Goal: Transaction & Acquisition: Purchase product/service

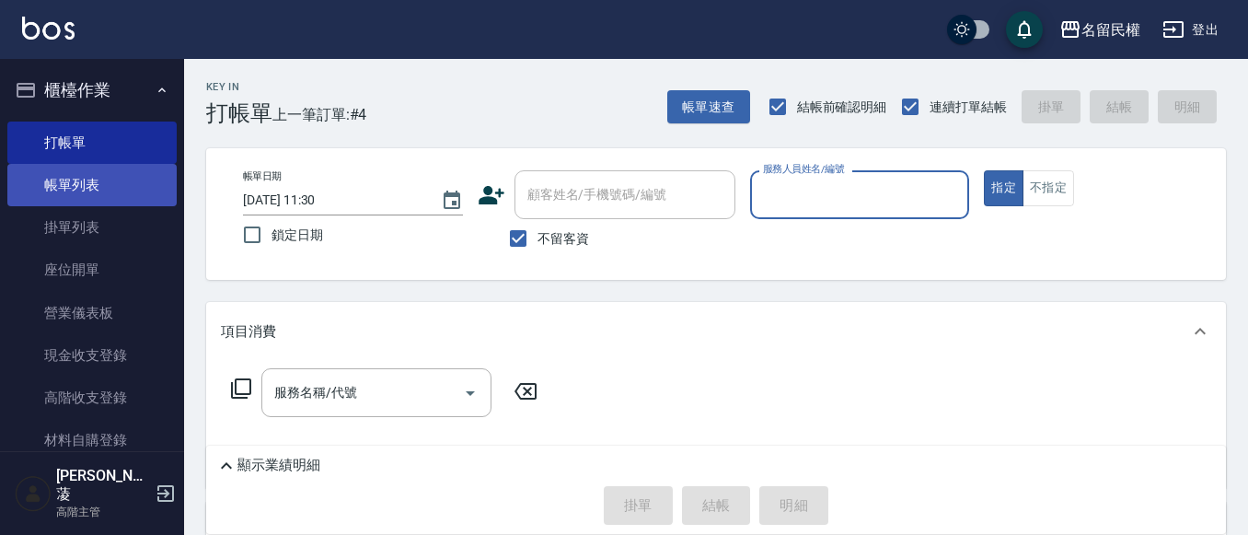
click at [140, 183] on link "帳單列表" at bounding box center [91, 185] width 169 height 42
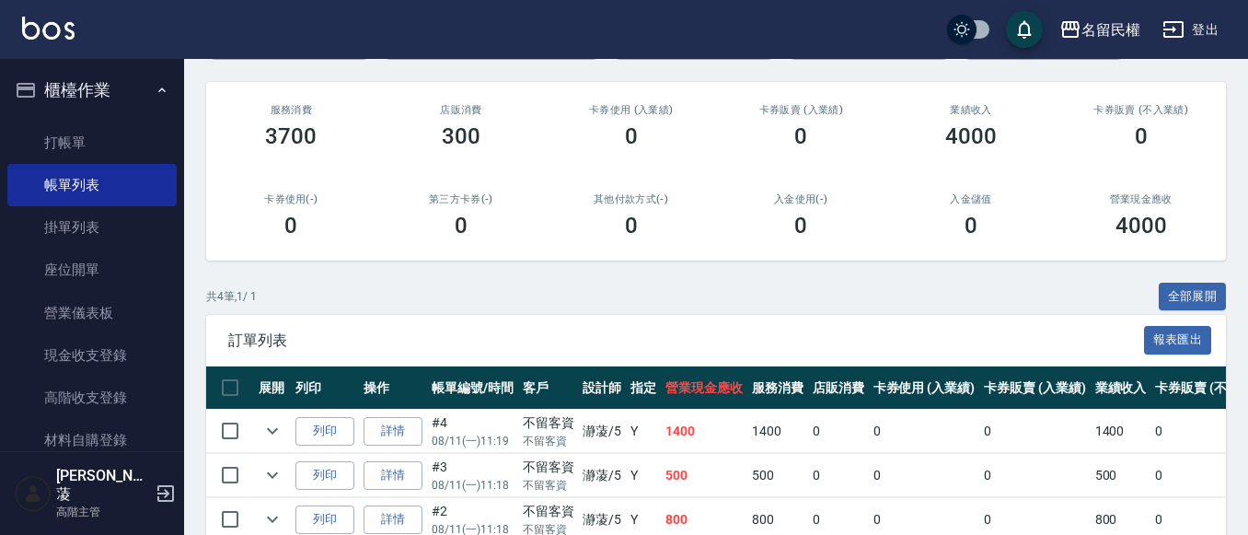
scroll to position [340, 0]
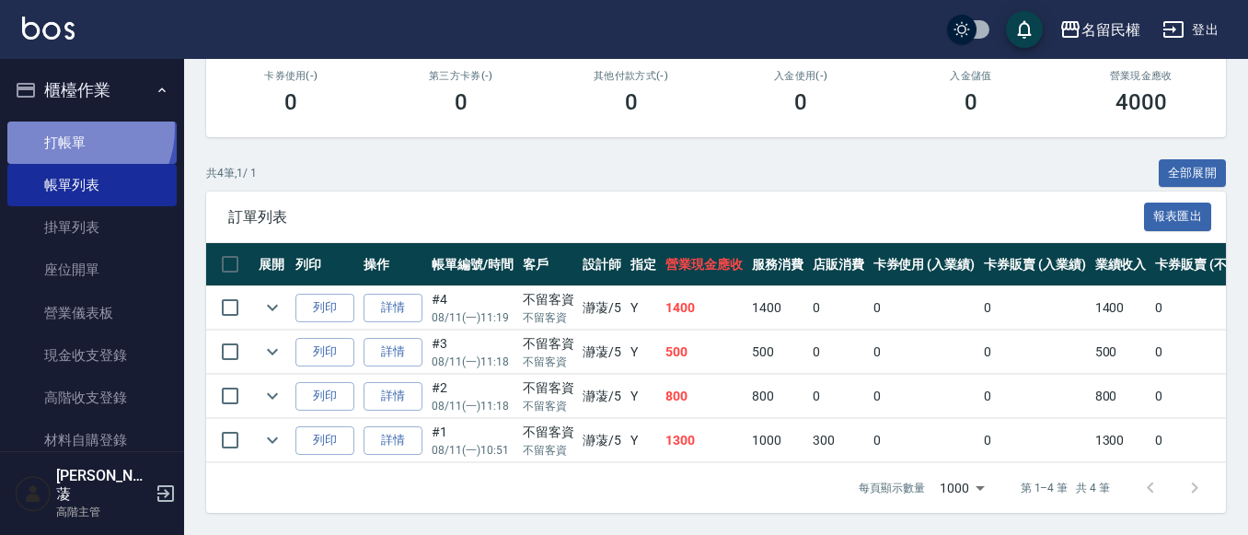
click at [73, 128] on link "打帳單" at bounding box center [91, 143] width 169 height 42
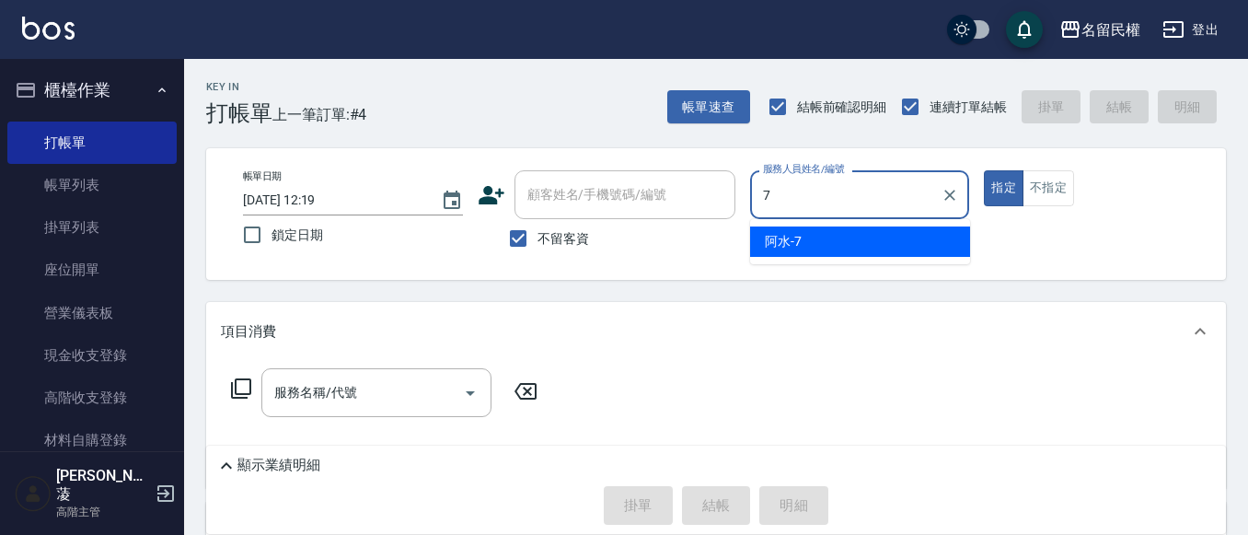
type input "阿水-7"
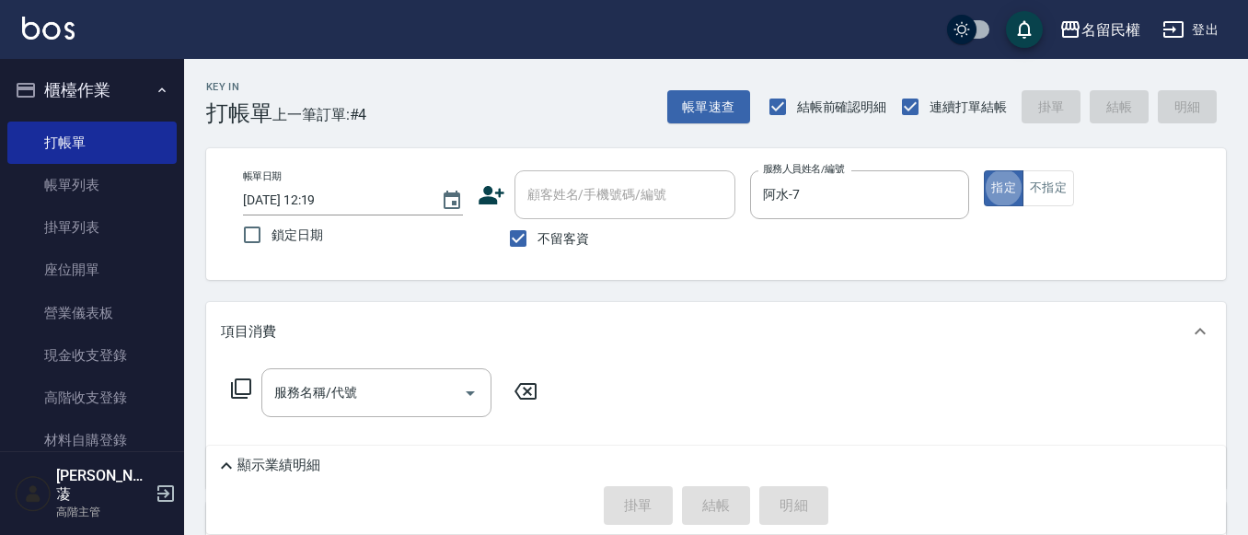
type button "true"
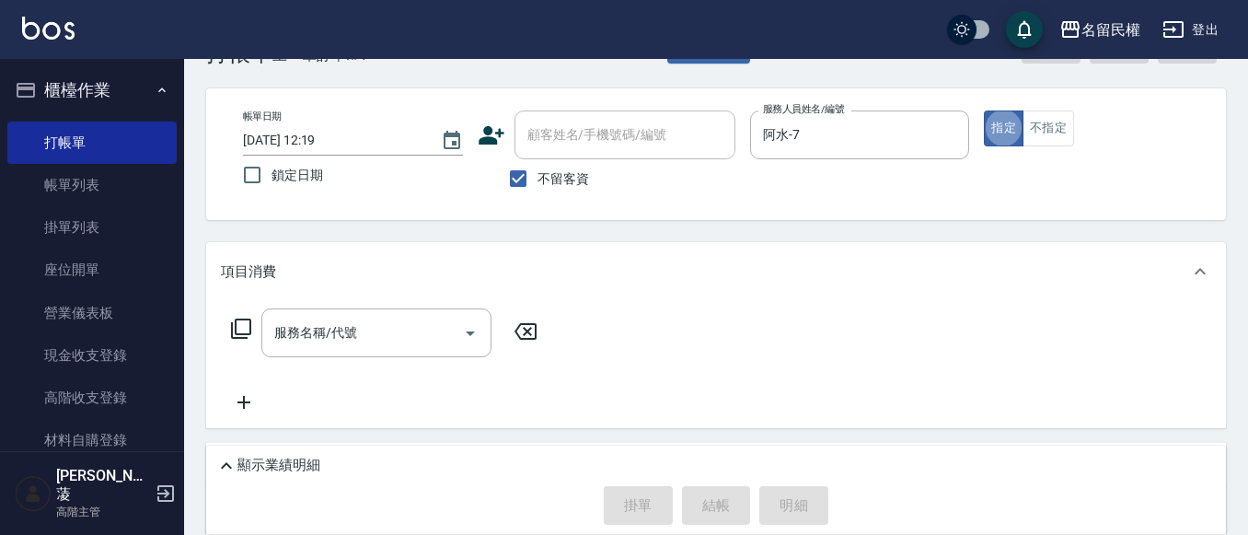
scroll to position [92, 0]
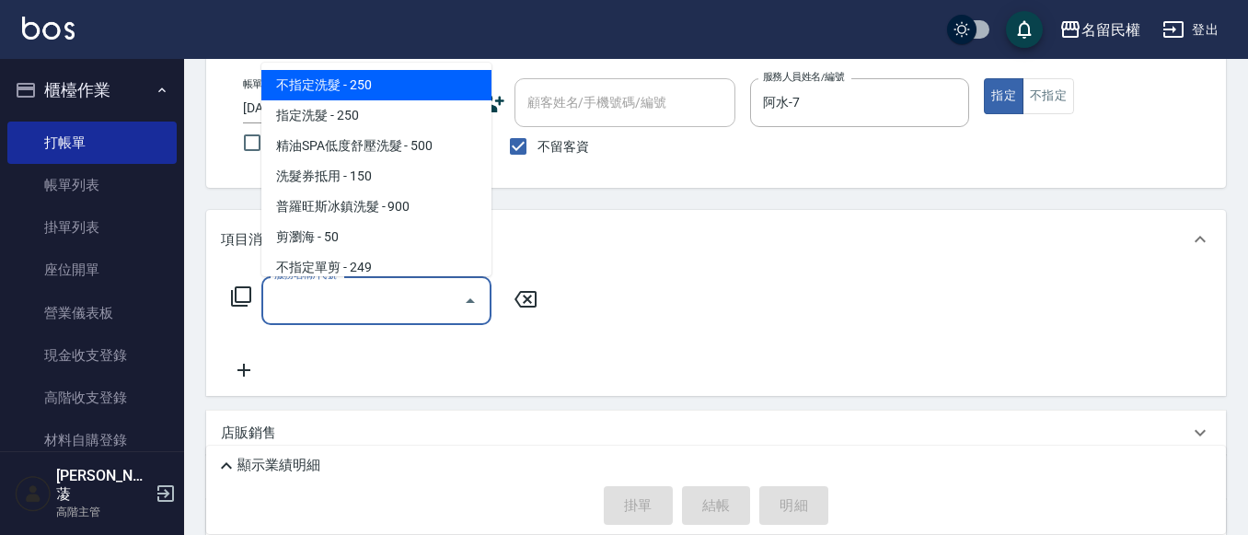
click at [422, 289] on input "服務名稱/代號" at bounding box center [363, 300] width 186 height 32
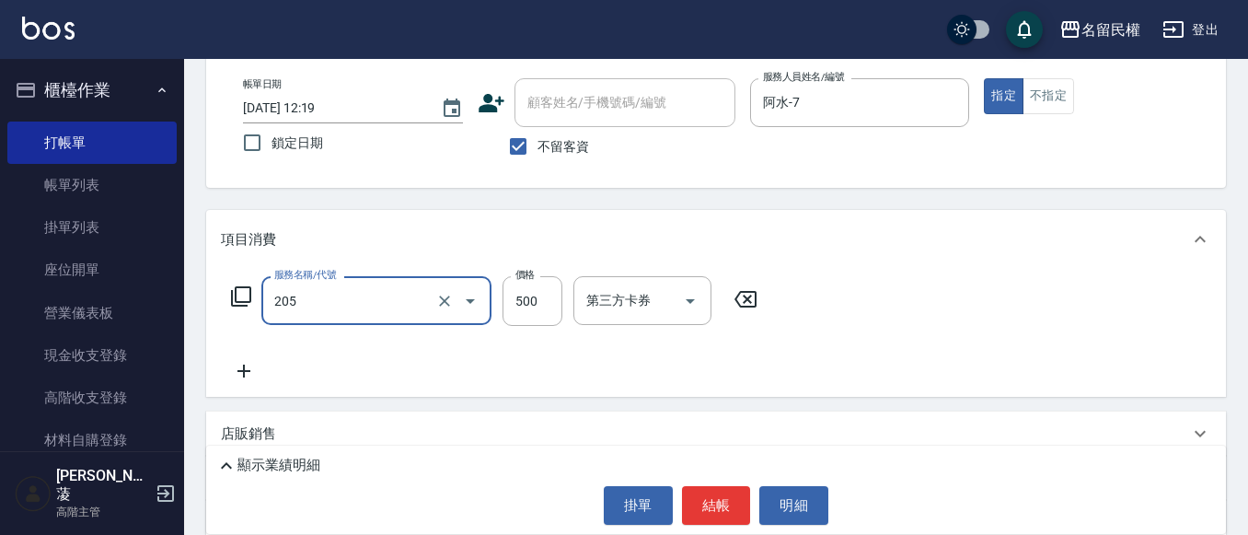
type input "指定洗剪(205)"
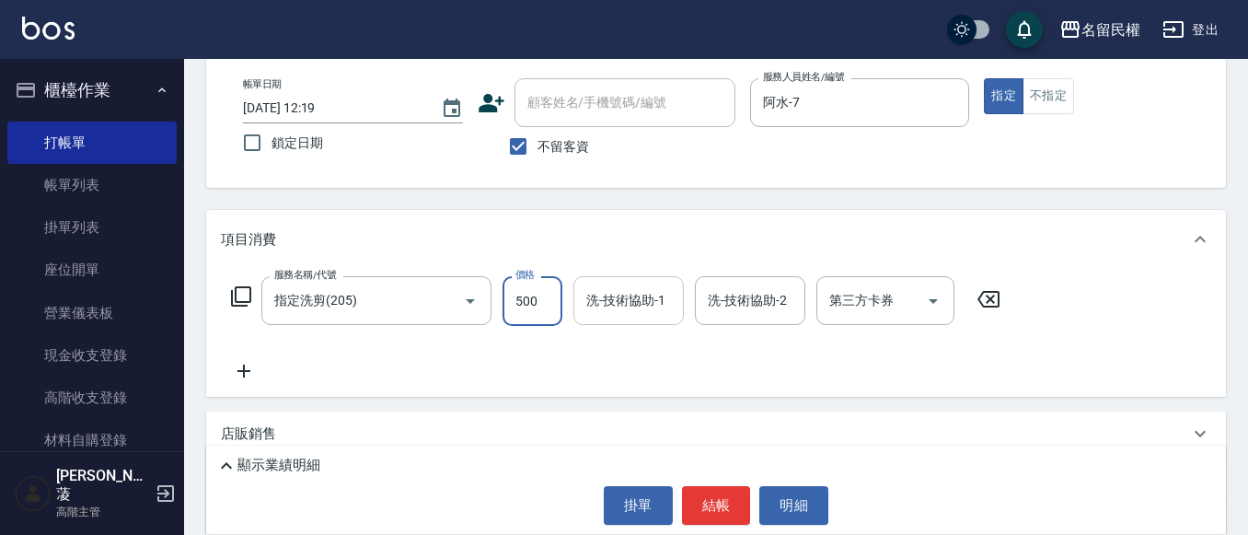
click at [624, 308] on input "洗-技術協助-1" at bounding box center [629, 300] width 94 height 32
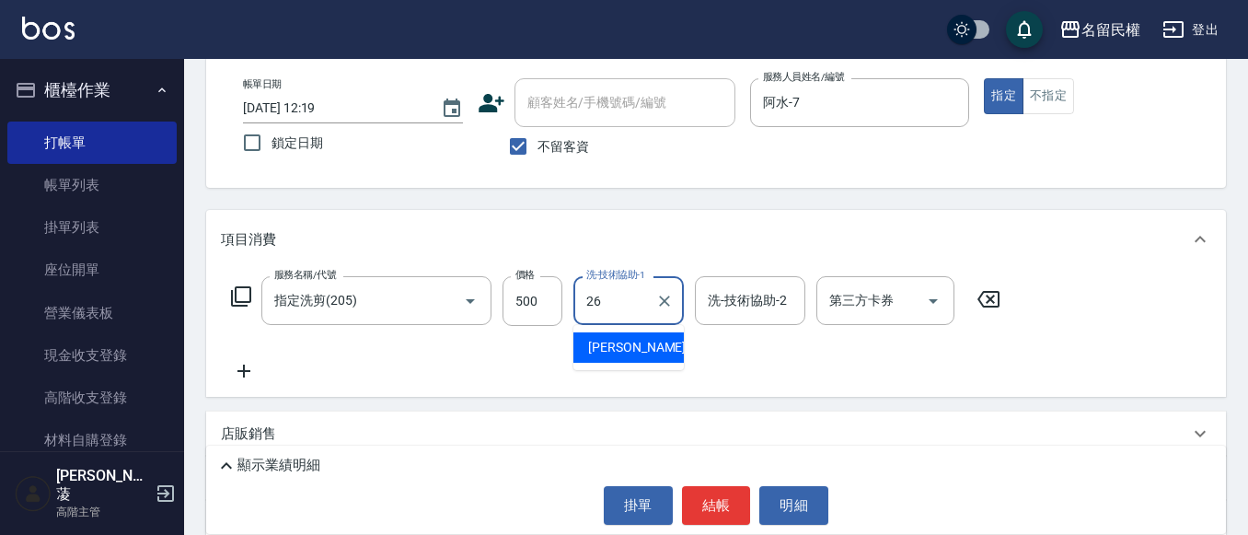
type input "沅莘-26"
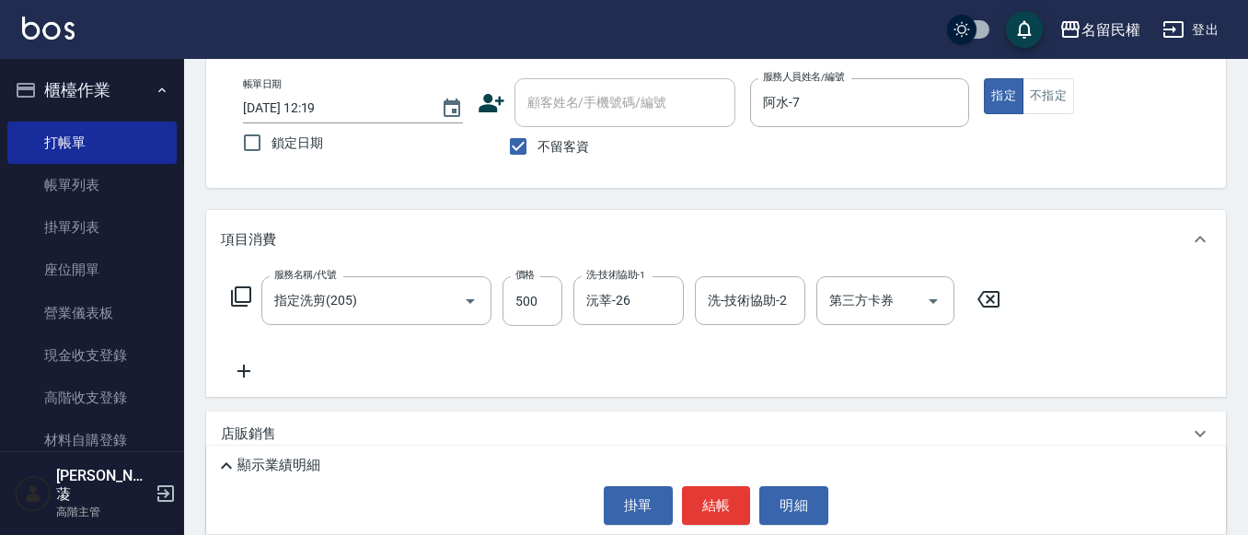
click at [239, 370] on icon at bounding box center [244, 371] width 46 height 22
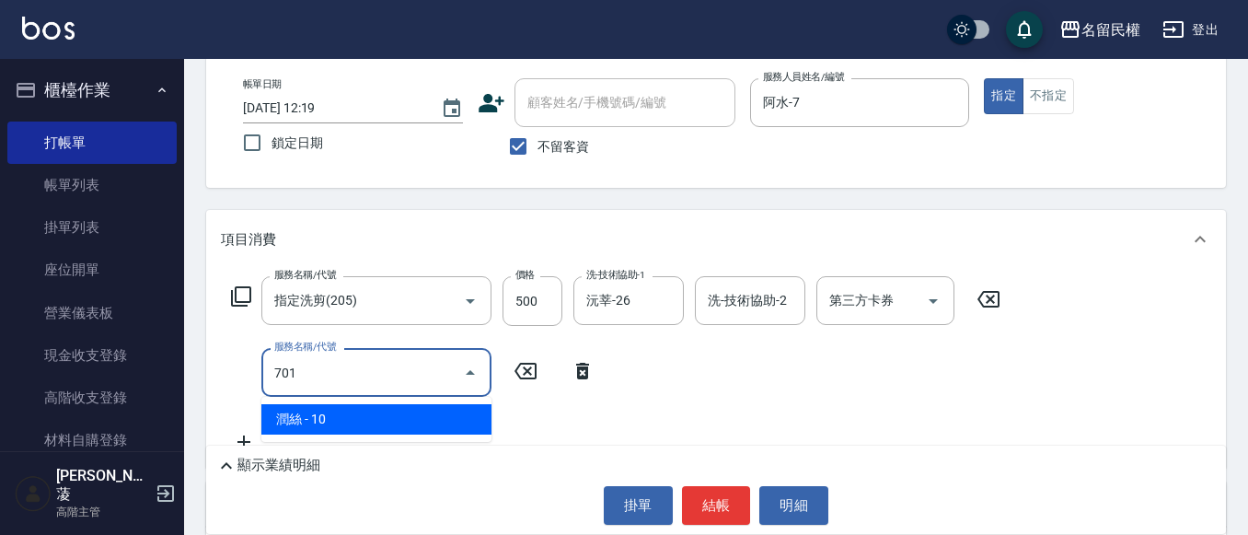
type input "[PERSON_NAME](701)"
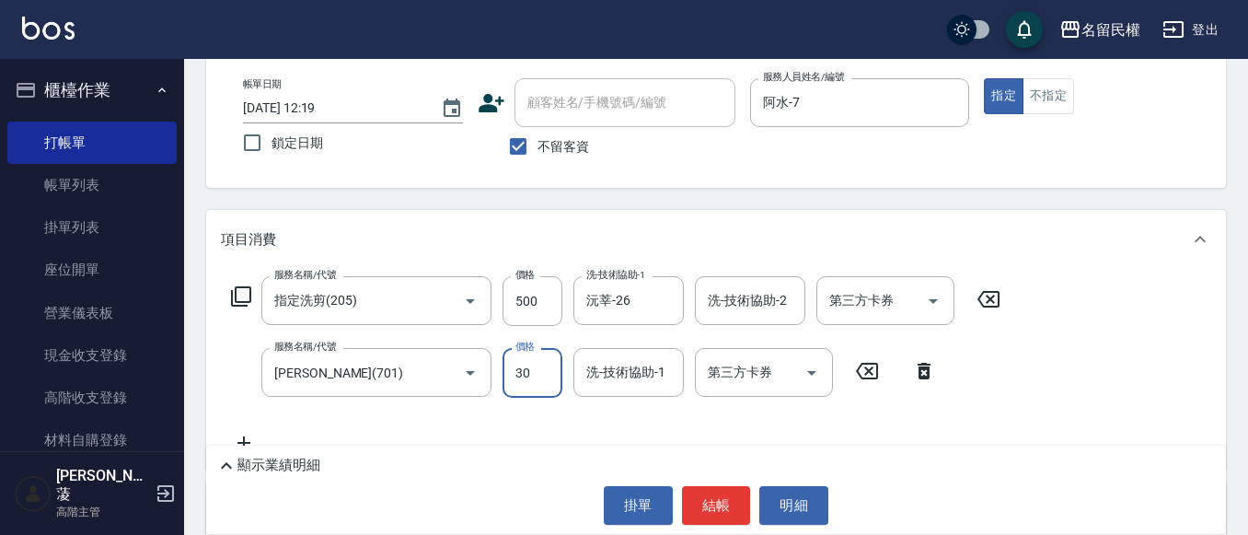
type input "30"
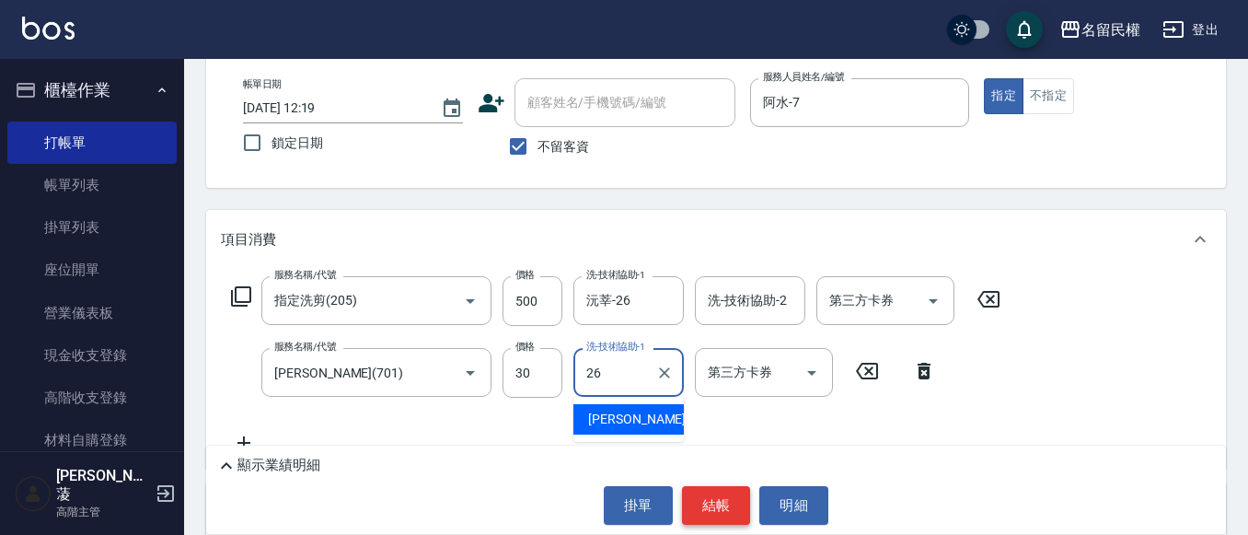
type input "沅莘-26"
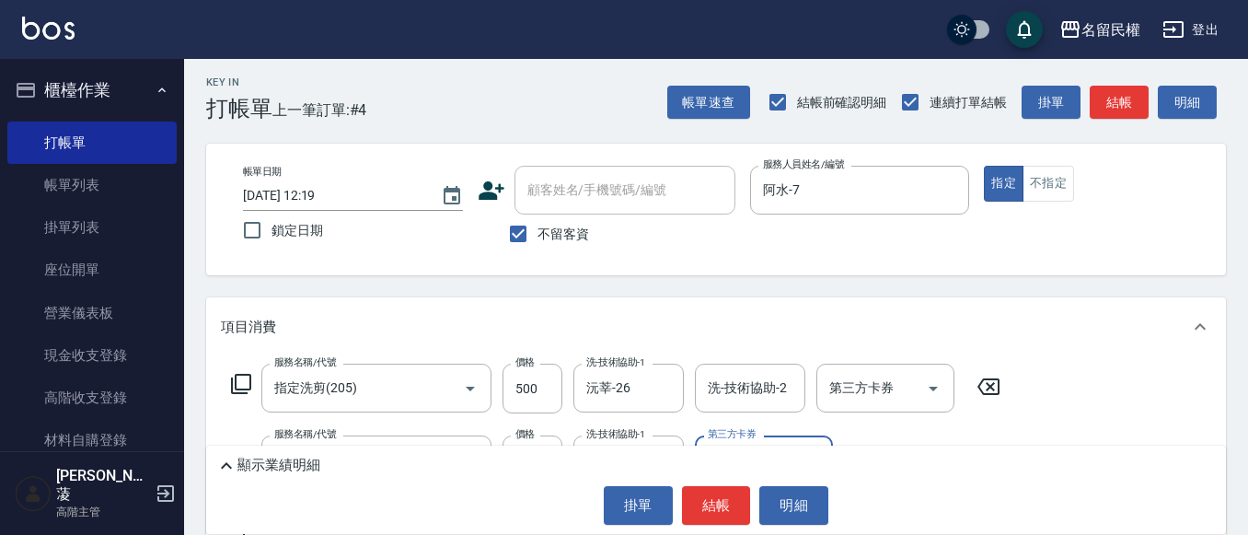
scroll to position [0, 0]
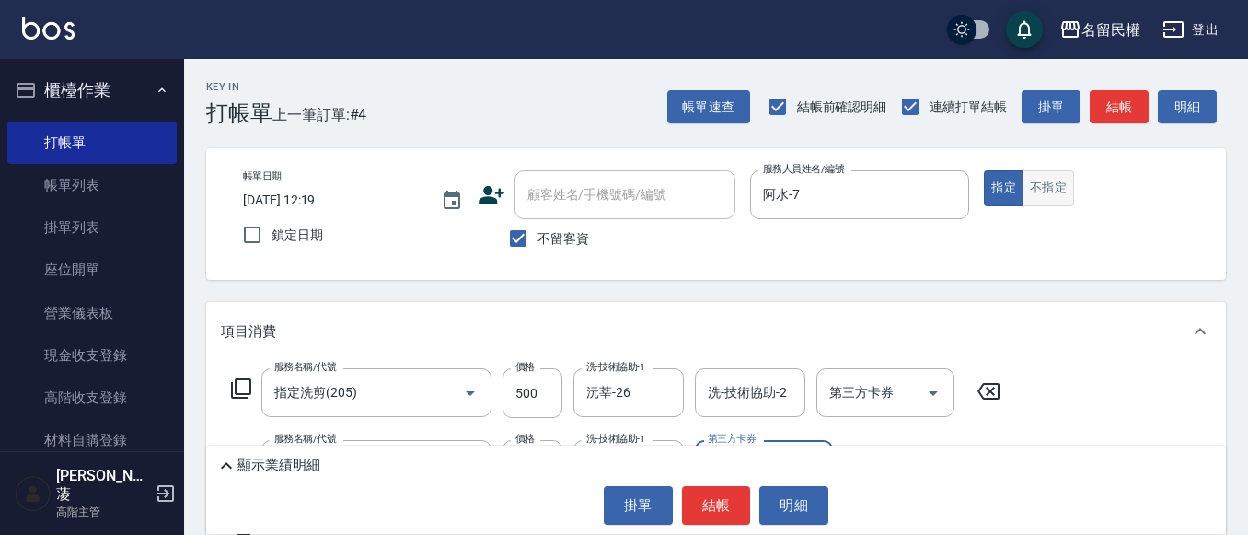
click at [1047, 204] on div "帳單日期 2025/08/11 12:19 鎖定日期 顧客姓名/手機號碼/編號 顧客姓名/手機號碼/編號 不留客資 服務人員姓名/編號 阿水-7 服務人員姓名…" at bounding box center [716, 213] width 976 height 87
click at [1048, 203] on button "不指定" at bounding box center [1049, 188] width 52 height 36
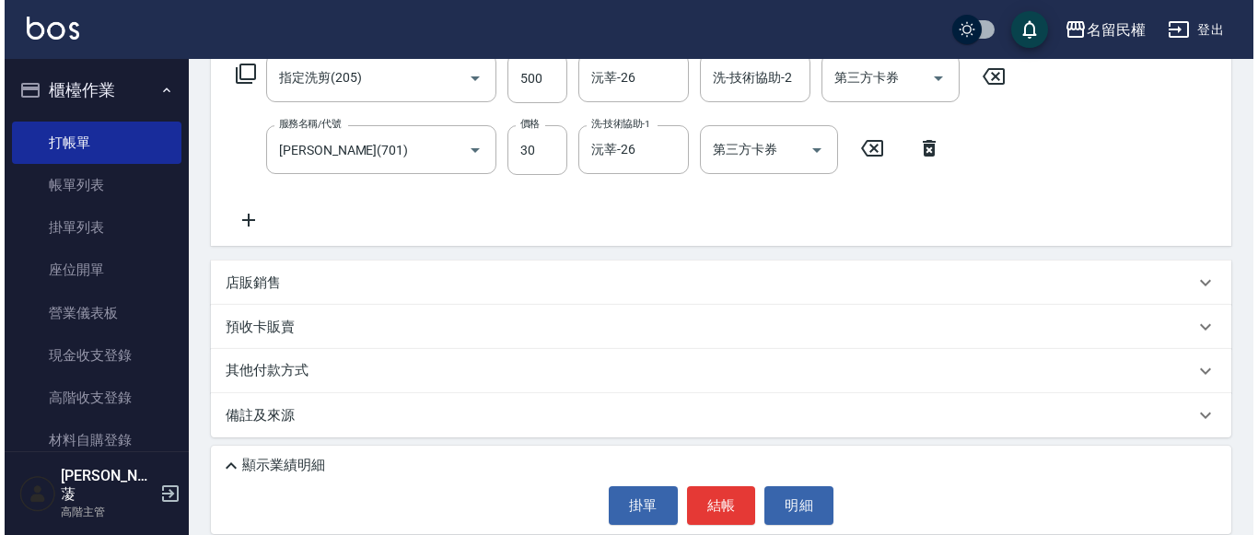
scroll to position [319, 0]
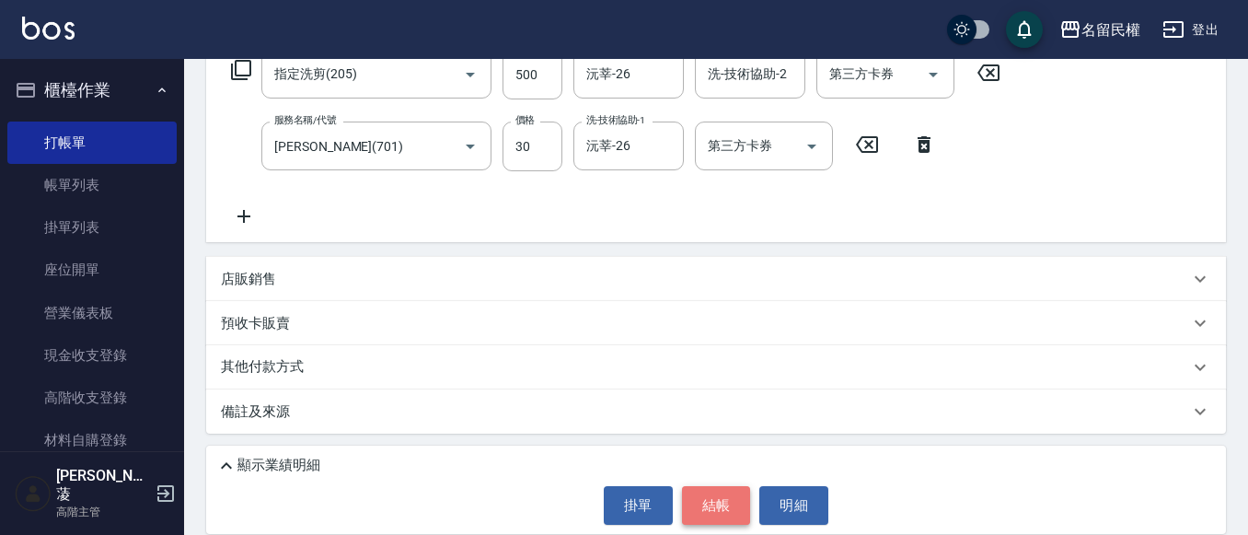
click at [721, 500] on button "結帳" at bounding box center [716, 505] width 69 height 39
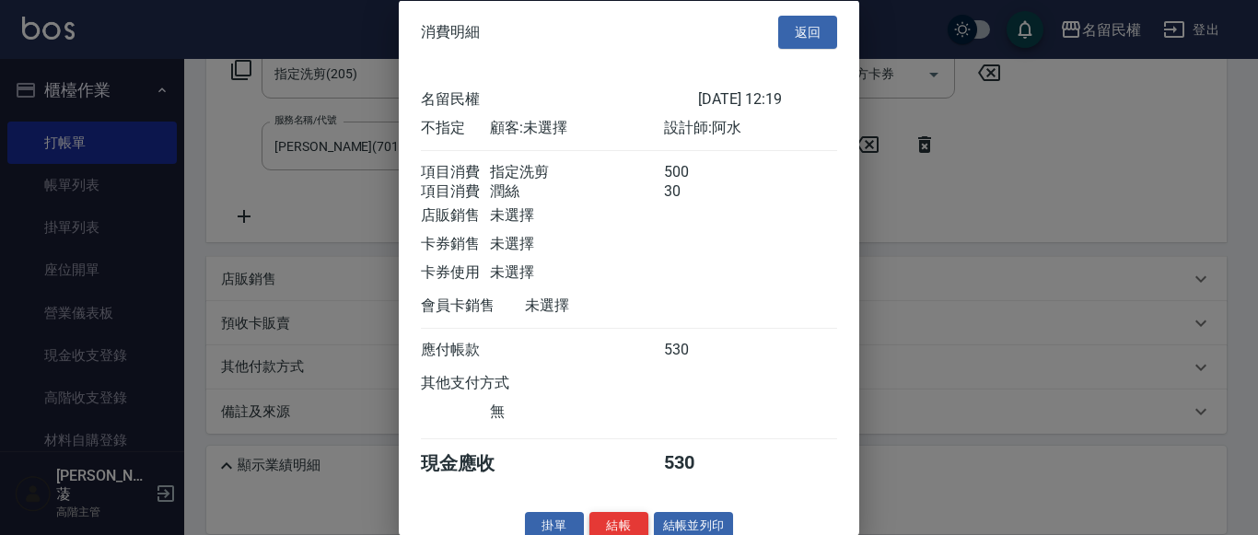
scroll to position [46, 0]
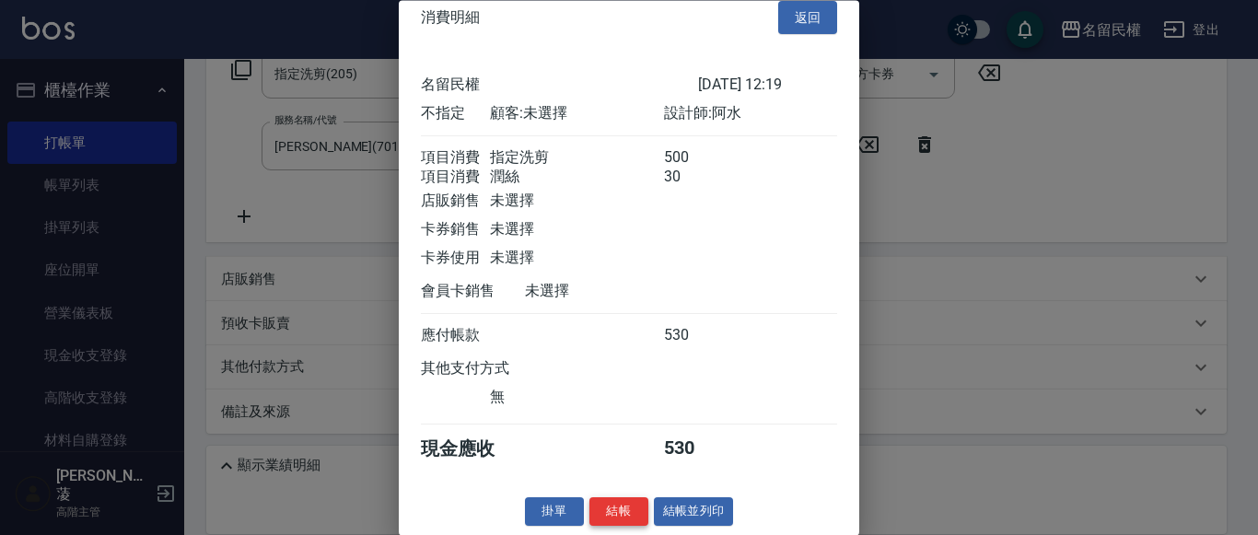
click at [624, 513] on button "結帳" at bounding box center [618, 512] width 59 height 29
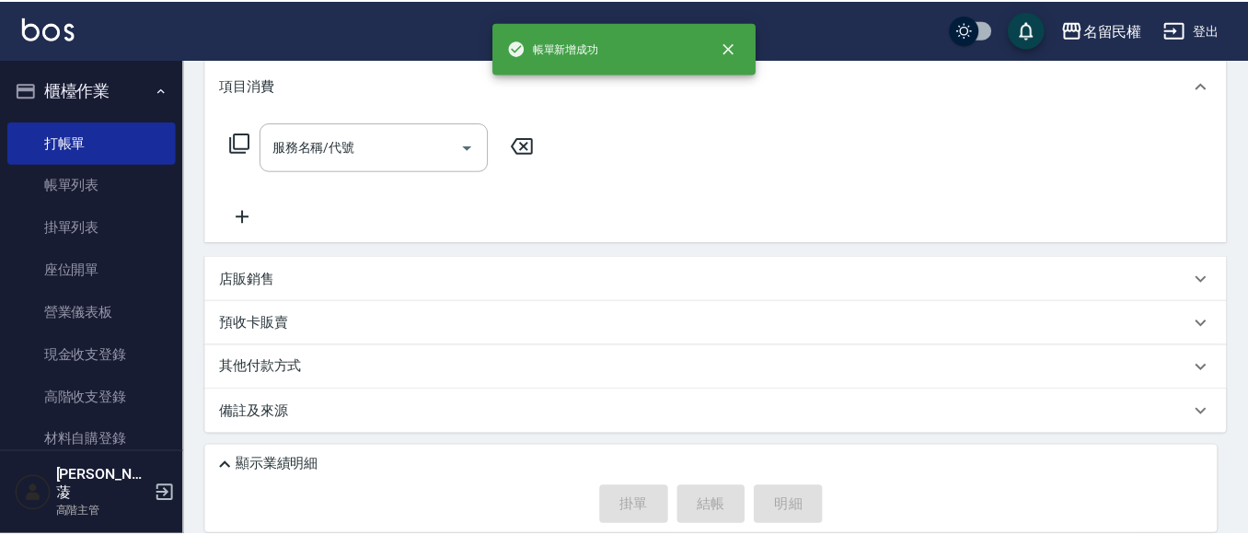
scroll to position [0, 0]
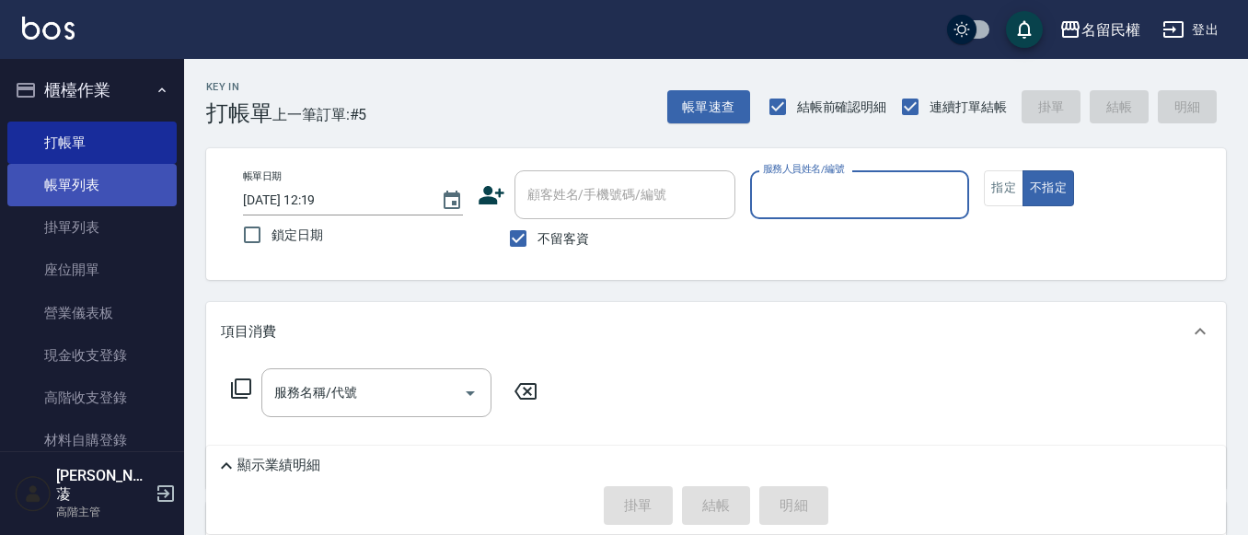
click at [90, 167] on link "帳單列表" at bounding box center [91, 185] width 169 height 42
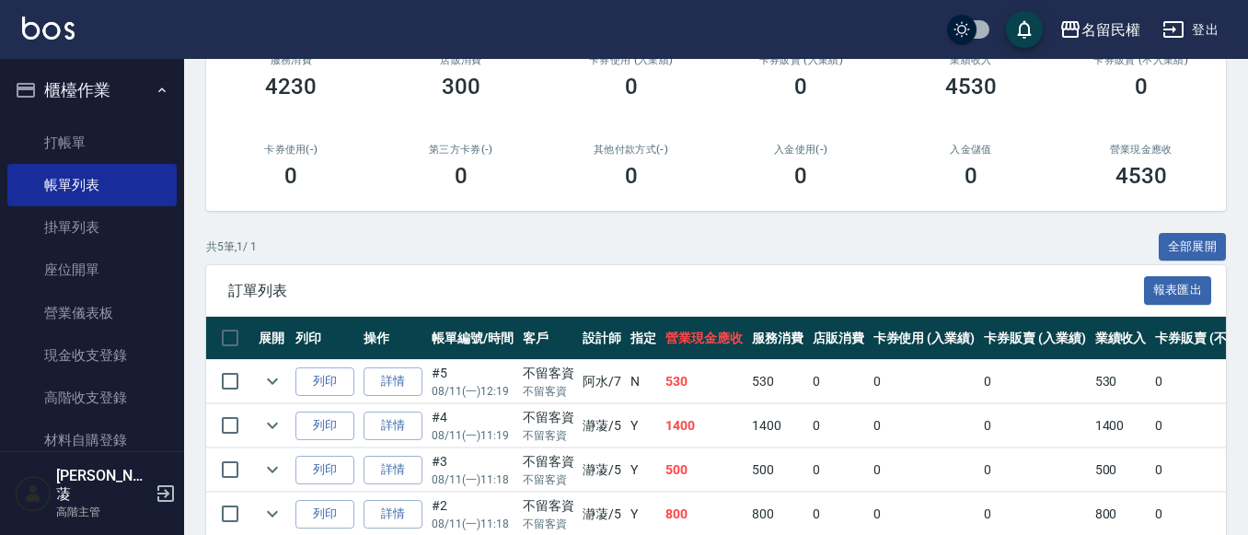
scroll to position [368, 0]
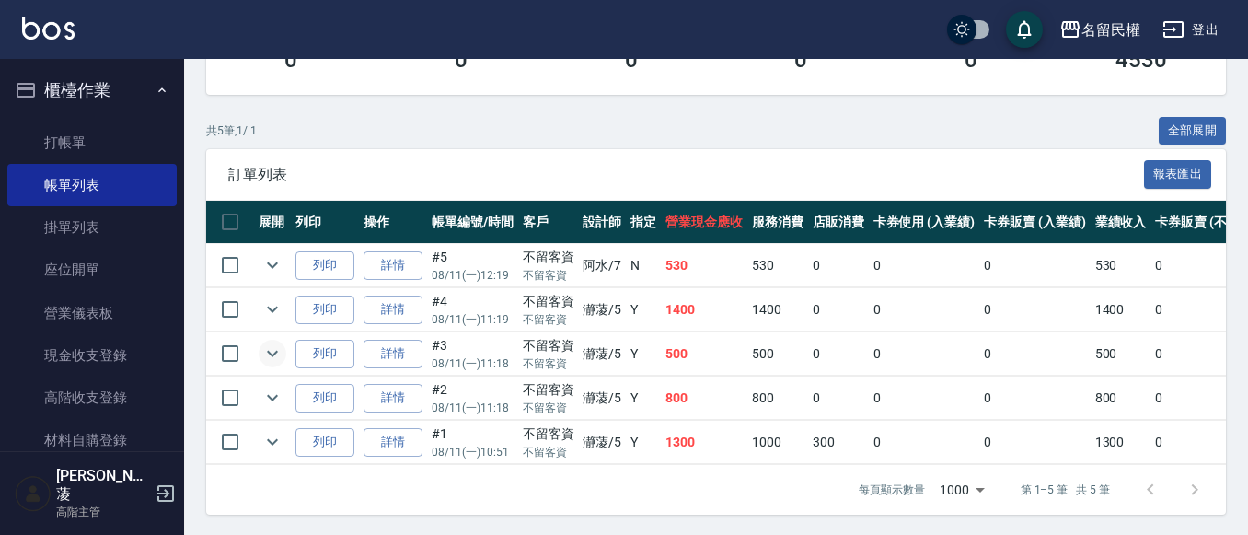
click at [275, 358] on icon "expand row" at bounding box center [272, 354] width 22 height 22
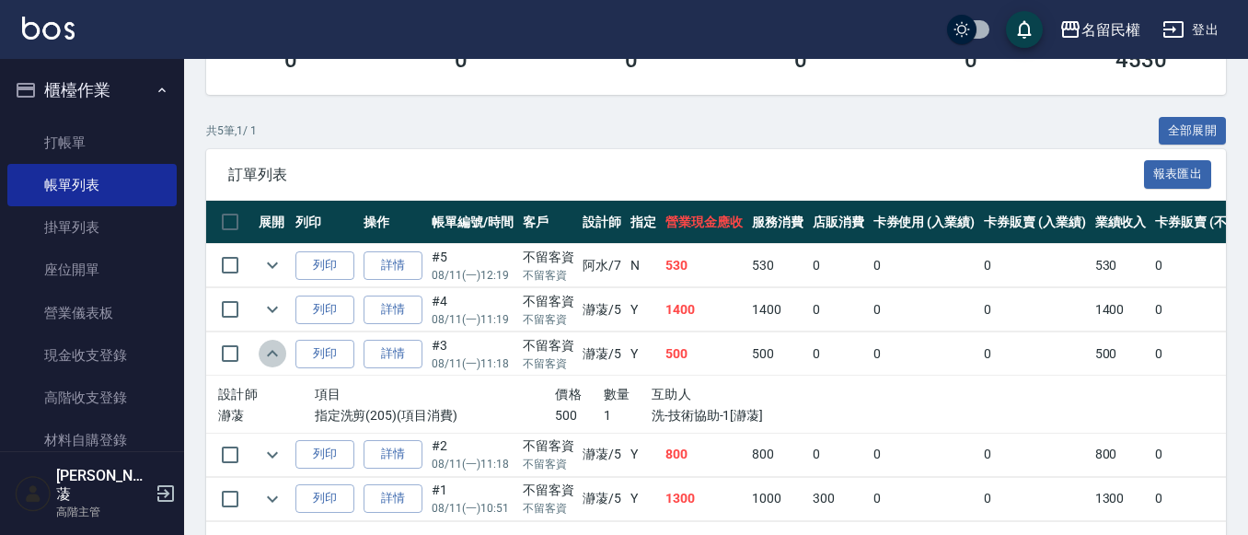
click at [279, 358] on icon "expand row" at bounding box center [272, 354] width 22 height 22
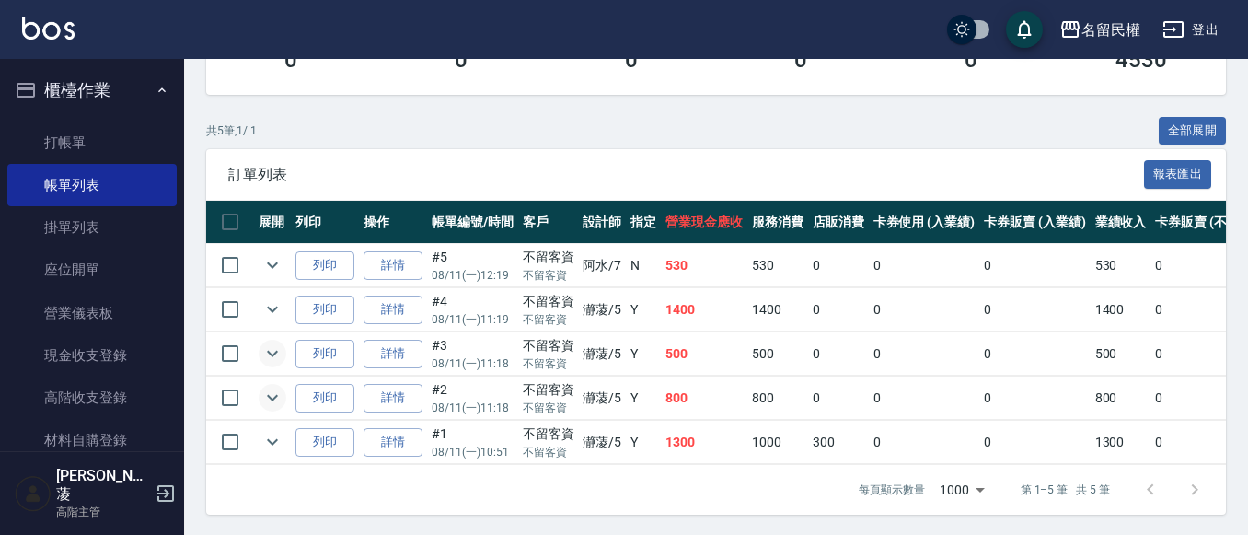
click at [272, 395] on icon "expand row" at bounding box center [272, 398] width 22 height 22
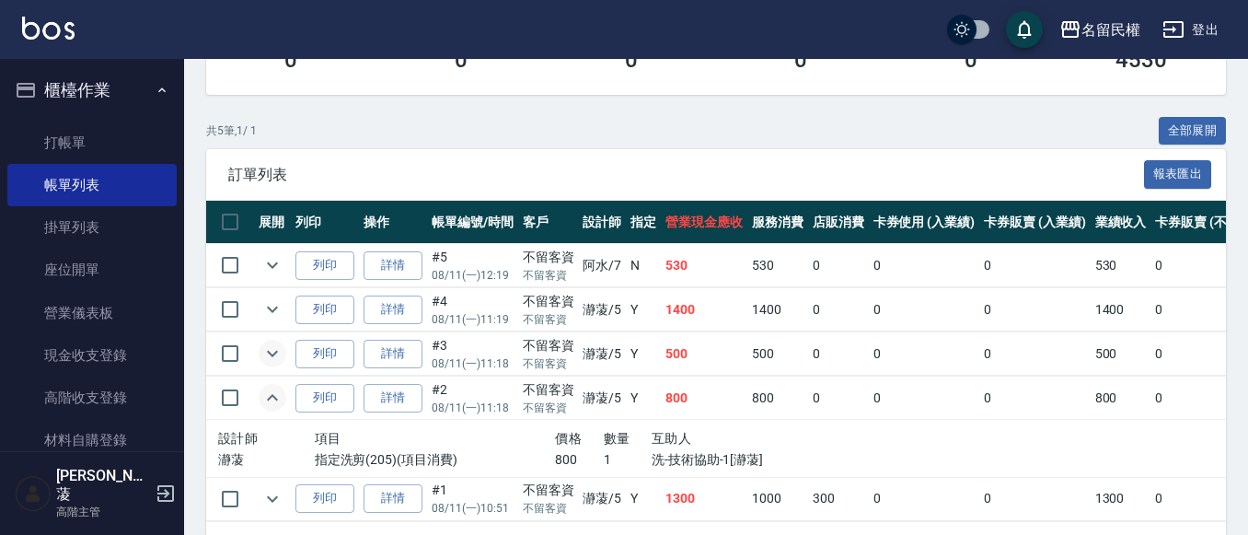
click at [272, 395] on icon "expand row" at bounding box center [272, 398] width 22 height 22
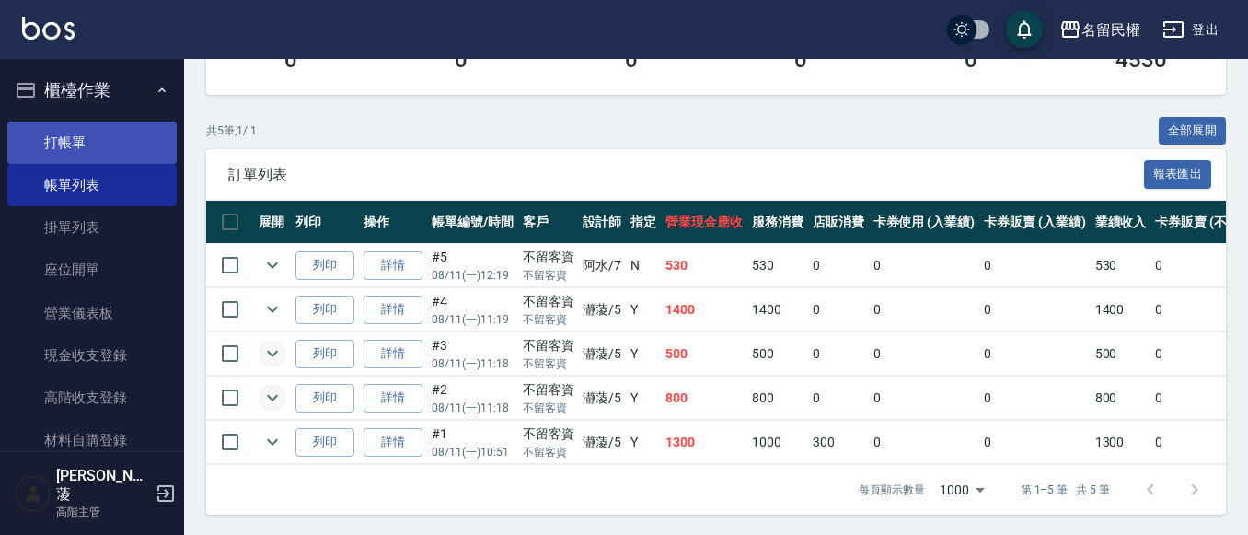
click at [104, 130] on link "打帳單" at bounding box center [91, 143] width 169 height 42
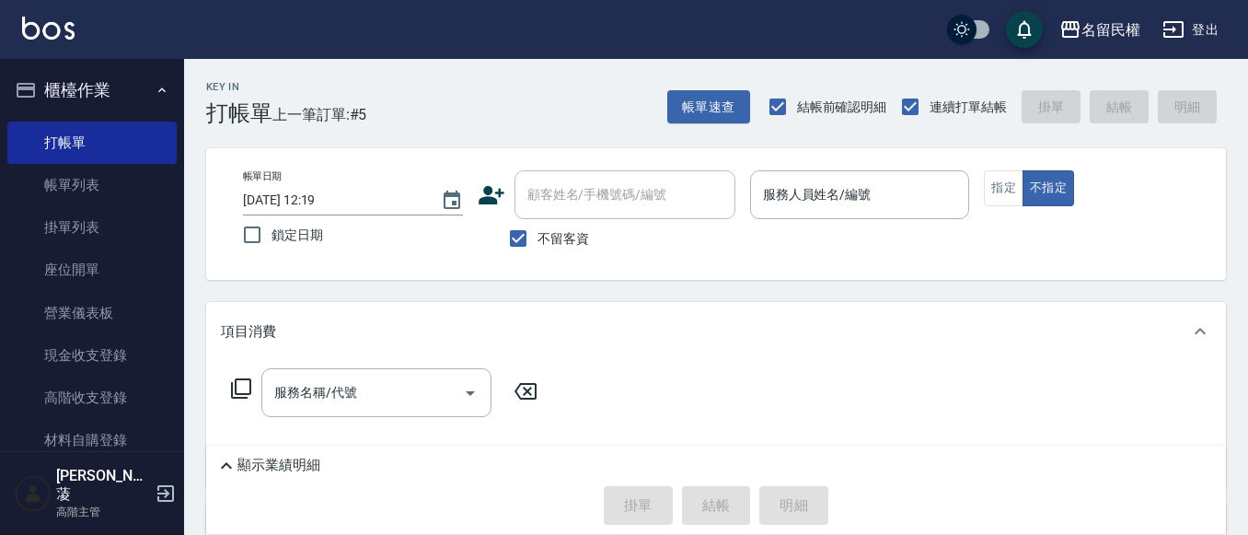
click at [549, 247] on span "不留客資" at bounding box center [564, 238] width 52 height 19
click at [538, 247] on input "不留客資" at bounding box center [518, 238] width 39 height 39
checkbox input "false"
click at [569, 192] on div "顧客姓名/手機號碼/編號" at bounding box center [625, 194] width 221 height 49
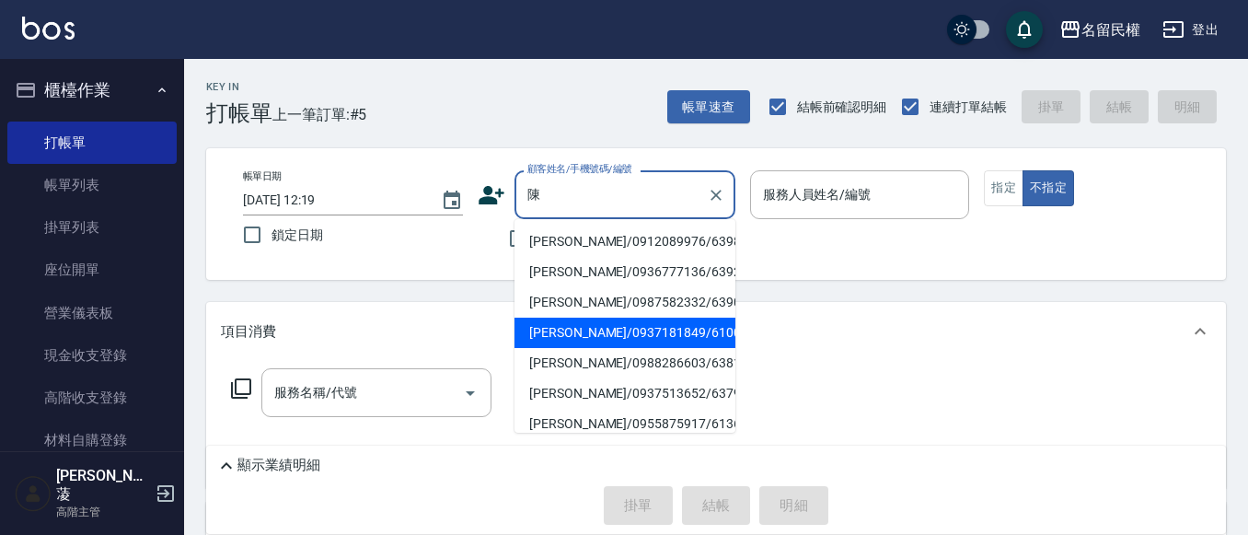
click at [644, 339] on li "[PERSON_NAME]/0937181849/6100" at bounding box center [625, 333] width 221 height 30
type input "[PERSON_NAME]/0937181849/6100"
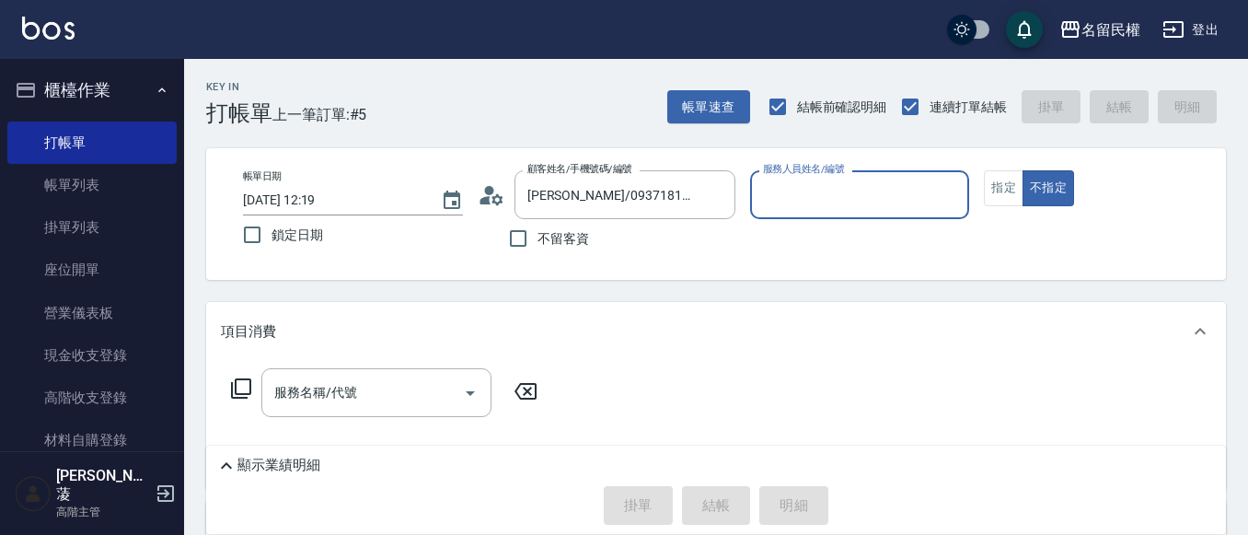
type input "瀞蓤-5"
click at [494, 201] on icon at bounding box center [497, 198] width 11 height 11
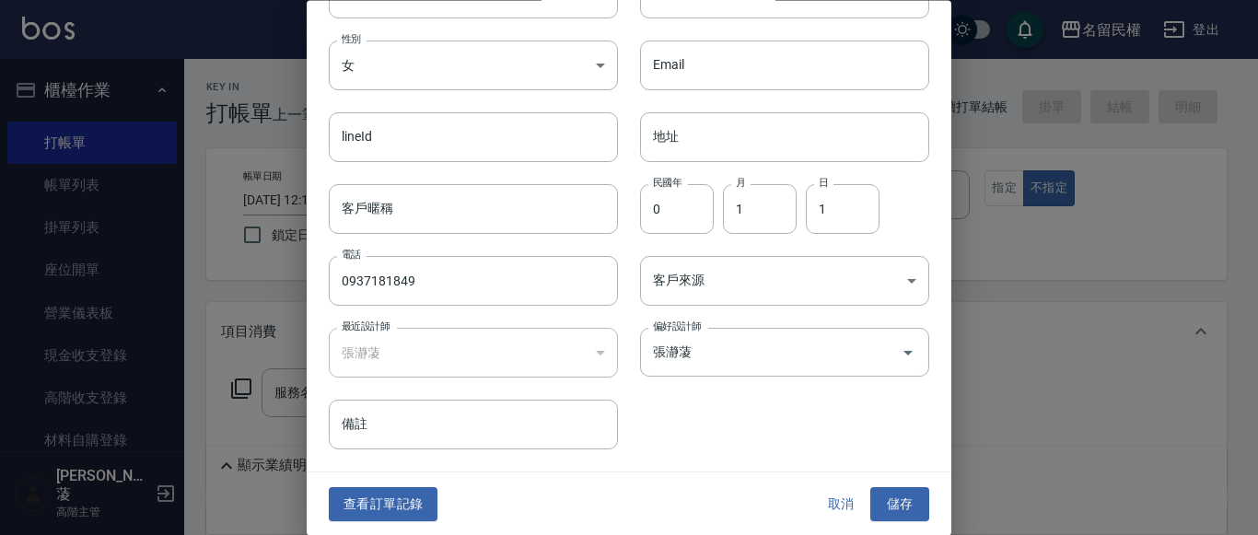
scroll to position [103, 0]
drag, startPoint x: 394, startPoint y: 485, endPoint x: 394, endPoint y: 503, distance: 17.5
click at [394, 487] on div "查看訂單記錄 取消 儲存" at bounding box center [629, 504] width 644 height 64
click at [394, 505] on button "查看訂單記錄" at bounding box center [383, 504] width 109 height 34
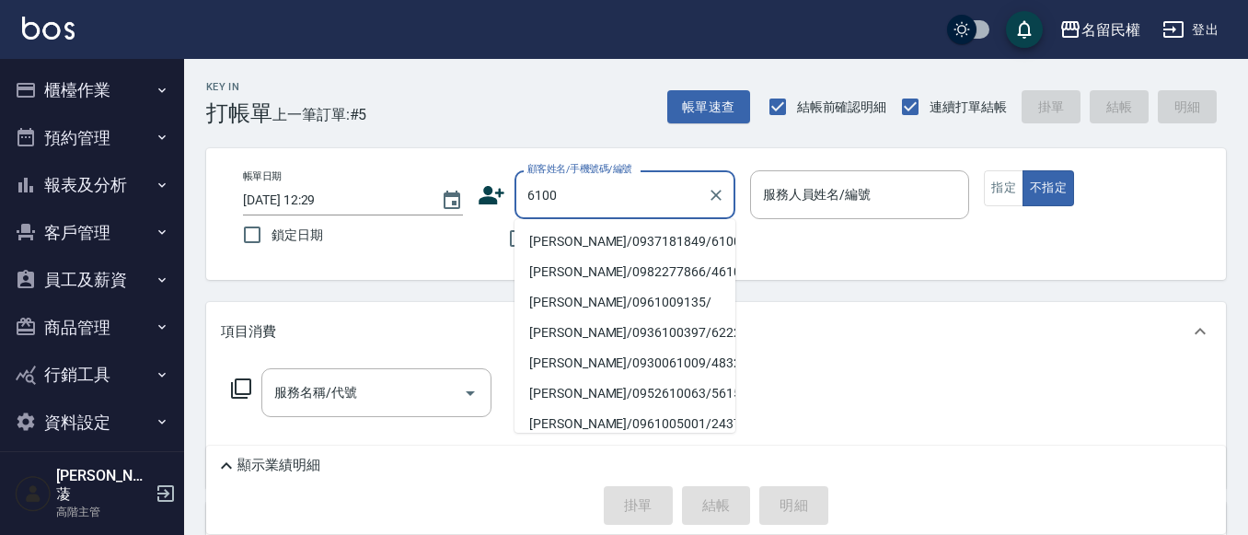
click at [588, 243] on li "[PERSON_NAME]/0937181849/6100" at bounding box center [625, 241] width 221 height 30
type input "[PERSON_NAME]/0937181849/6100"
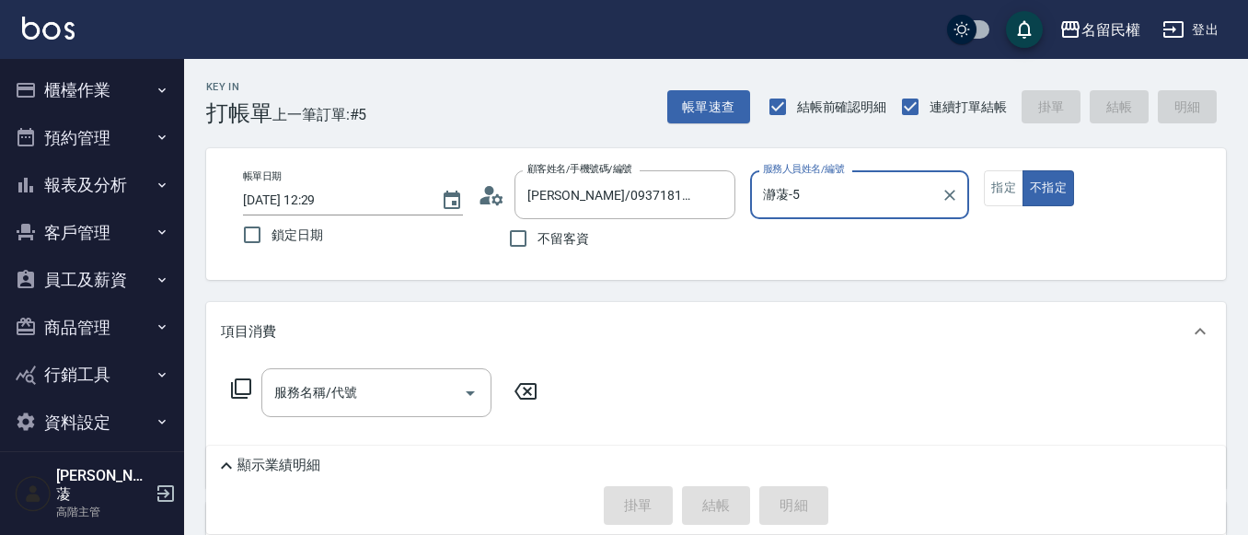
type input "瀞蓤-5"
click at [491, 201] on icon at bounding box center [492, 195] width 28 height 28
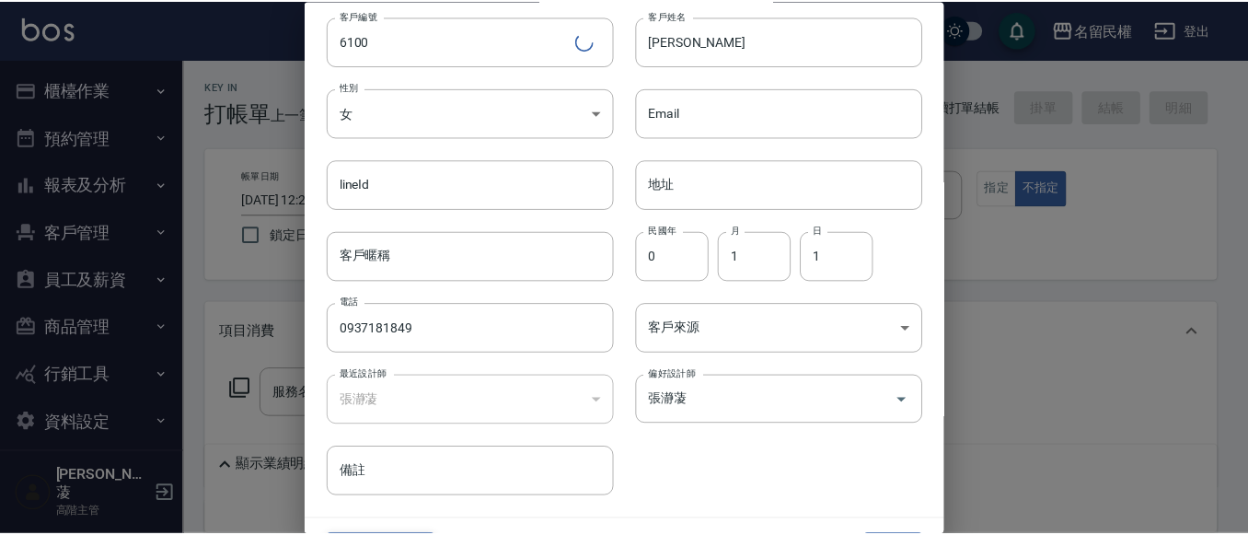
scroll to position [103, 0]
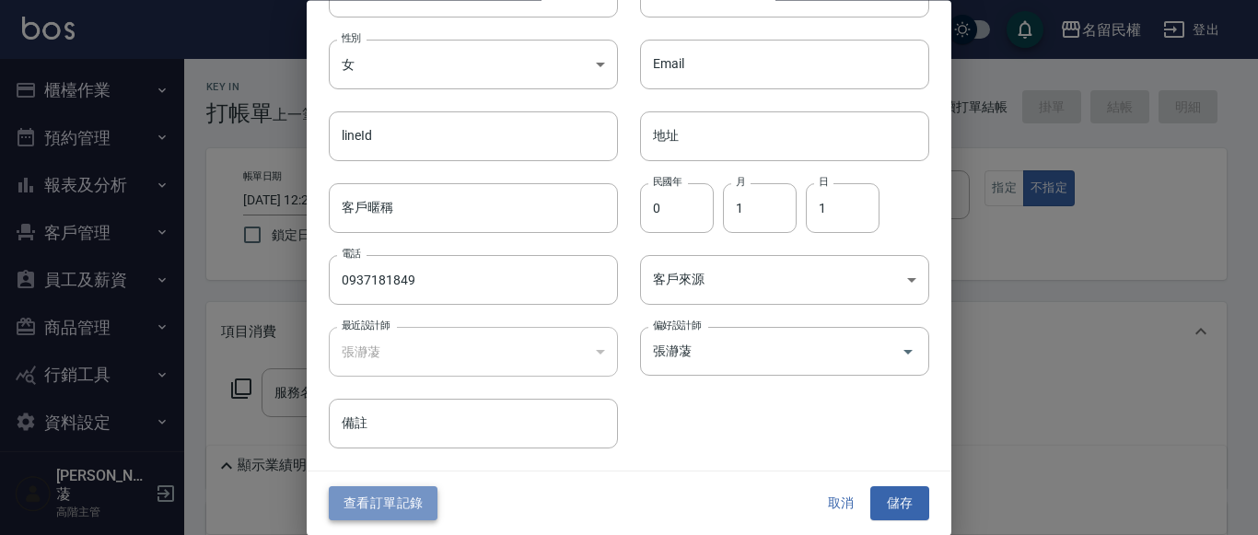
click at [408, 497] on button "查看訂單記錄" at bounding box center [383, 504] width 109 height 34
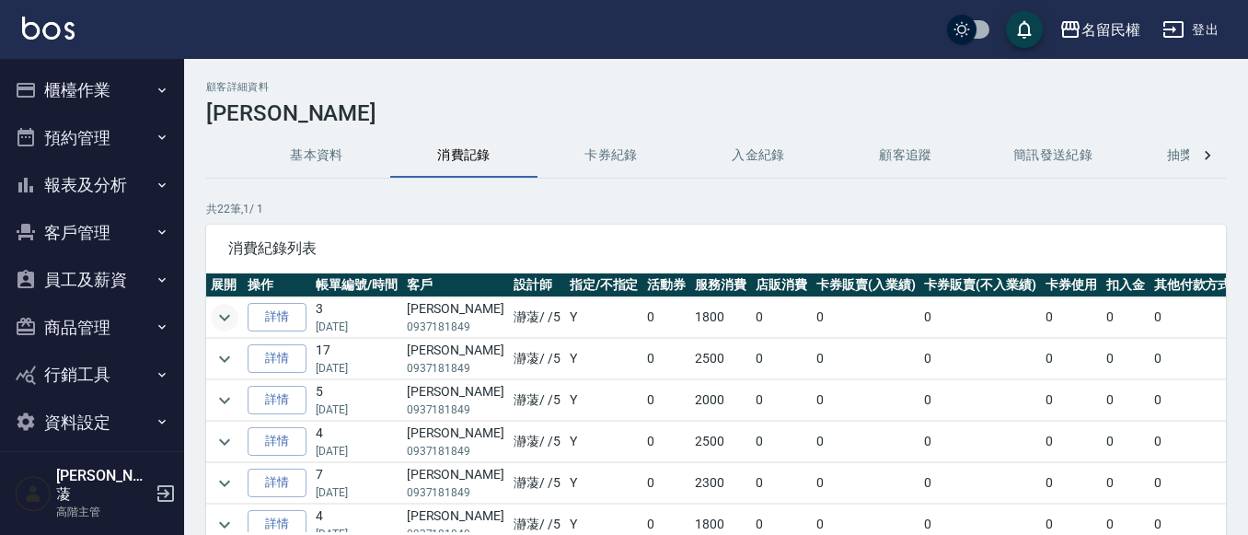
click at [225, 313] on icon "expand row" at bounding box center [225, 318] width 22 height 22
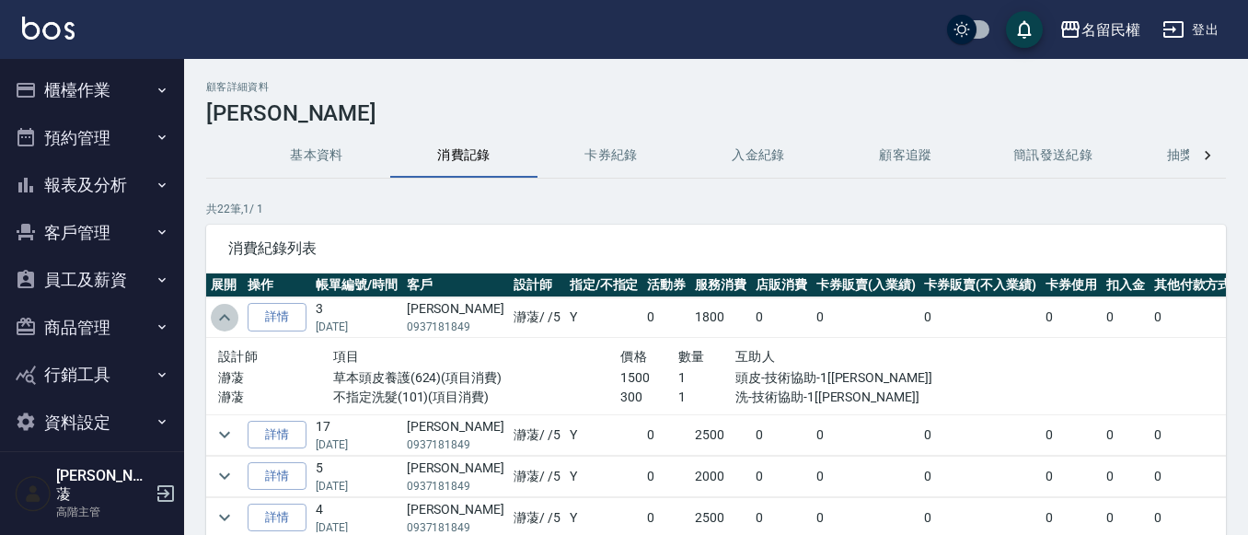
click at [225, 313] on icon "expand row" at bounding box center [225, 318] width 22 height 22
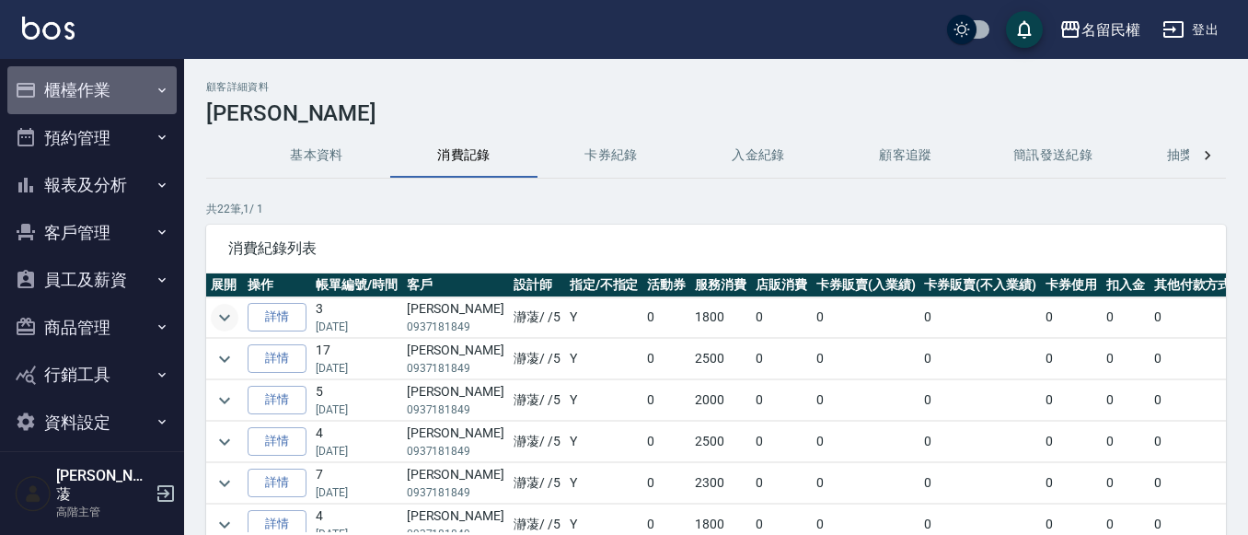
click at [142, 91] on button "櫃檯作業" at bounding box center [91, 90] width 169 height 48
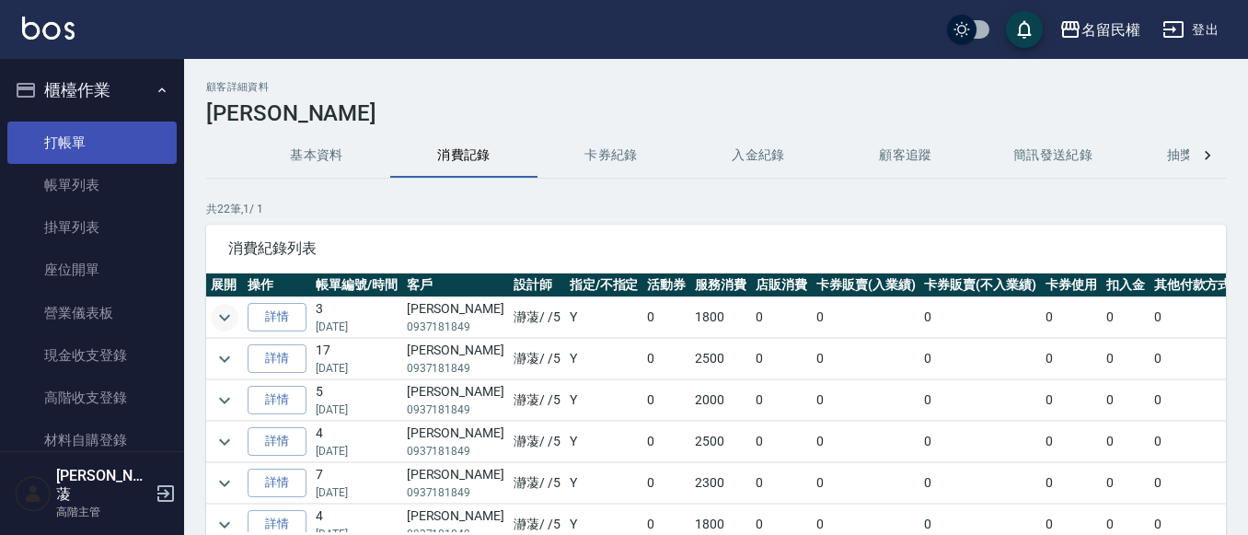
click at [103, 138] on link "打帳單" at bounding box center [91, 143] width 169 height 42
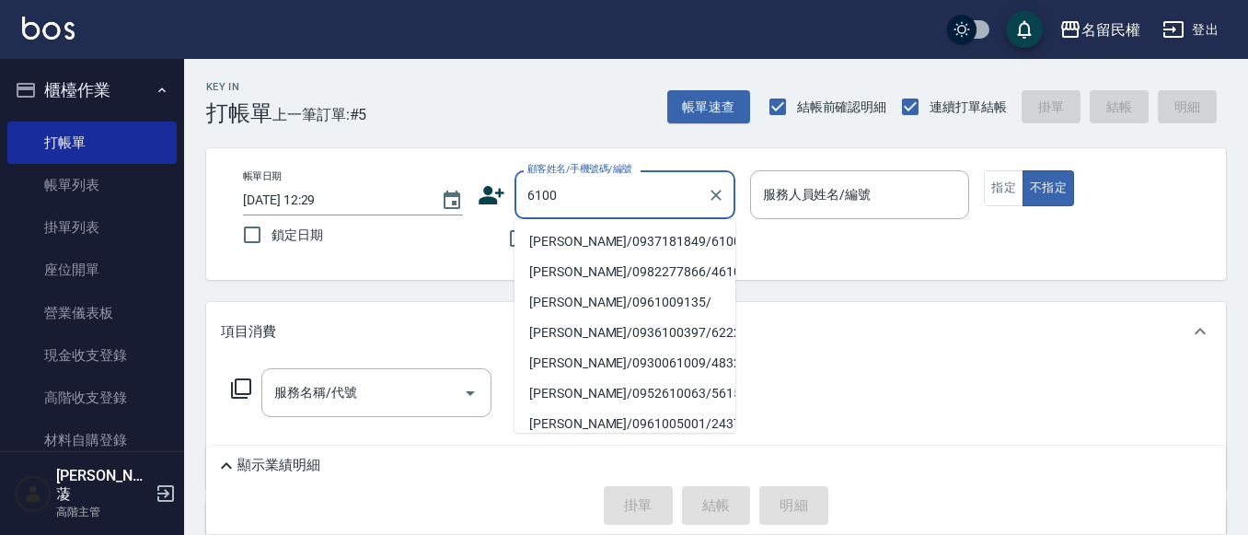
click at [618, 239] on li "[PERSON_NAME]/0937181849/6100" at bounding box center [625, 241] width 221 height 30
type input "[PERSON_NAME]/0937181849/6100"
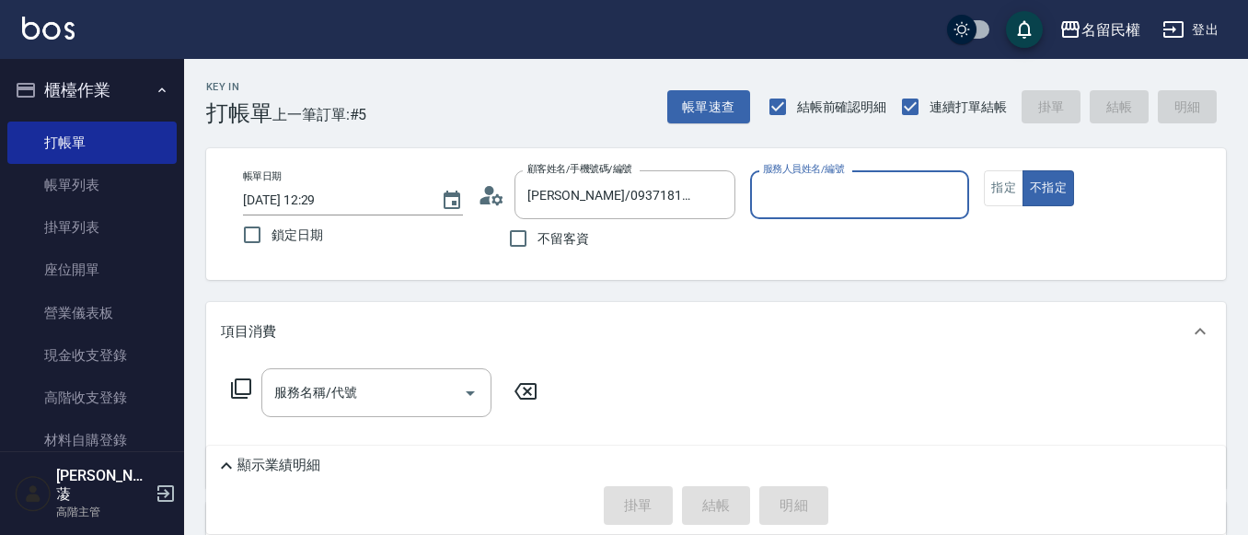
type input "瀞蓤-5"
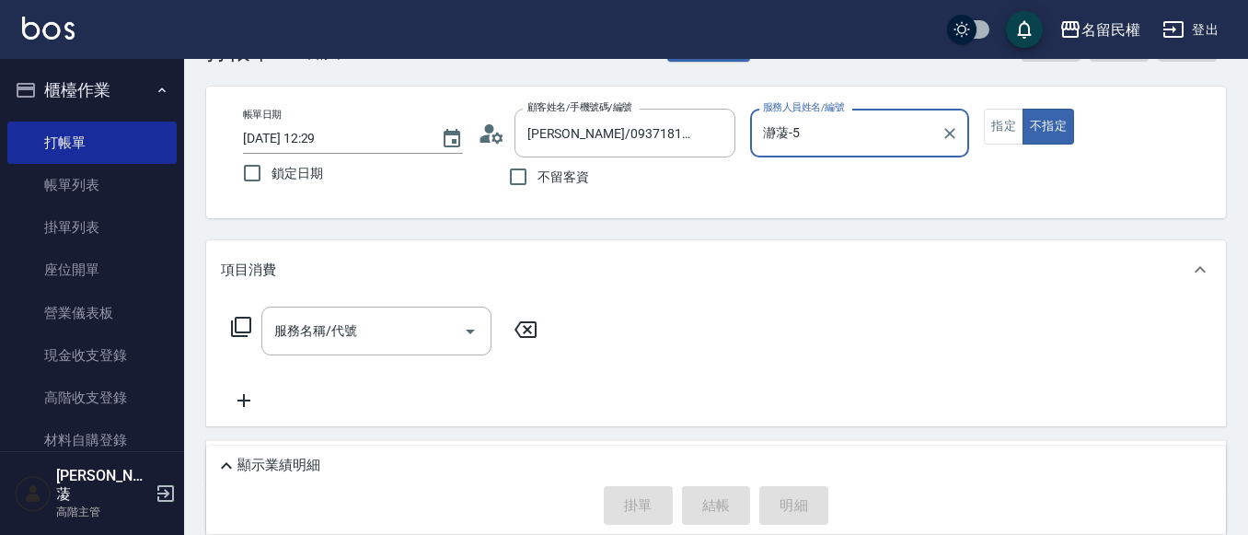
scroll to position [92, 0]
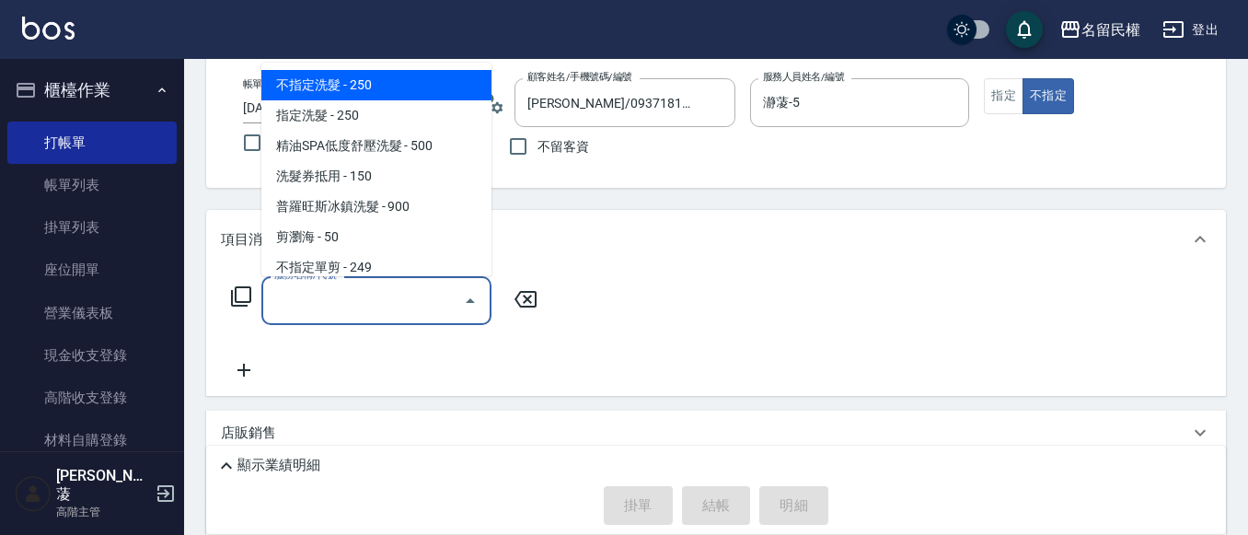
click at [340, 298] on input "服務名稱/代號" at bounding box center [363, 300] width 186 height 32
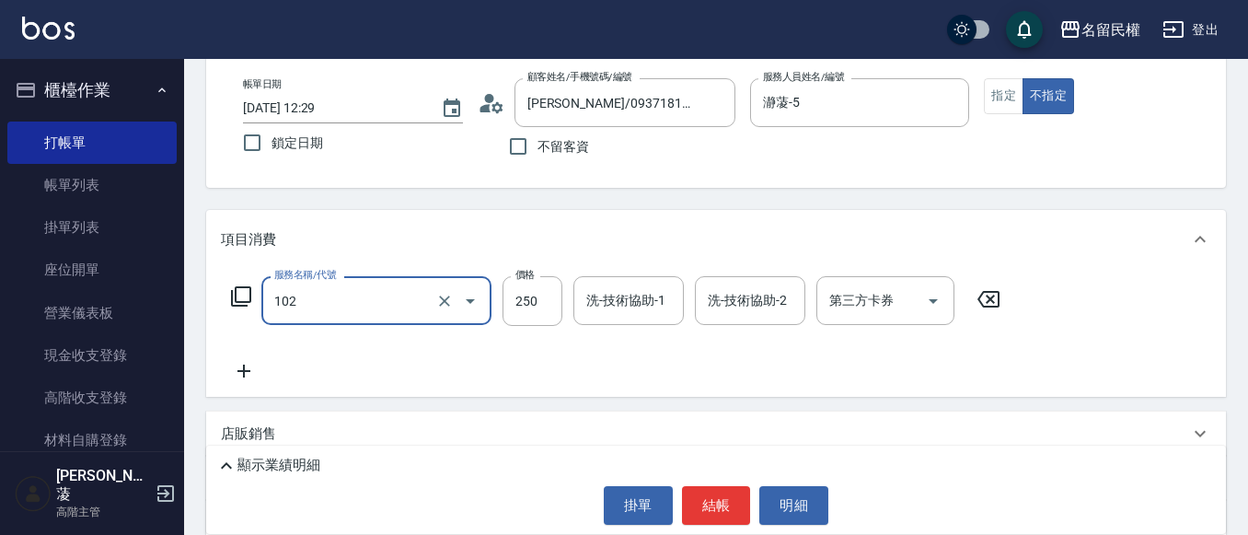
type input "指定洗髮(102)"
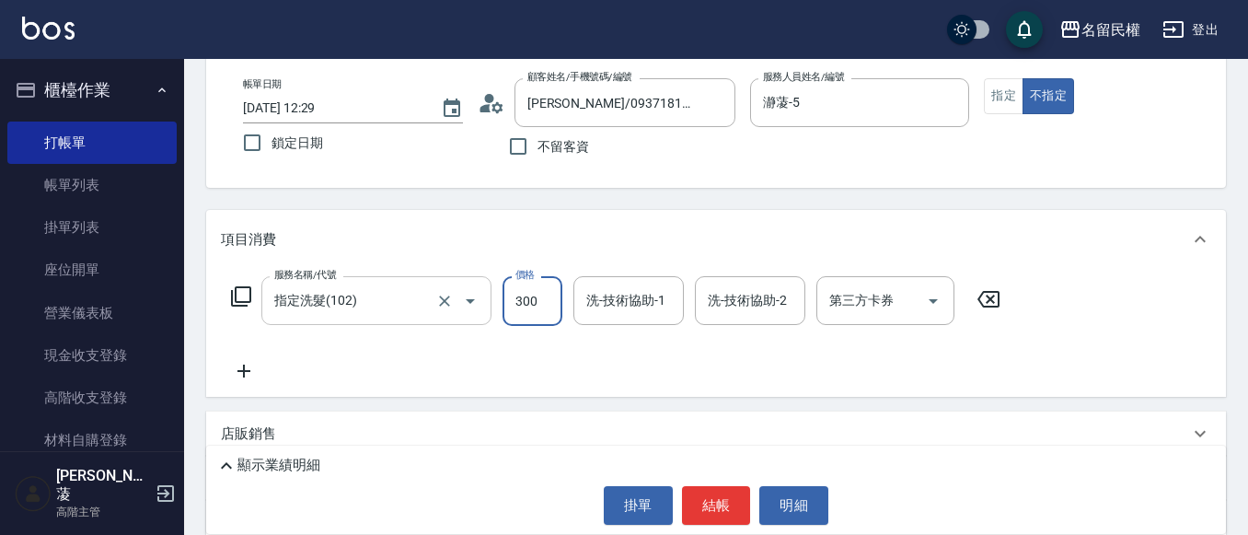
type input "300"
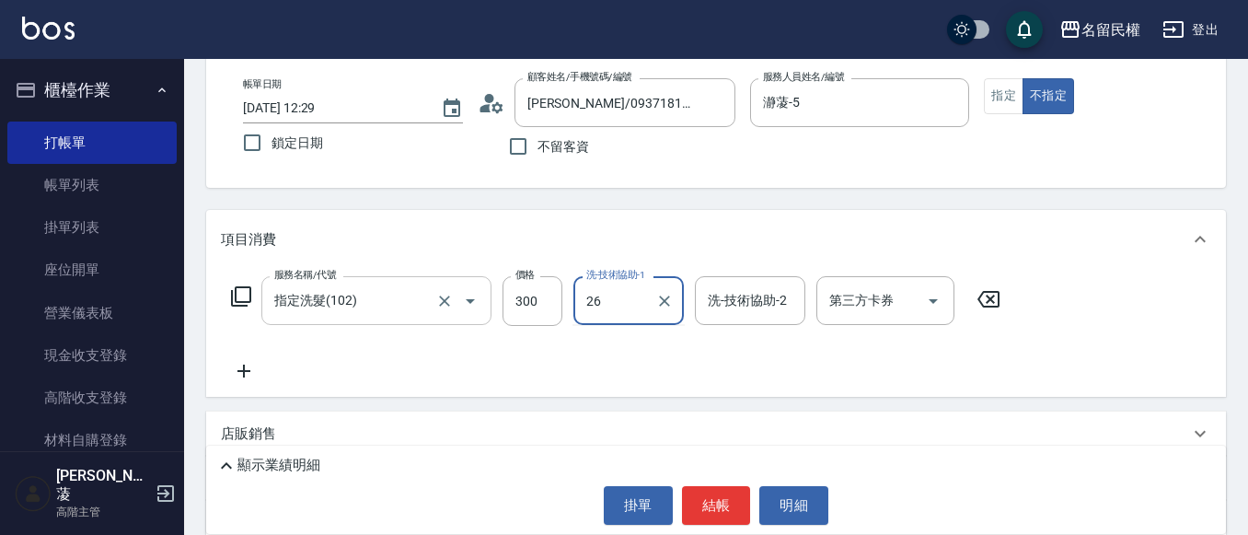
type input "沅莘-26"
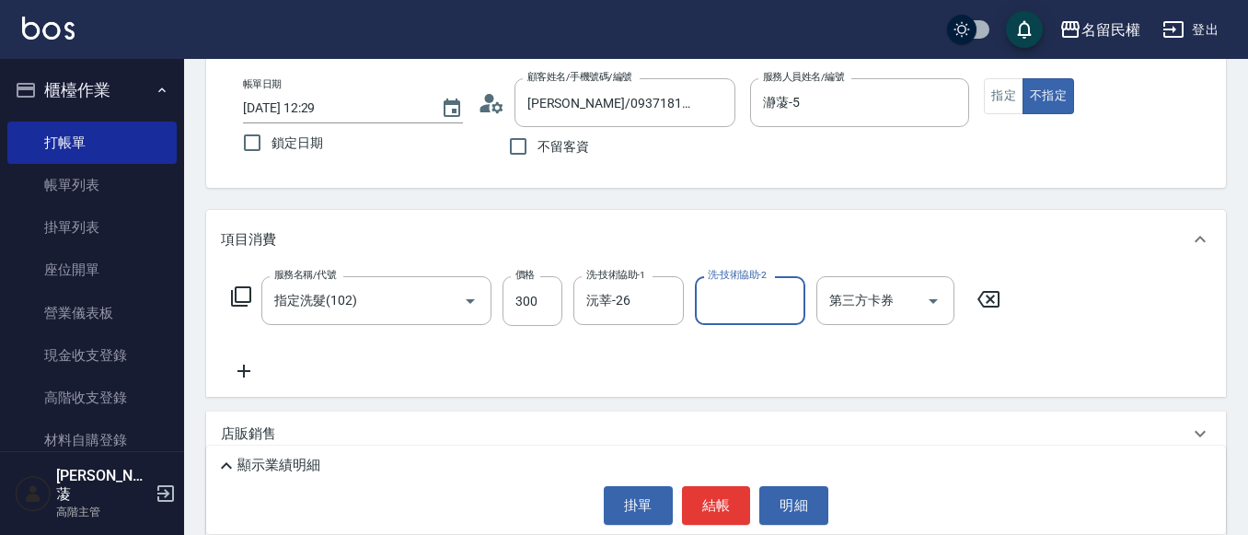
click at [244, 377] on icon at bounding box center [244, 371] width 13 height 13
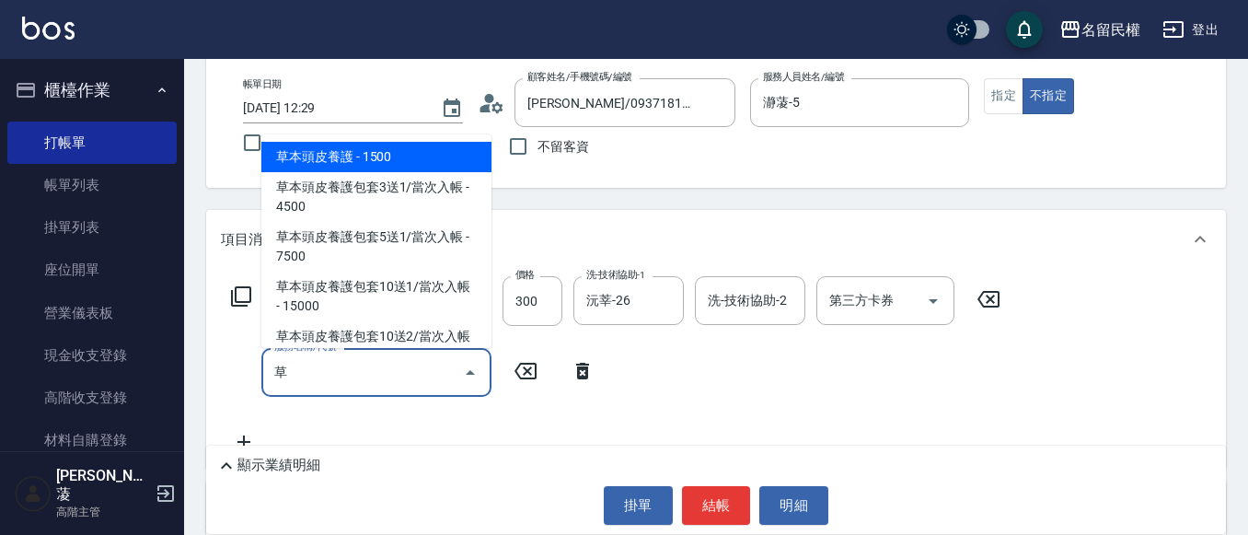
click at [319, 167] on span "草本頭皮養護 - 1500" at bounding box center [376, 157] width 230 height 30
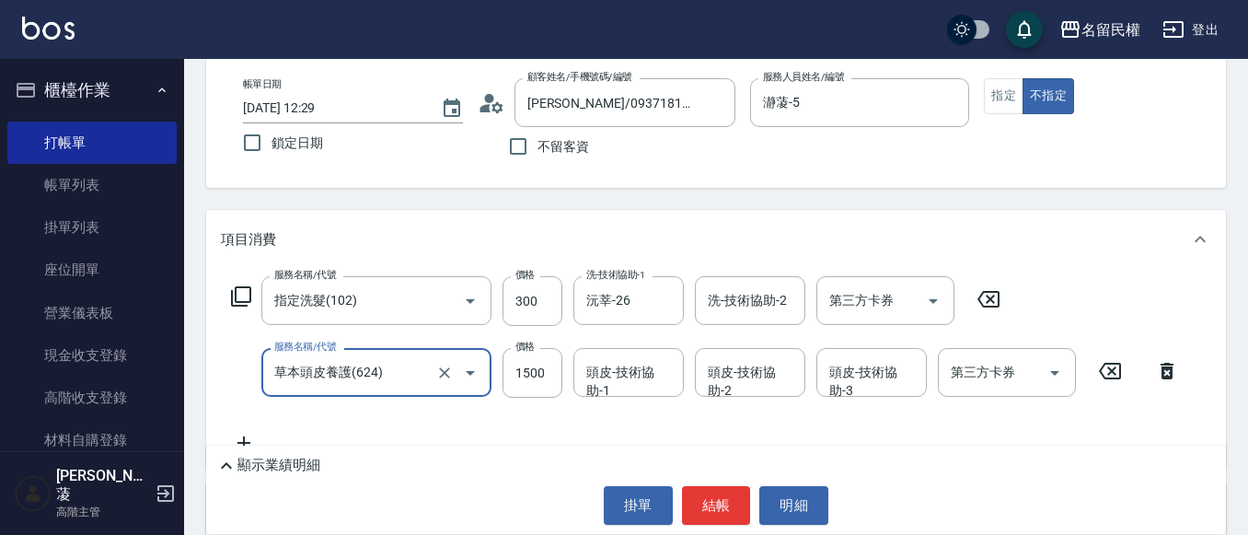
type input "草本頭皮養護(624)"
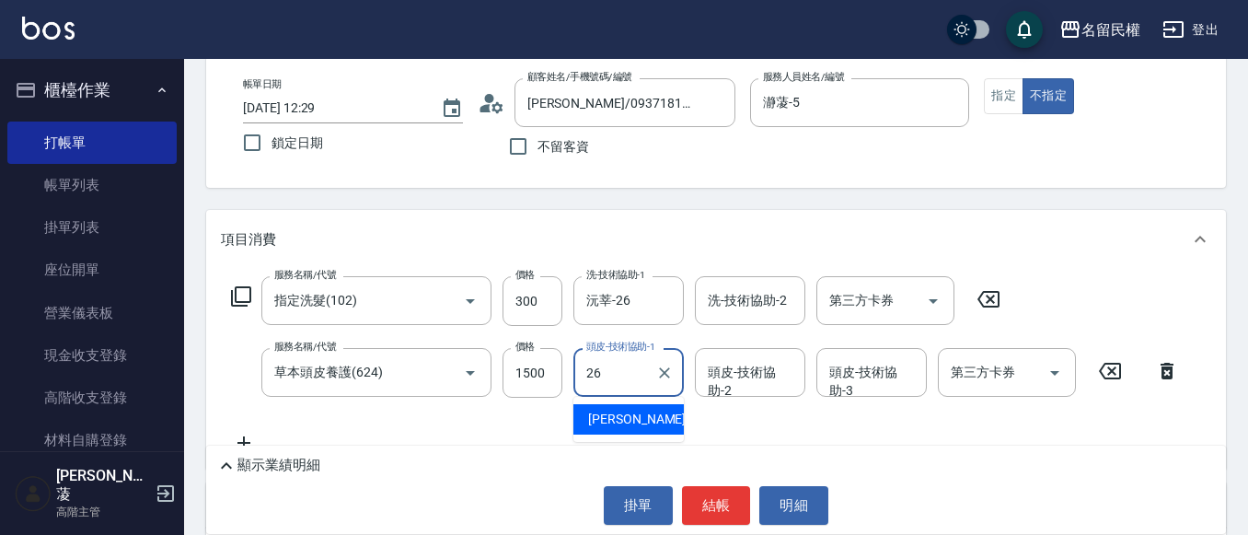
type input "沅莘-26"
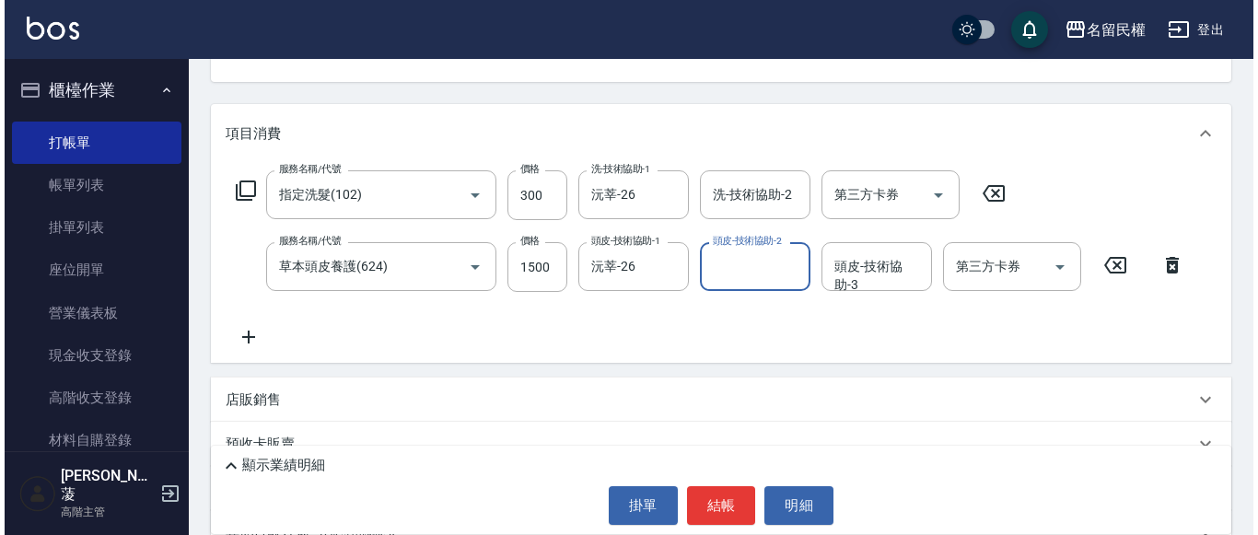
scroll to position [363, 0]
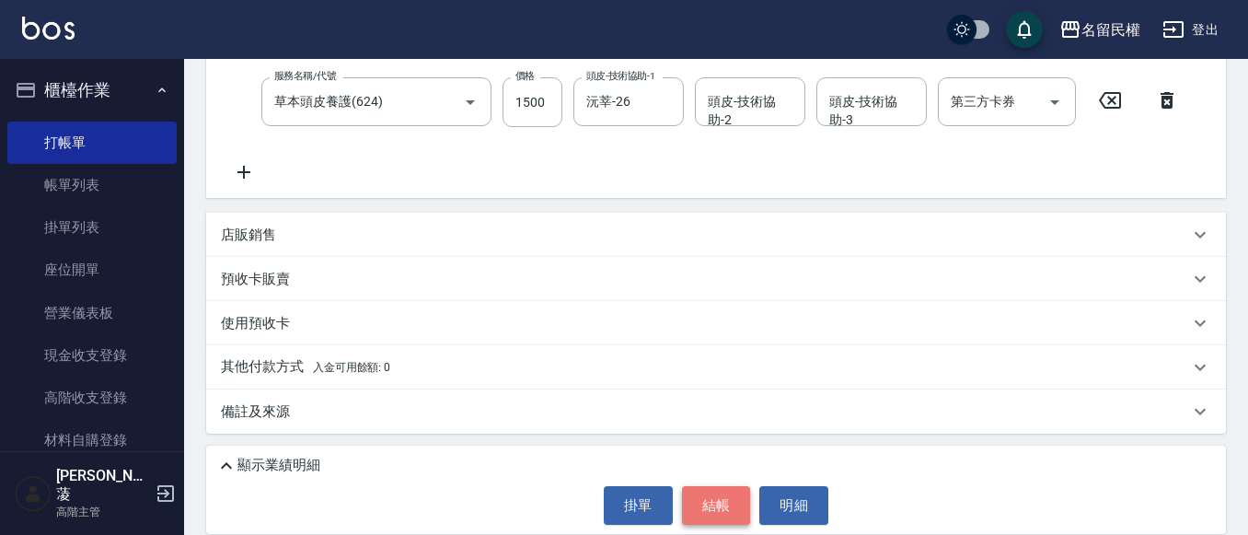
click at [726, 503] on button "結帳" at bounding box center [716, 505] width 69 height 39
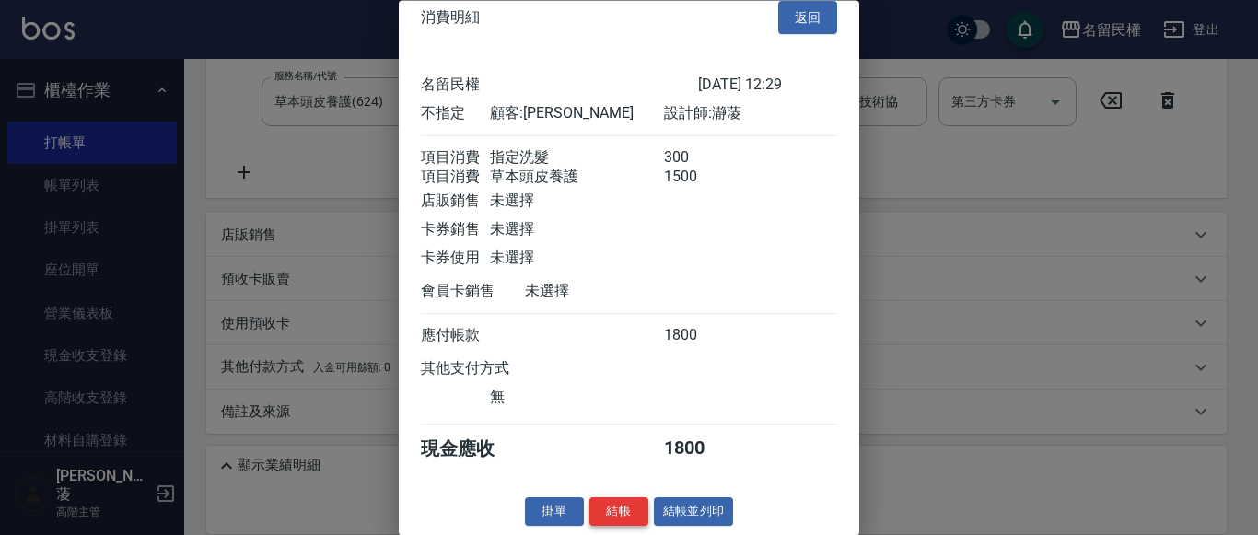
scroll to position [46, 0]
click at [614, 498] on button "結帳" at bounding box center [618, 512] width 59 height 29
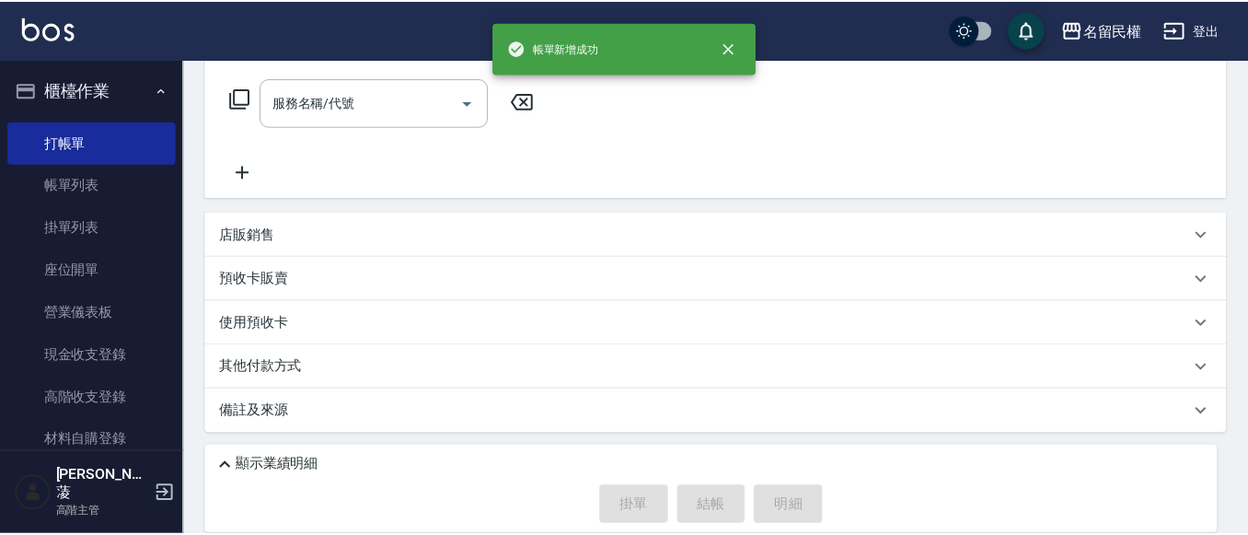
scroll to position [0, 0]
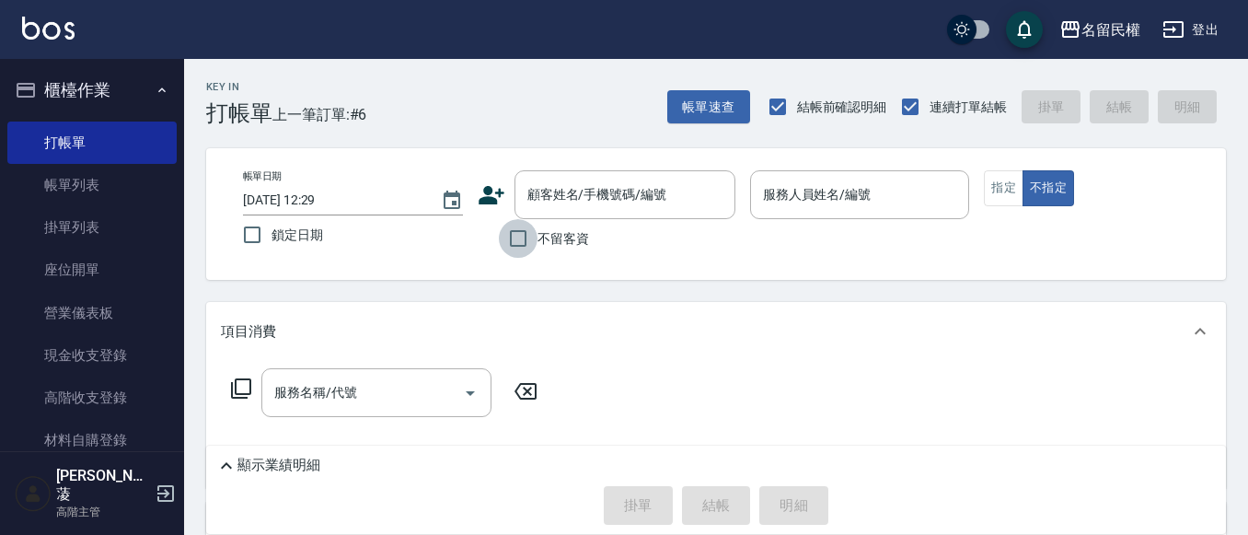
click at [509, 240] on input "不留客資" at bounding box center [518, 238] width 39 height 39
checkbox input "true"
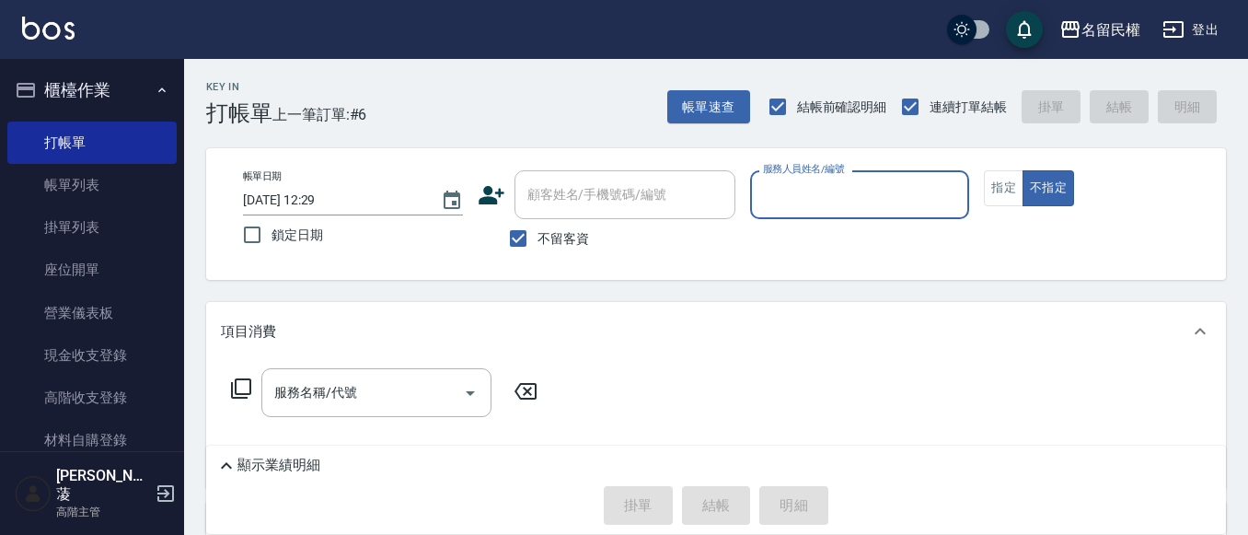
type input "7"
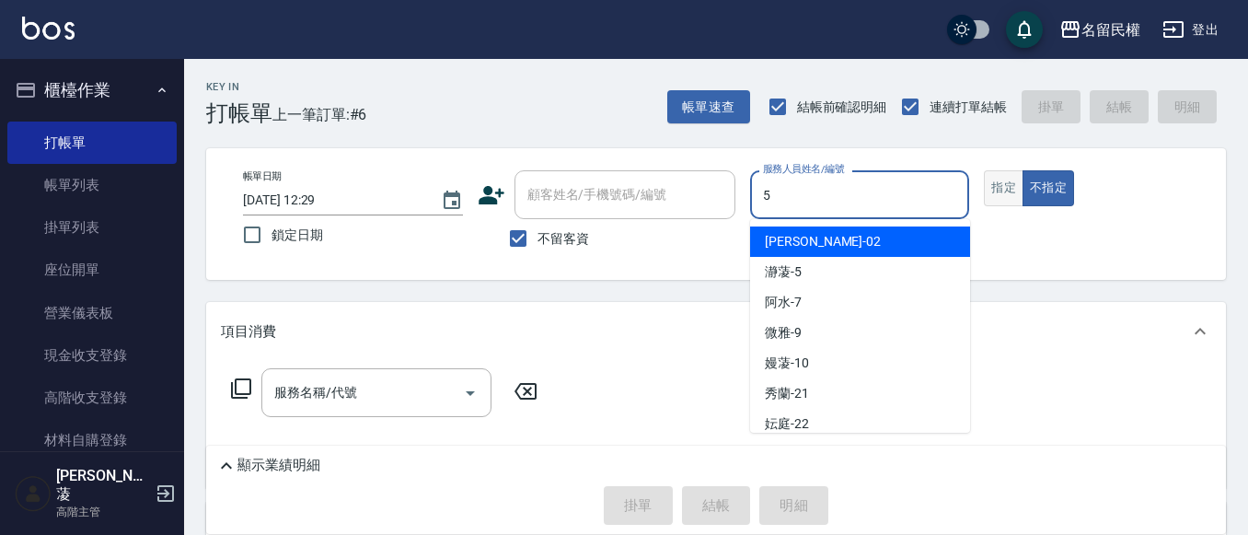
type input "瀞蓤-5"
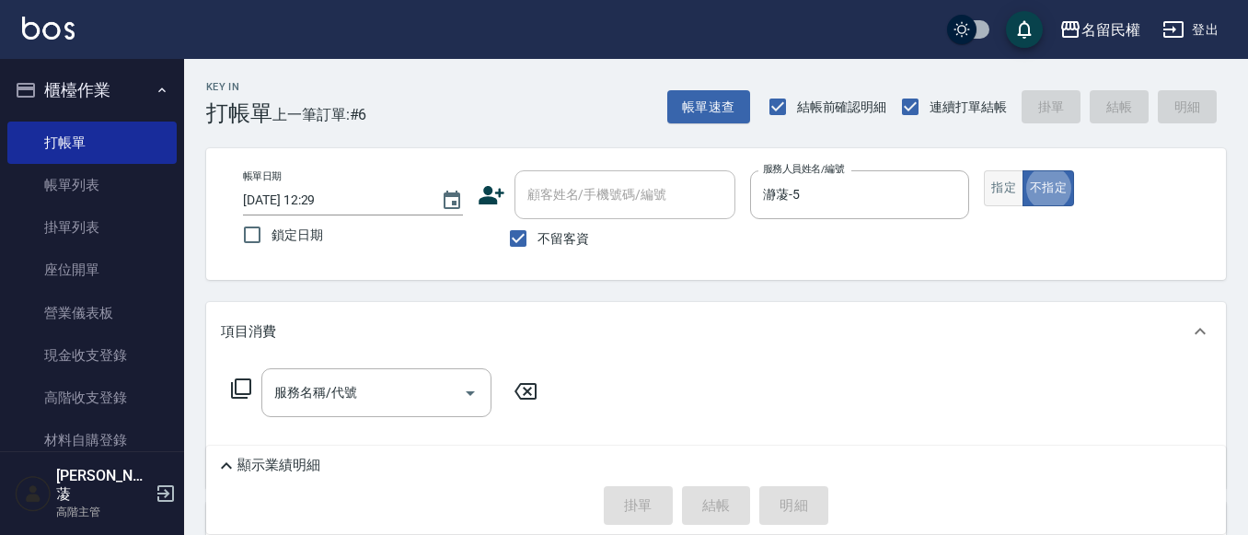
type button "false"
click at [1011, 181] on button "指定" at bounding box center [1004, 188] width 40 height 36
click at [361, 417] on div "服務名稱/代號" at bounding box center [376, 392] width 230 height 49
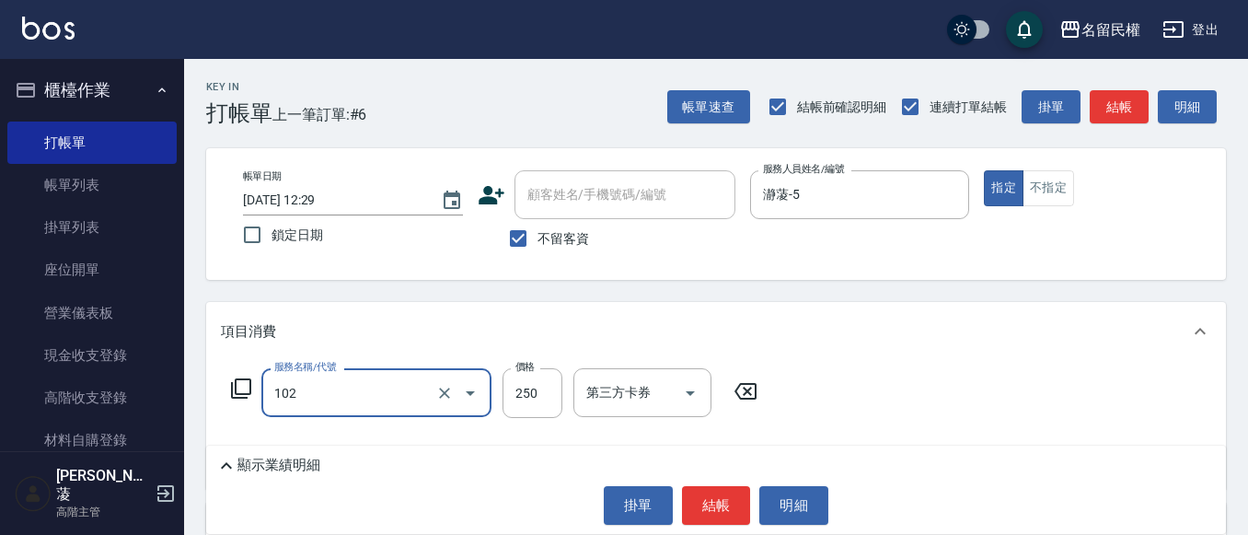
type input "指定洗髮(102)"
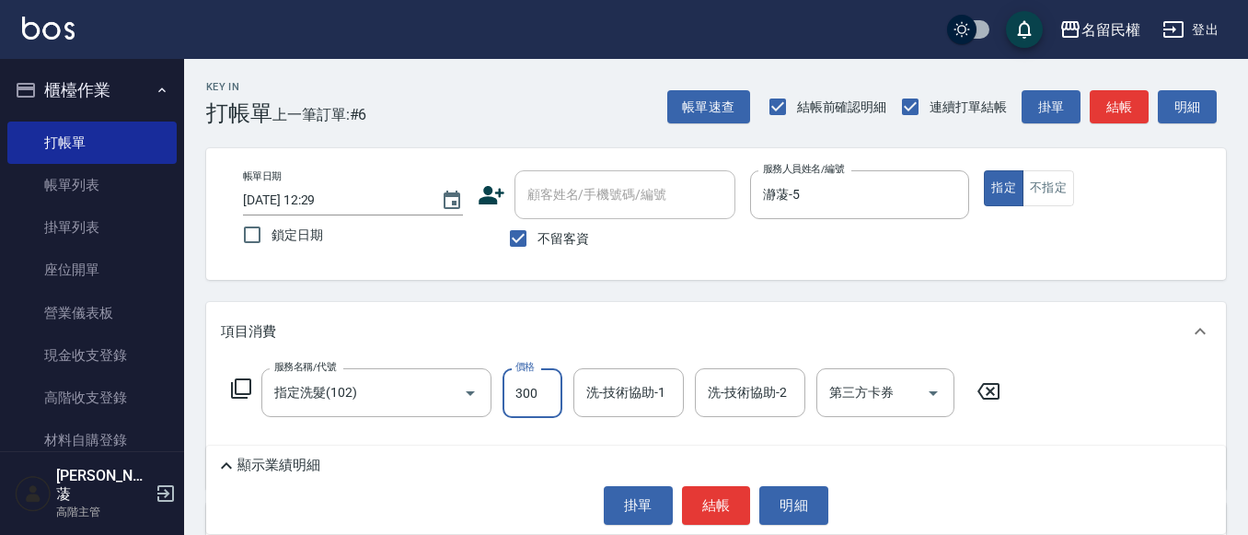
type input "300"
click at [602, 400] on input "洗-技術協助-1" at bounding box center [629, 393] width 94 height 32
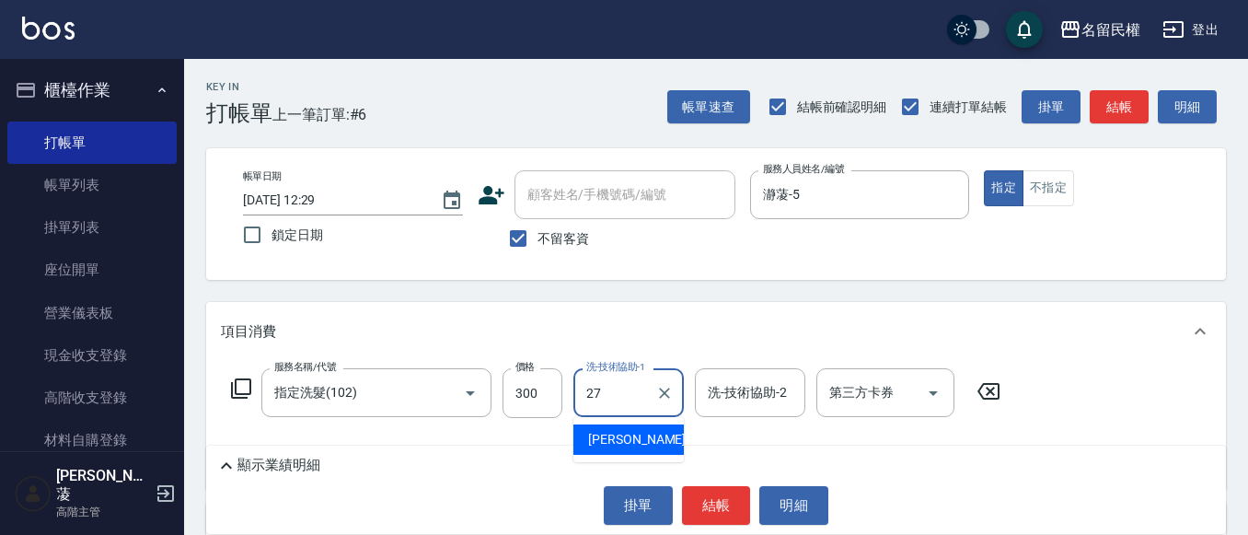
type input "[PERSON_NAME]-27"
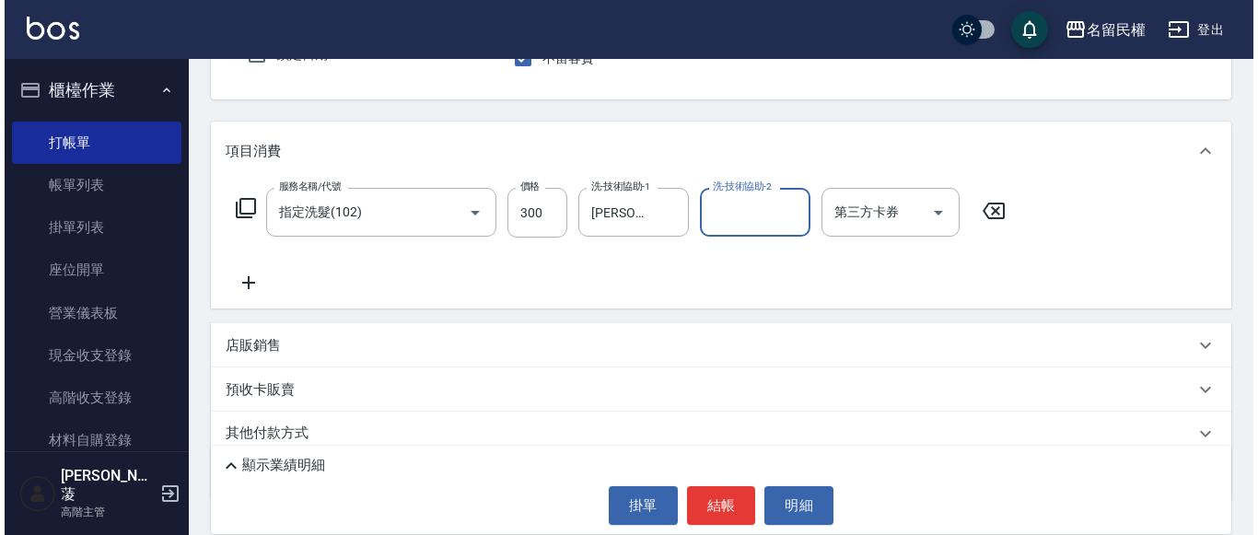
scroll to position [184, 0]
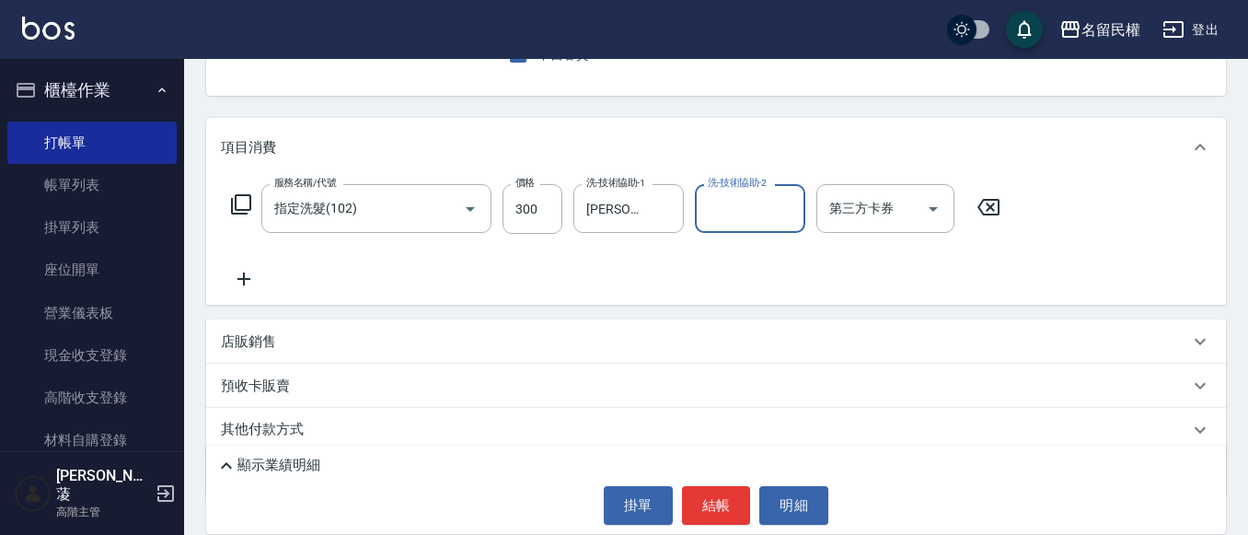
click at [255, 277] on icon at bounding box center [244, 279] width 46 height 22
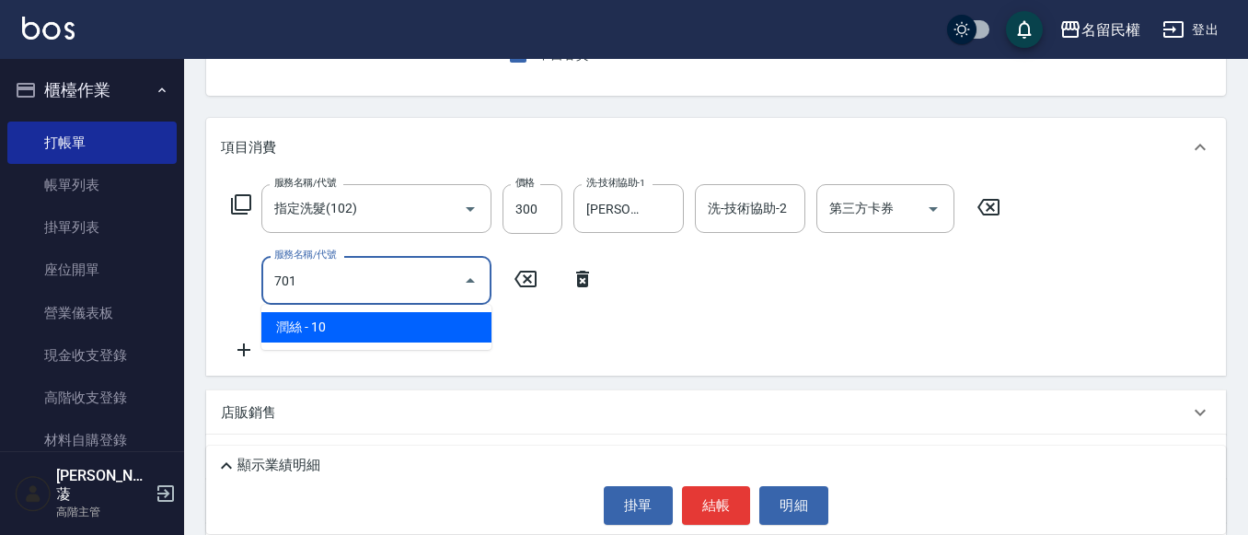
type input "[PERSON_NAME](701)"
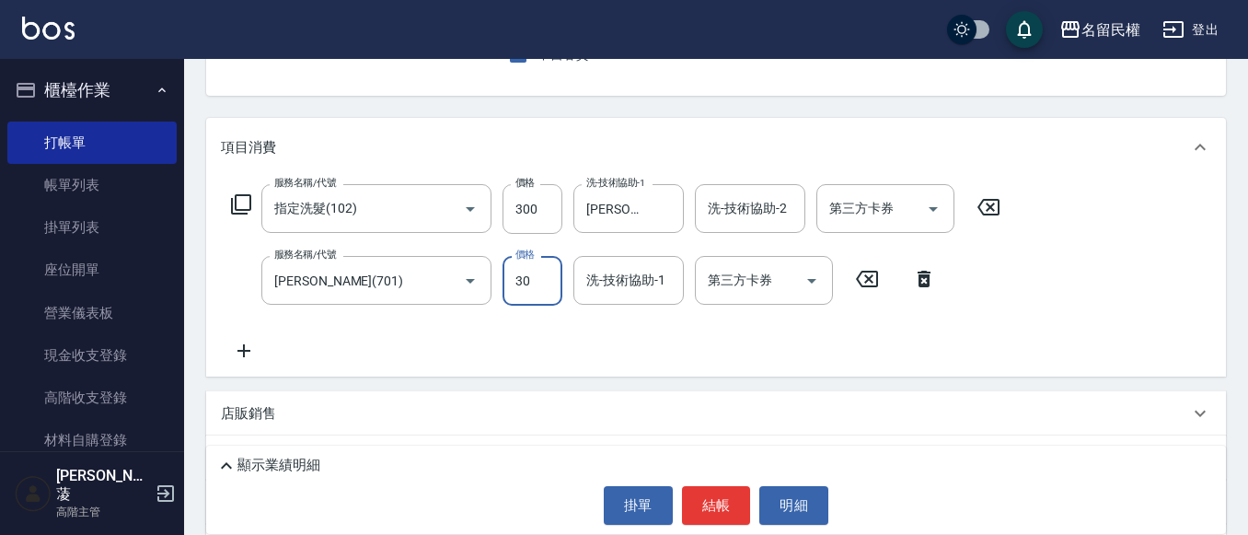
type input "30"
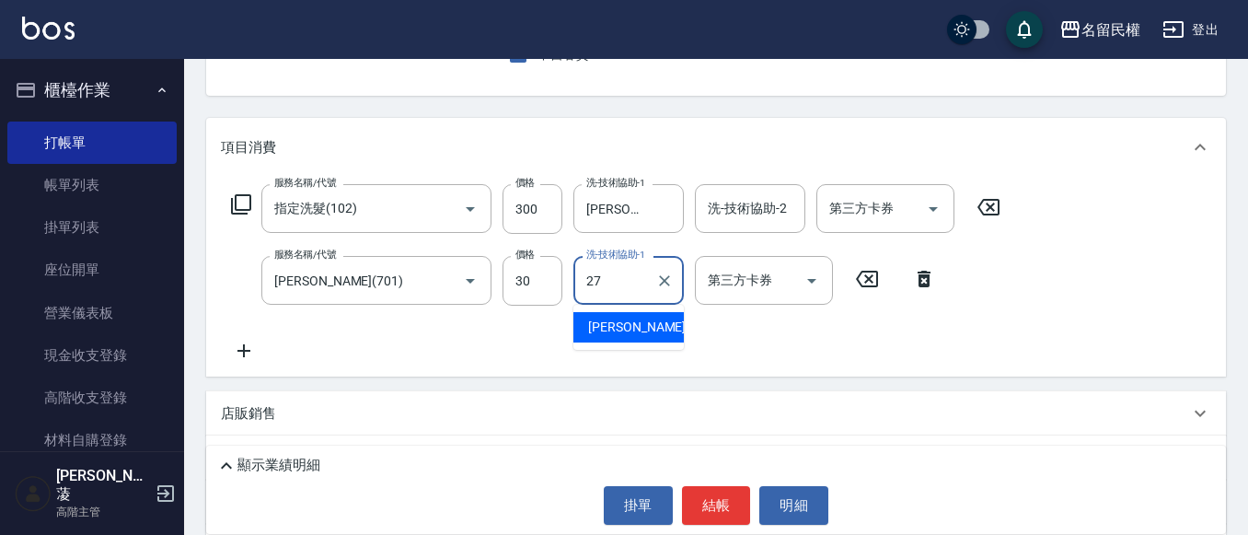
type input "[PERSON_NAME]-27"
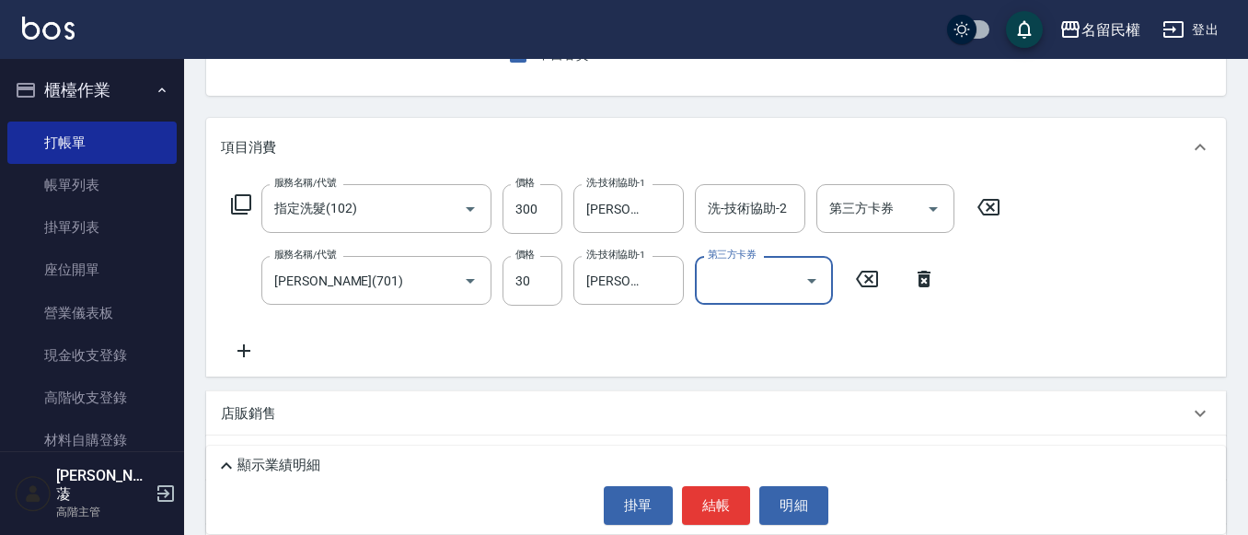
click at [259, 344] on icon at bounding box center [244, 351] width 46 height 22
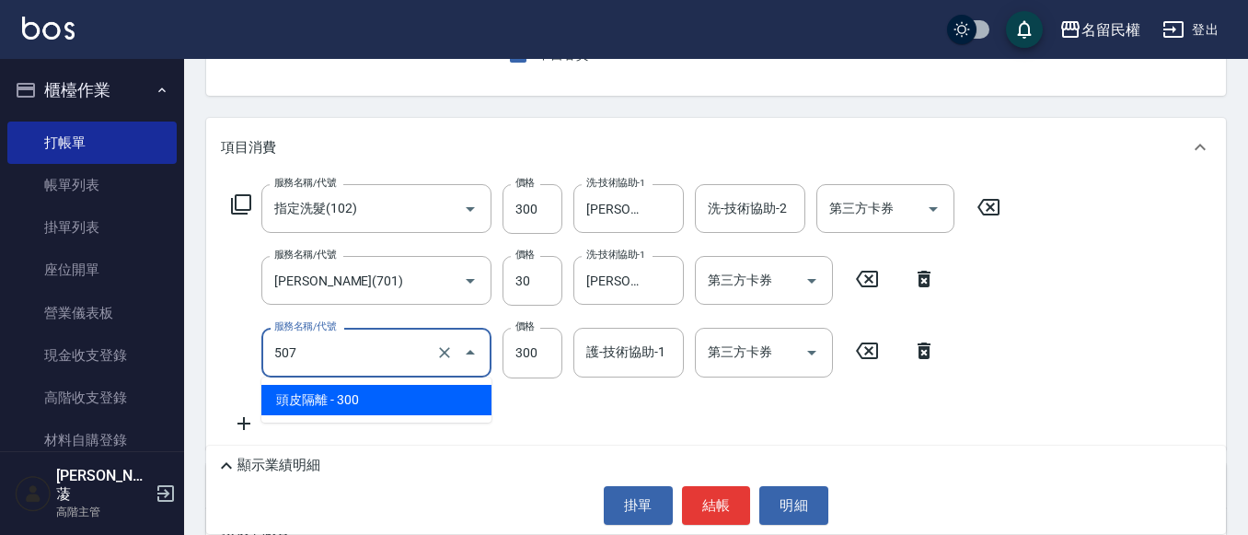
click at [296, 350] on input "507" at bounding box center [351, 352] width 162 height 32
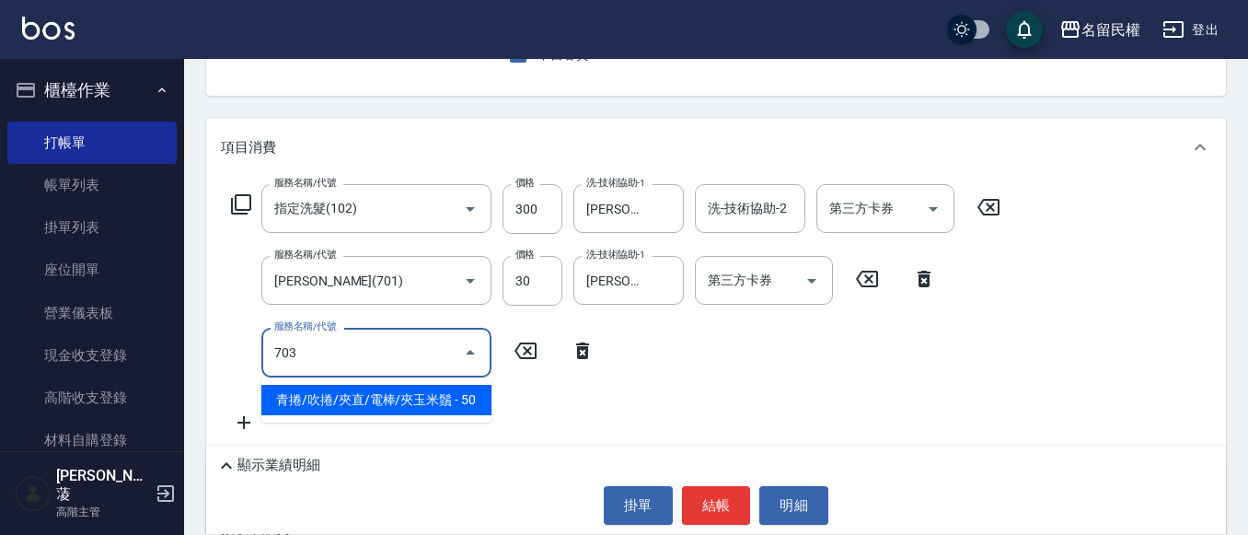
type input "青捲/吹捲/夾直/電棒/夾玉米鬚(703)"
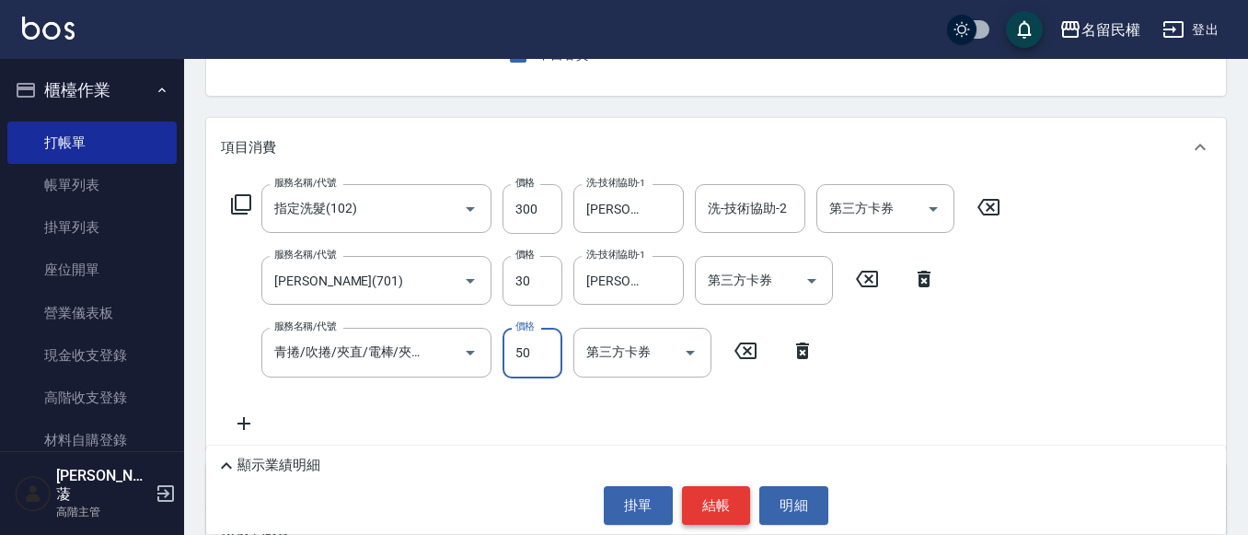
click at [726, 501] on button "結帳" at bounding box center [716, 505] width 69 height 39
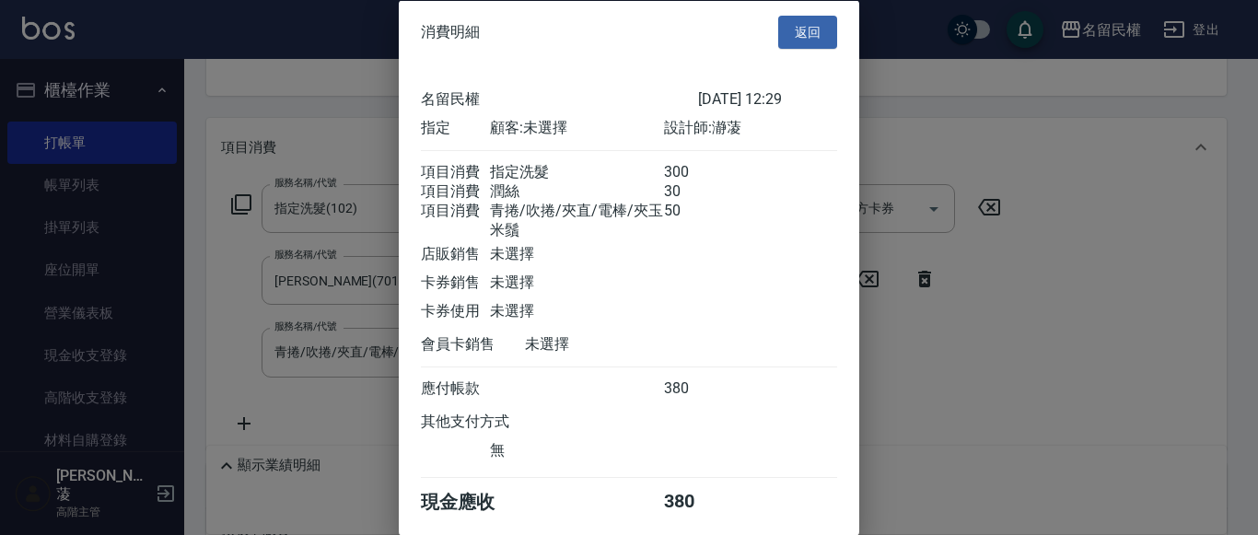
scroll to position [90, 0]
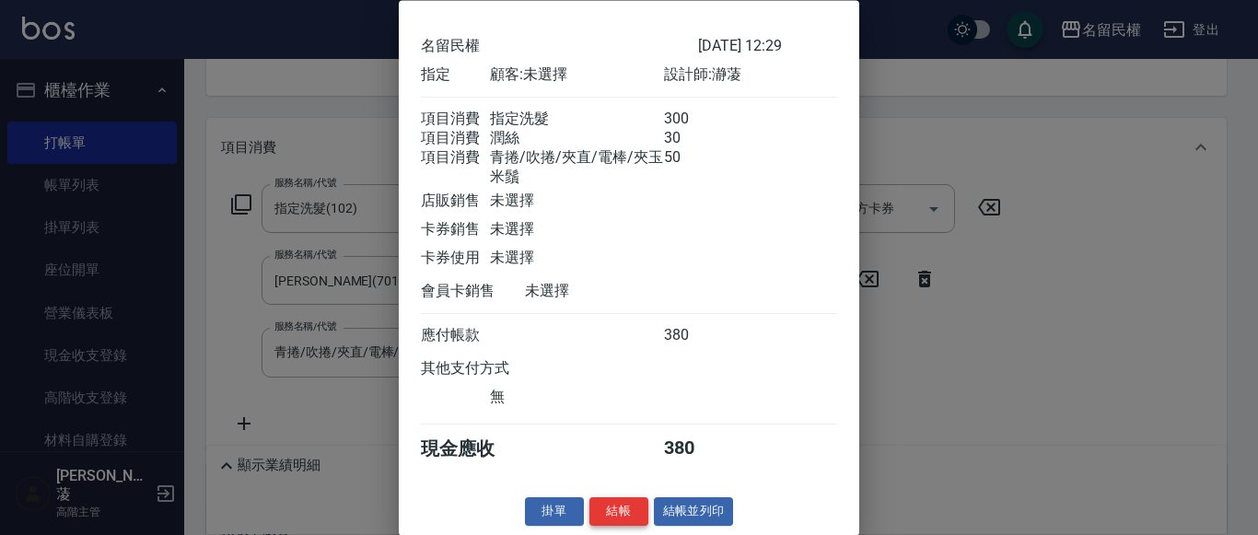
click at [611, 506] on button "結帳" at bounding box center [618, 512] width 59 height 29
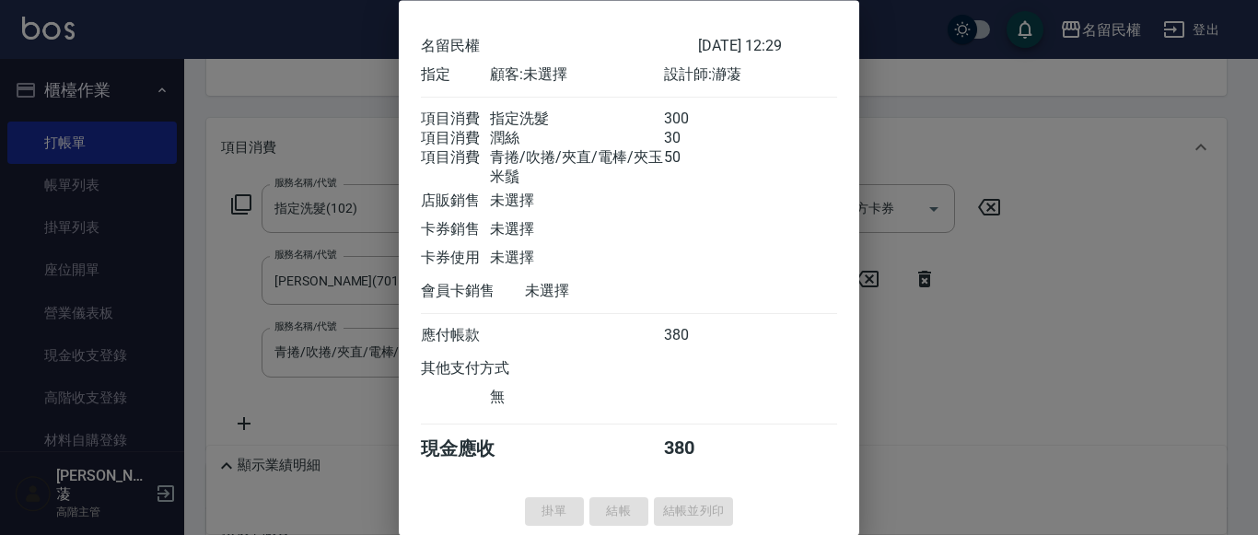
type input "[DATE] 12:37"
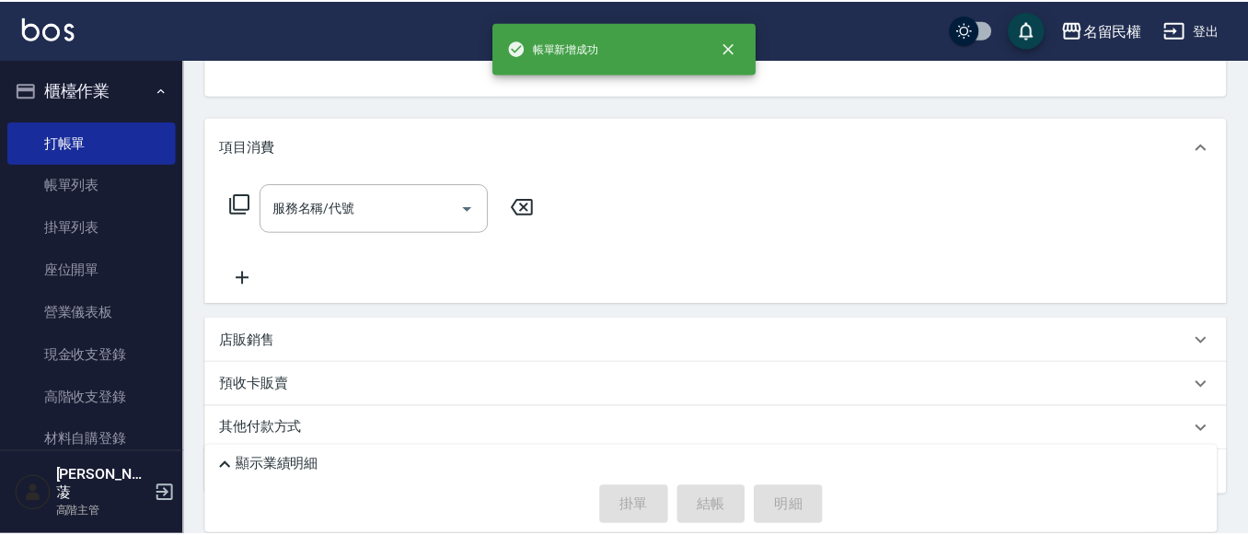
scroll to position [179, 0]
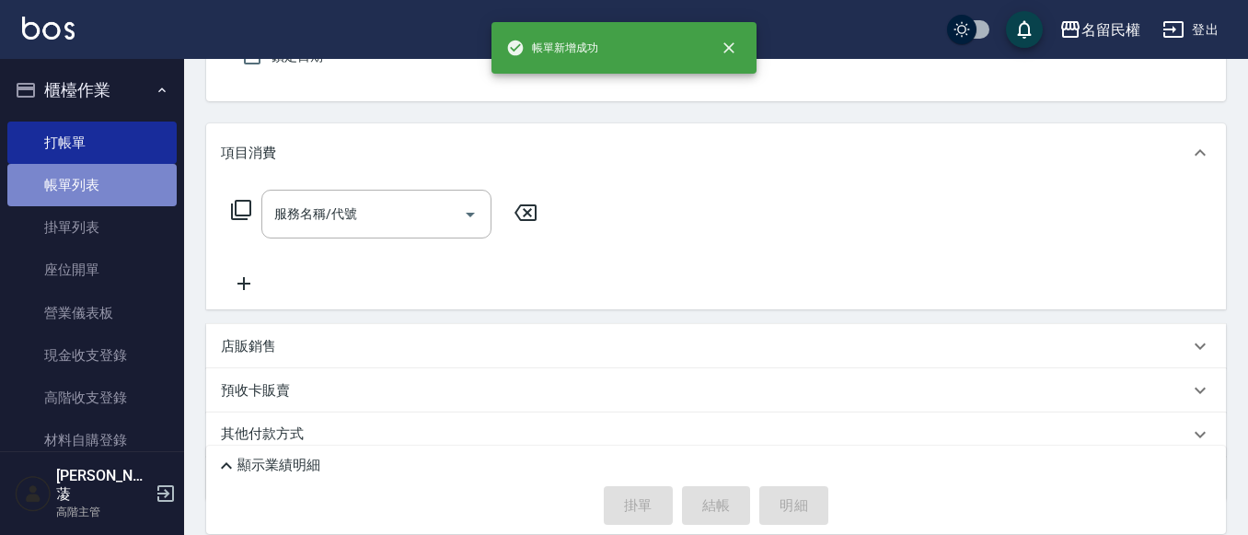
click at [114, 189] on link "帳單列表" at bounding box center [91, 185] width 169 height 42
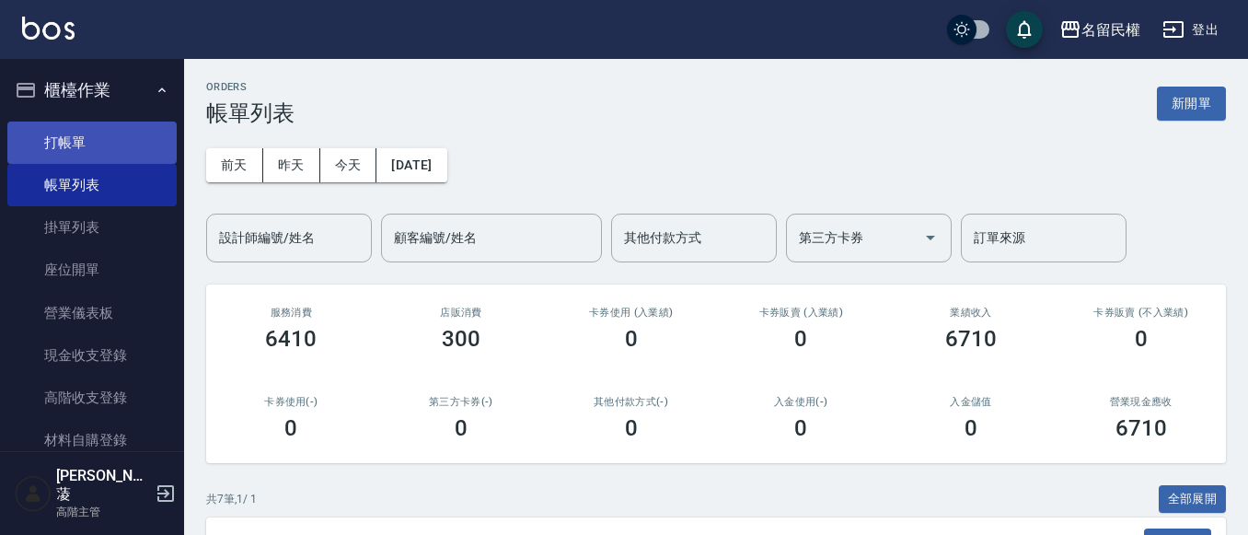
click at [80, 151] on link "打帳單" at bounding box center [91, 143] width 169 height 42
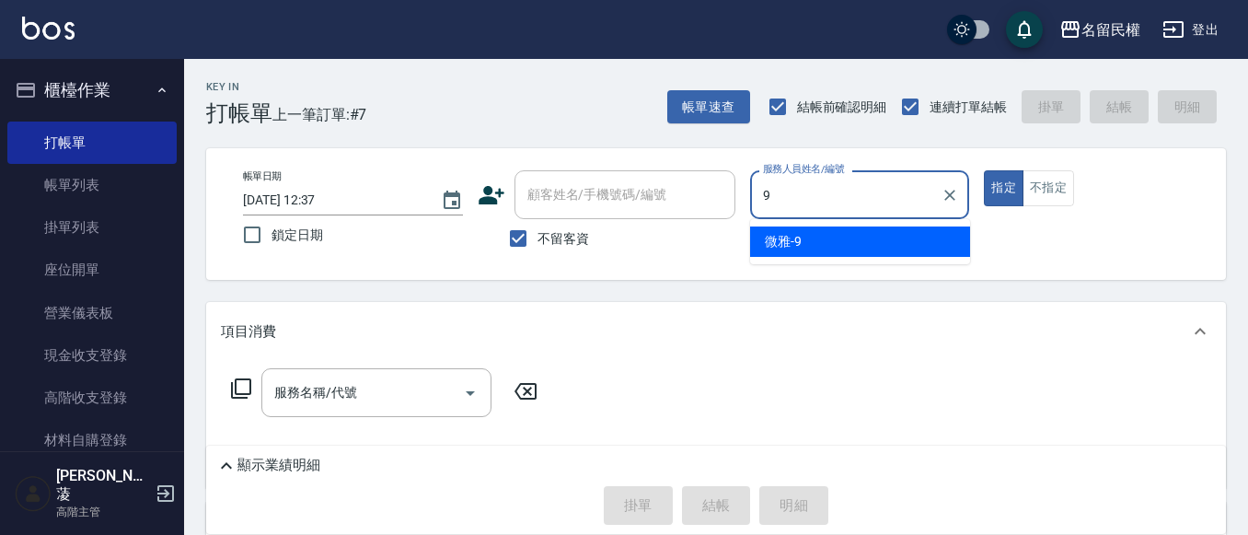
type input "微雅-9"
type button "true"
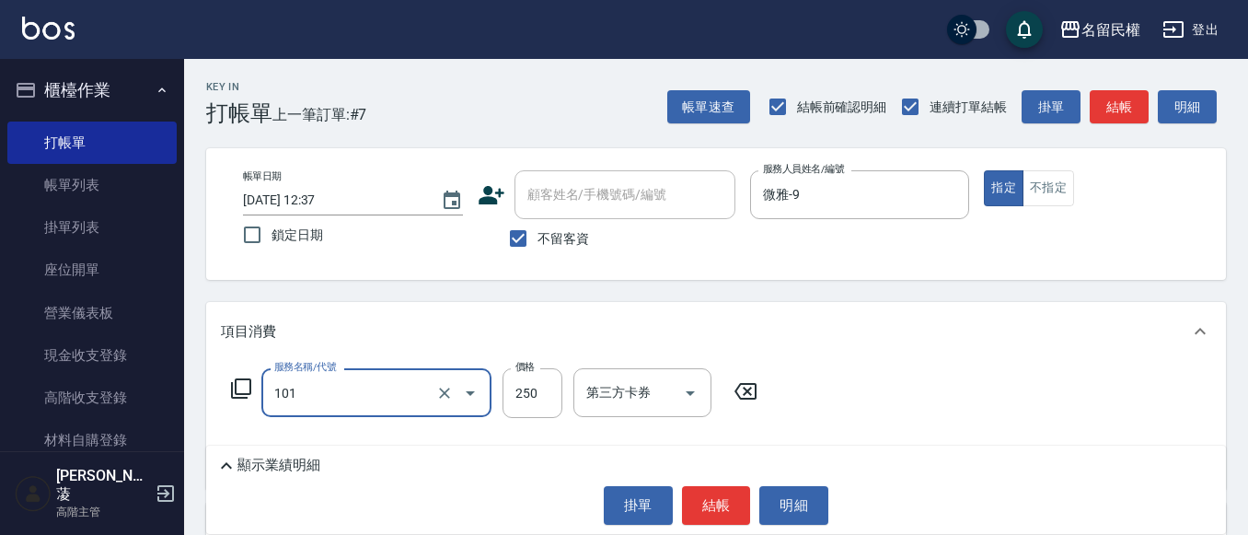
type input "不指定洗髮(101)"
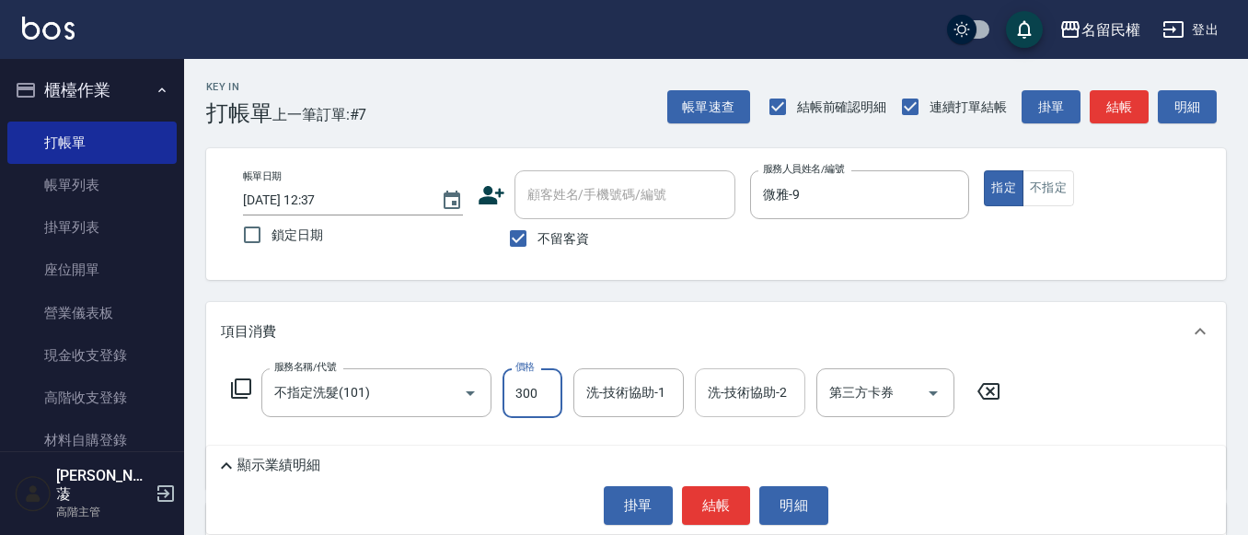
type input "300"
type input "6"
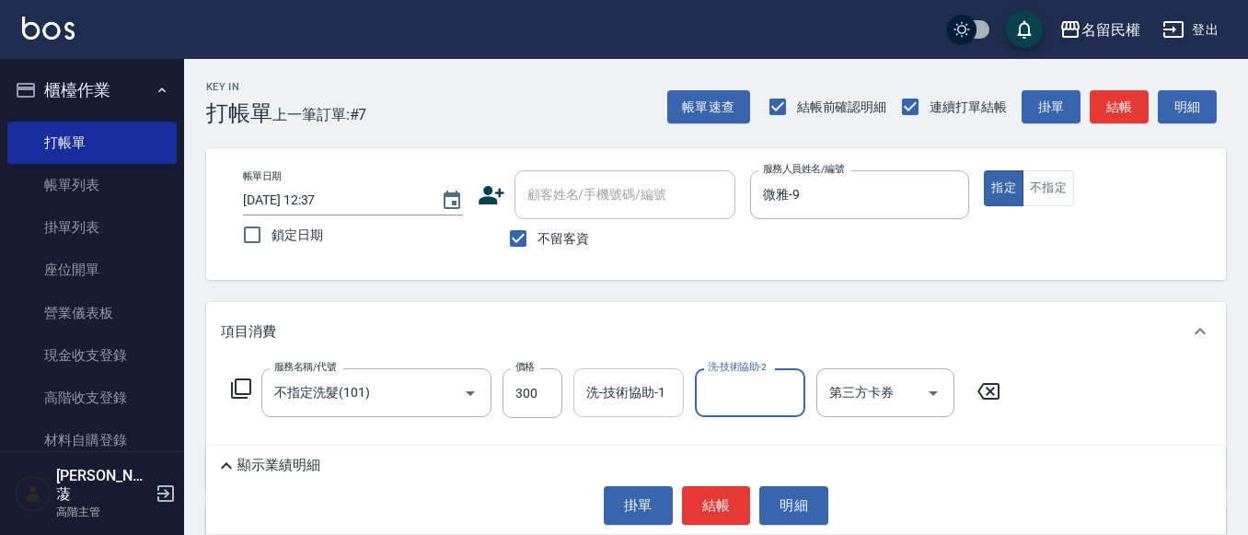
click at [661, 391] on input "洗-技術協助-1" at bounding box center [629, 393] width 94 height 32
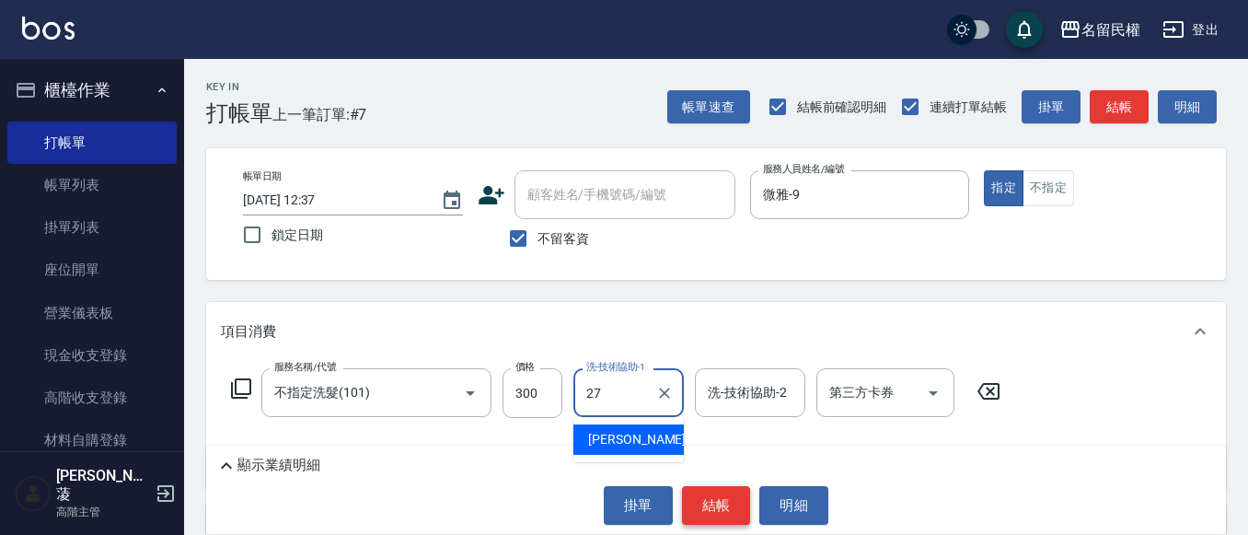
type input "[PERSON_NAME]-27"
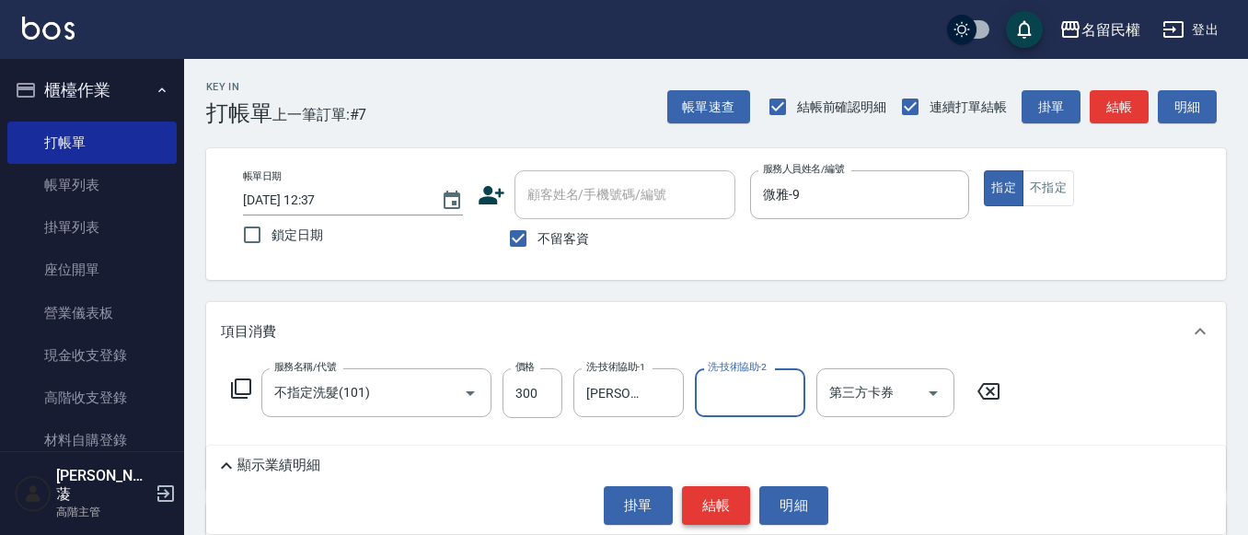
click at [715, 511] on button "結帳" at bounding box center [716, 505] width 69 height 39
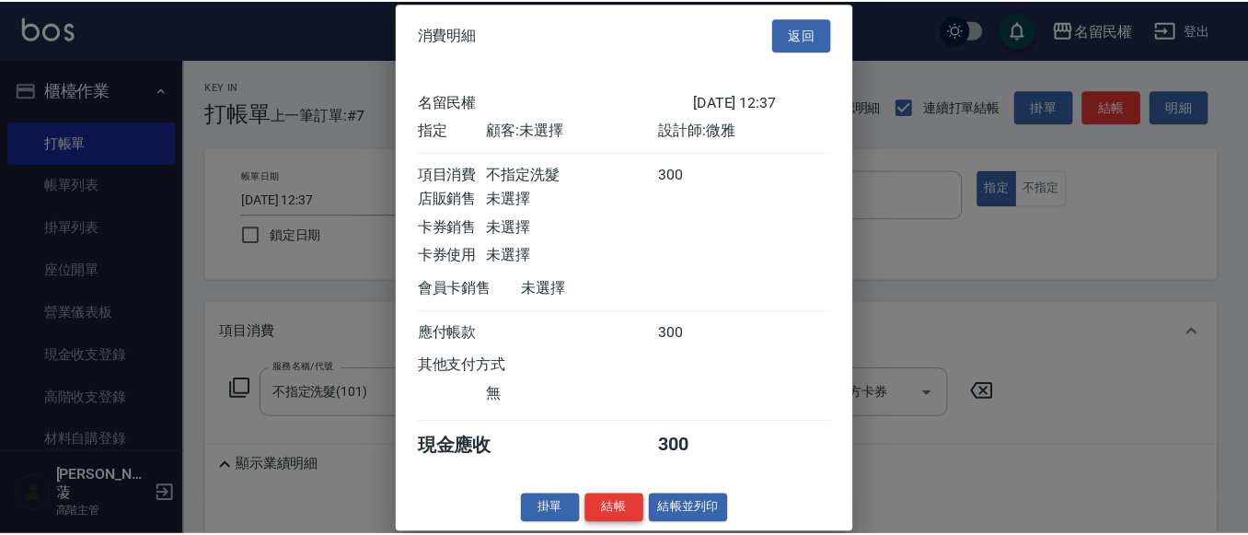
scroll to position [24, 0]
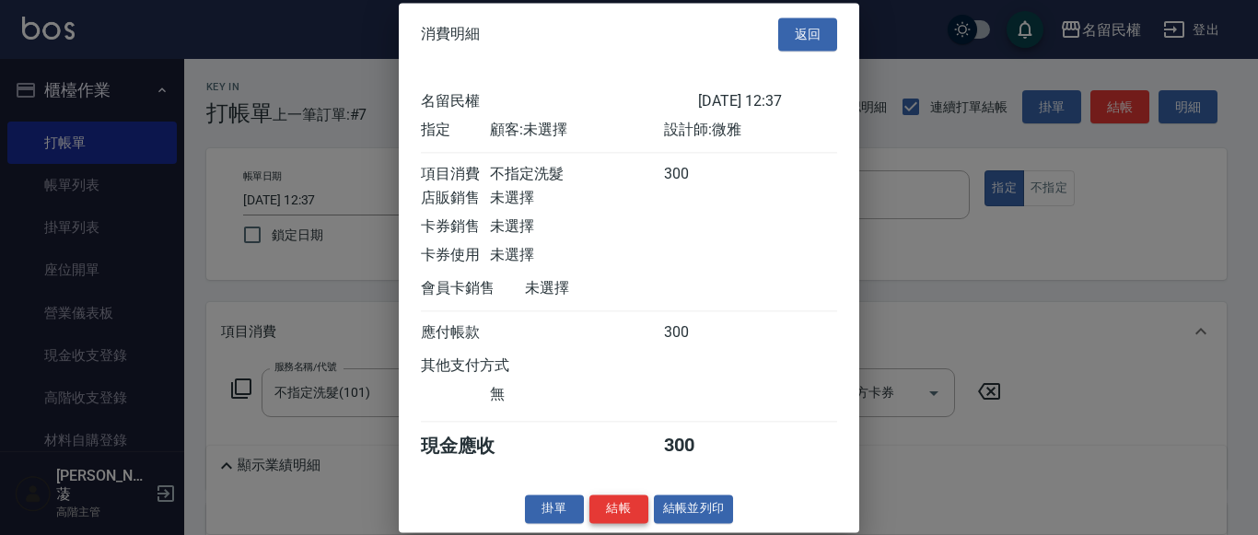
click at [611, 520] on button "結帳" at bounding box center [618, 508] width 59 height 29
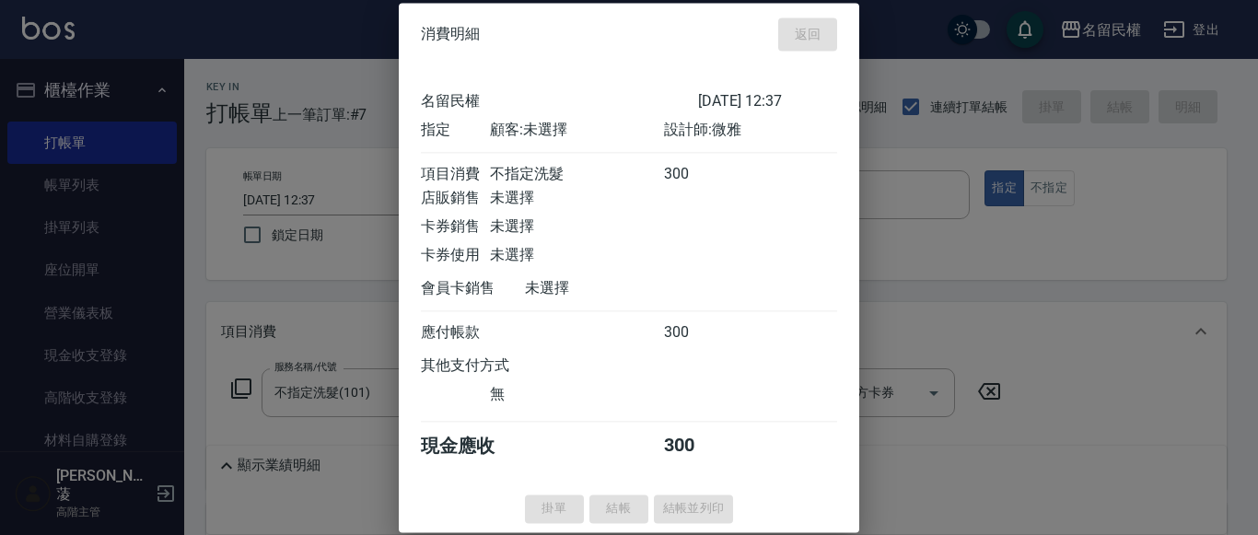
type input "[DATE] 12:47"
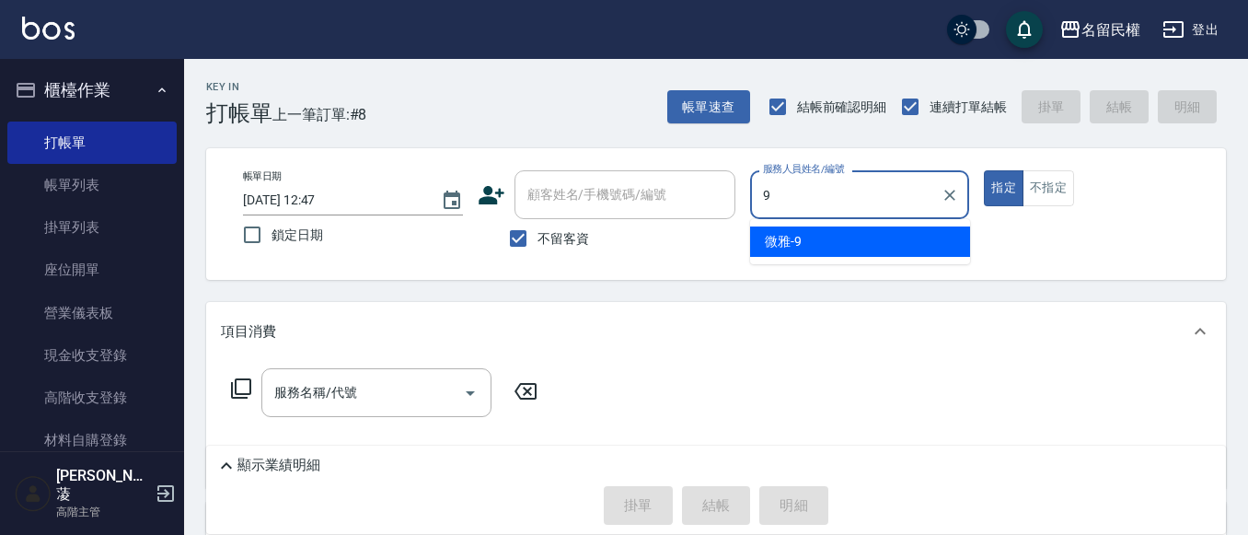
type input "微雅-9"
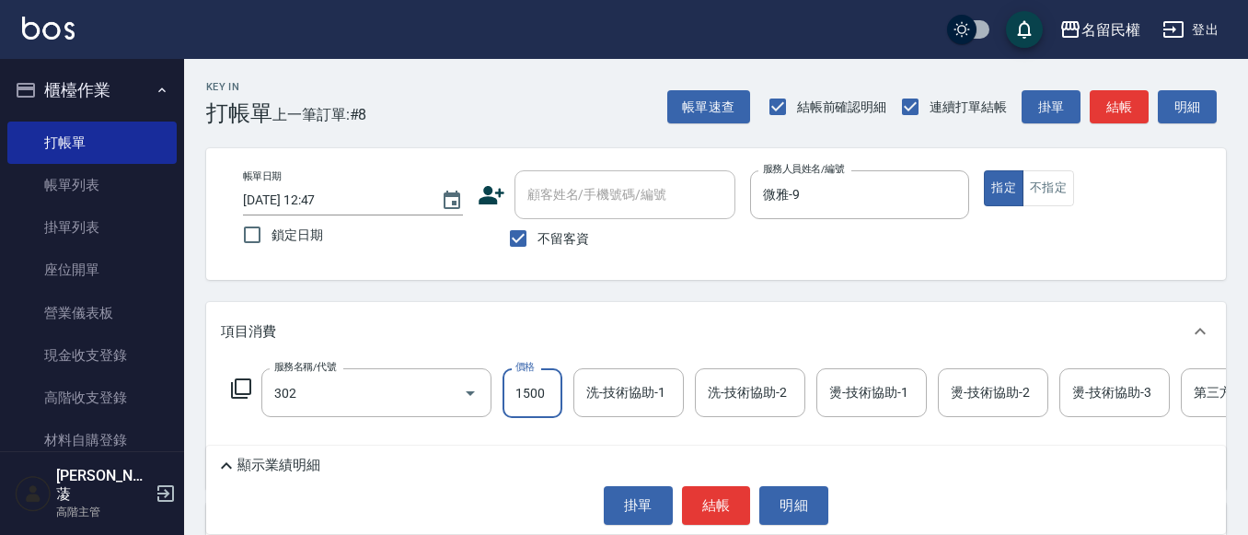
type input "燙髮(302)"
type input "1199"
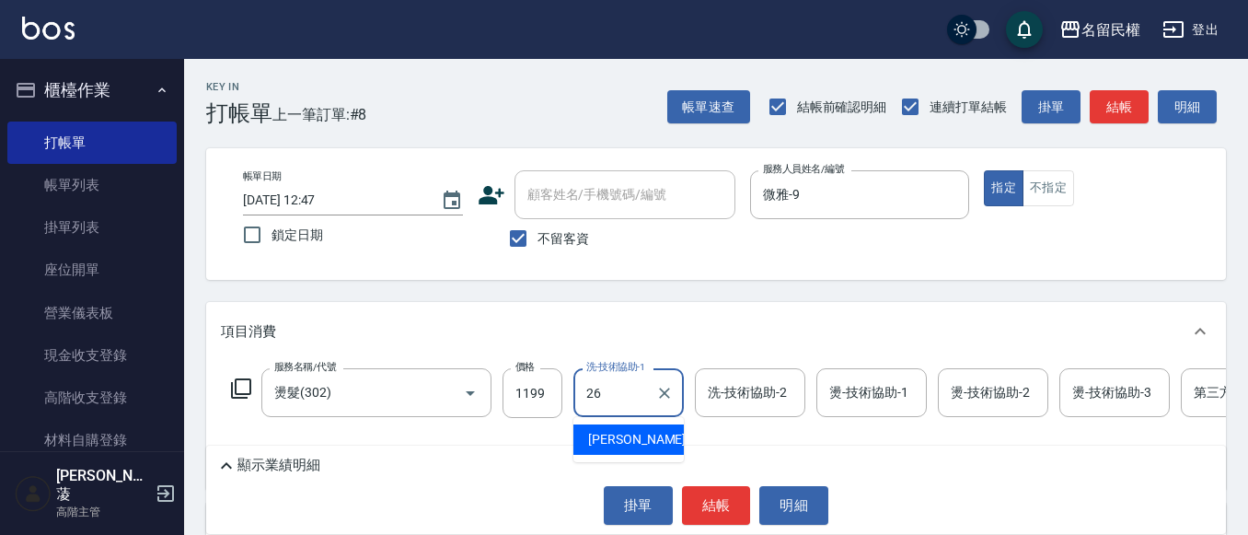
type input "沅莘-26"
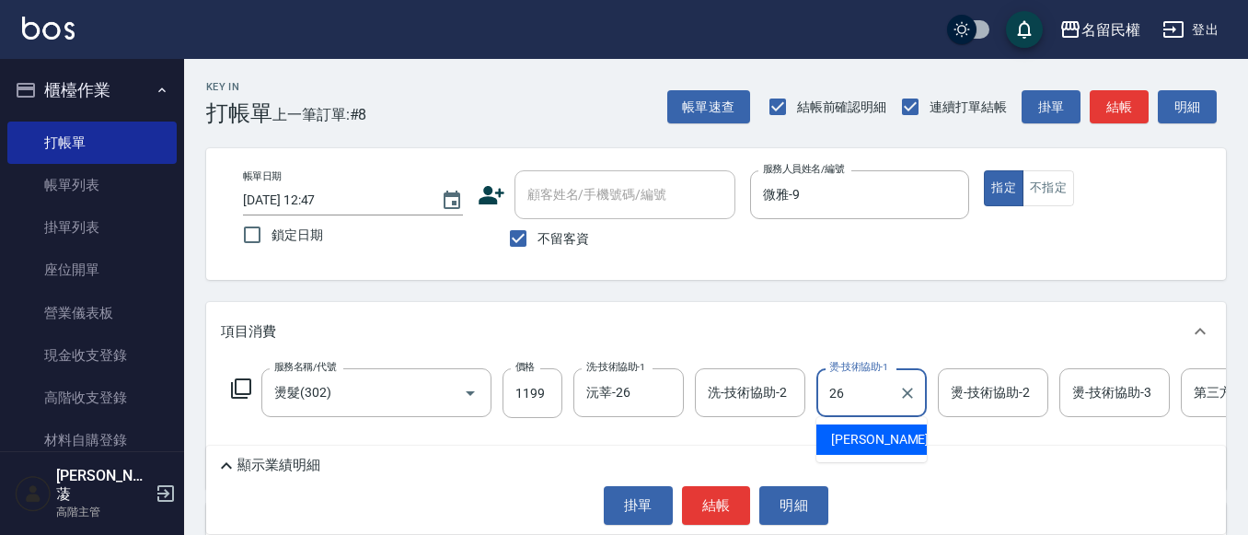
type input "沅莘-26"
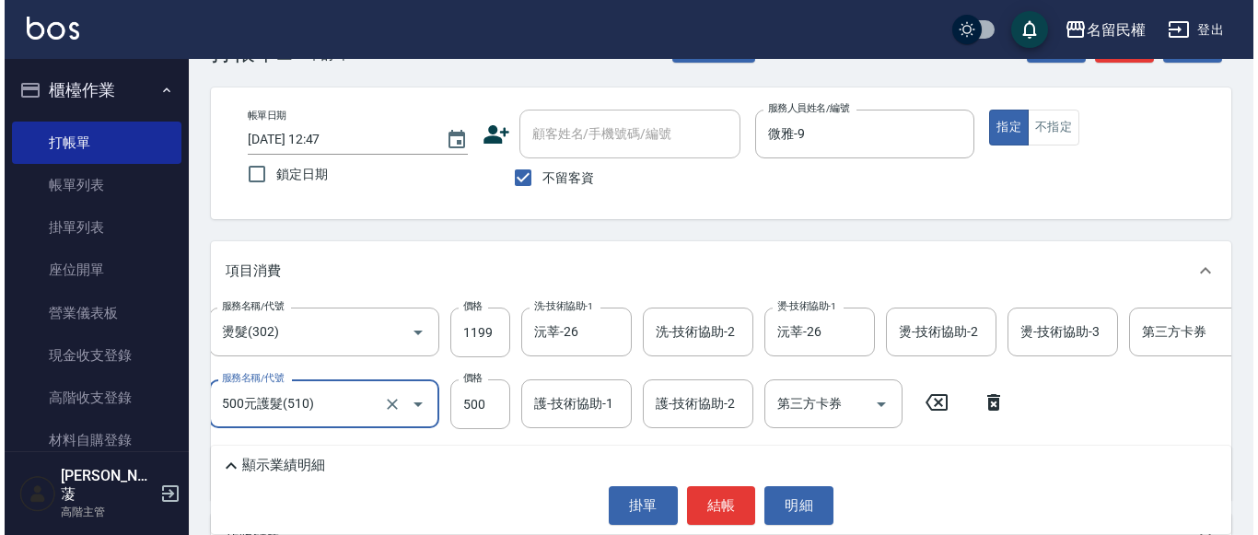
scroll to position [92, 0]
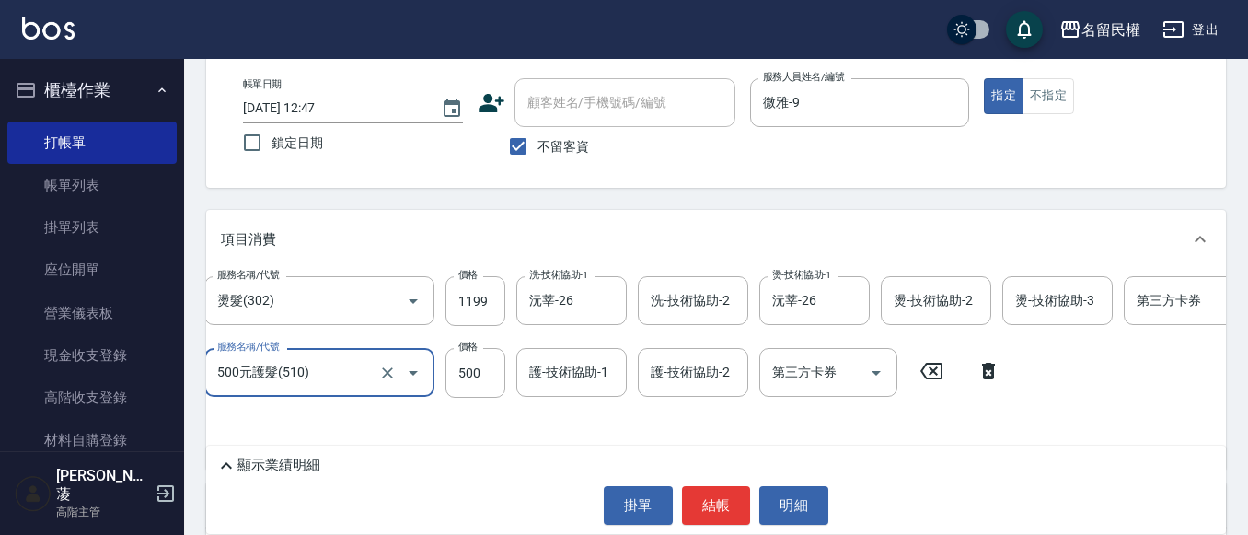
type input "500元護髮(510)"
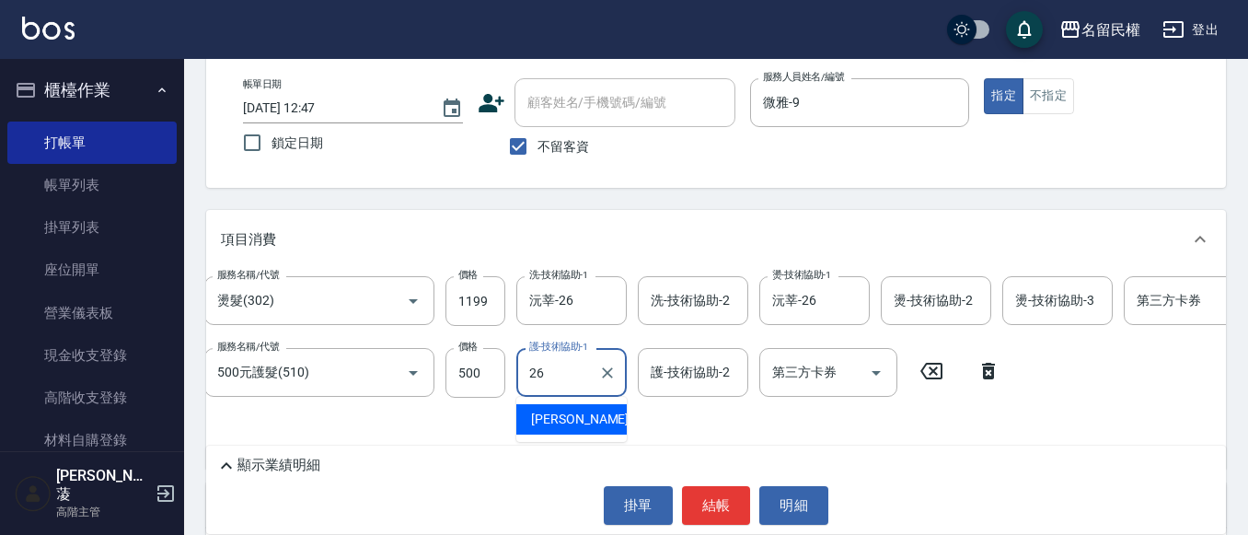
type input "沅莘-26"
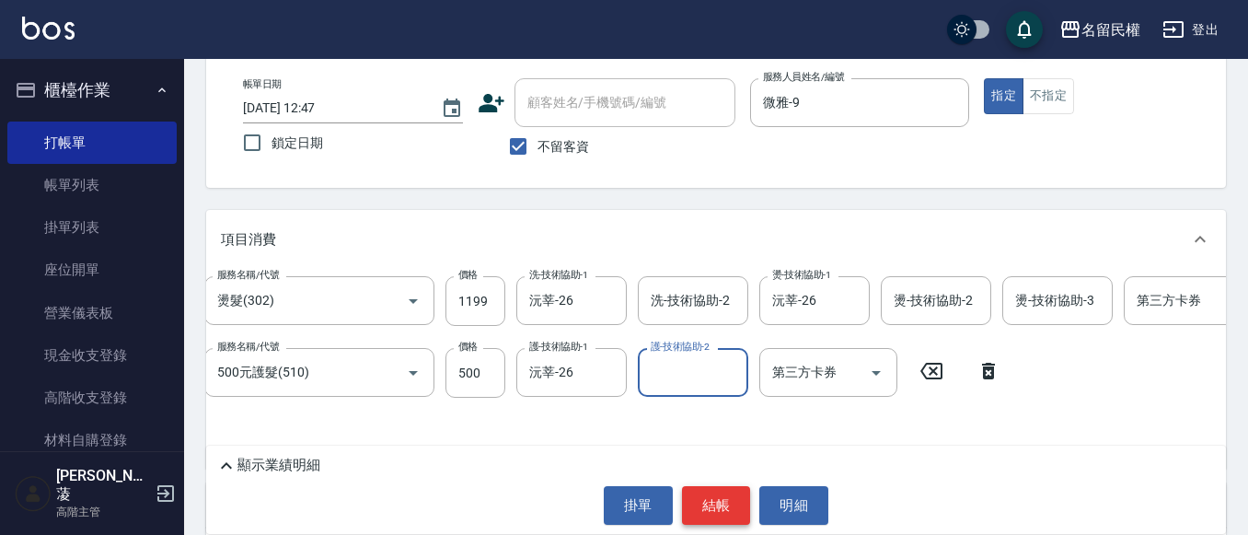
drag, startPoint x: 733, startPoint y: 519, endPoint x: 721, endPoint y: 517, distance: 12.1
click at [732, 519] on button "結帳" at bounding box center [716, 505] width 69 height 39
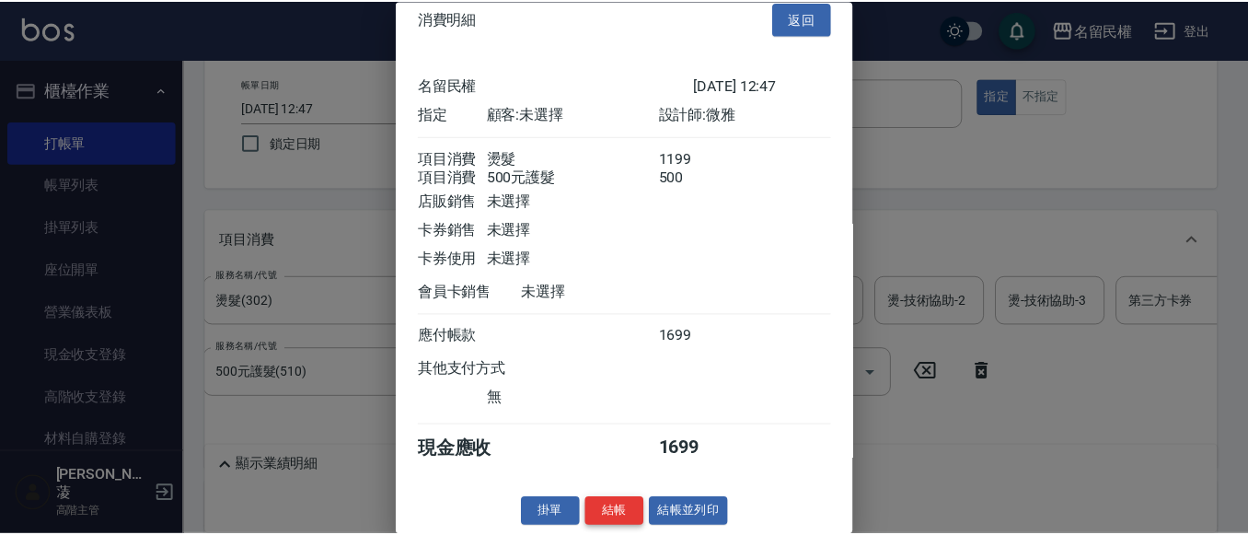
scroll to position [46, 0]
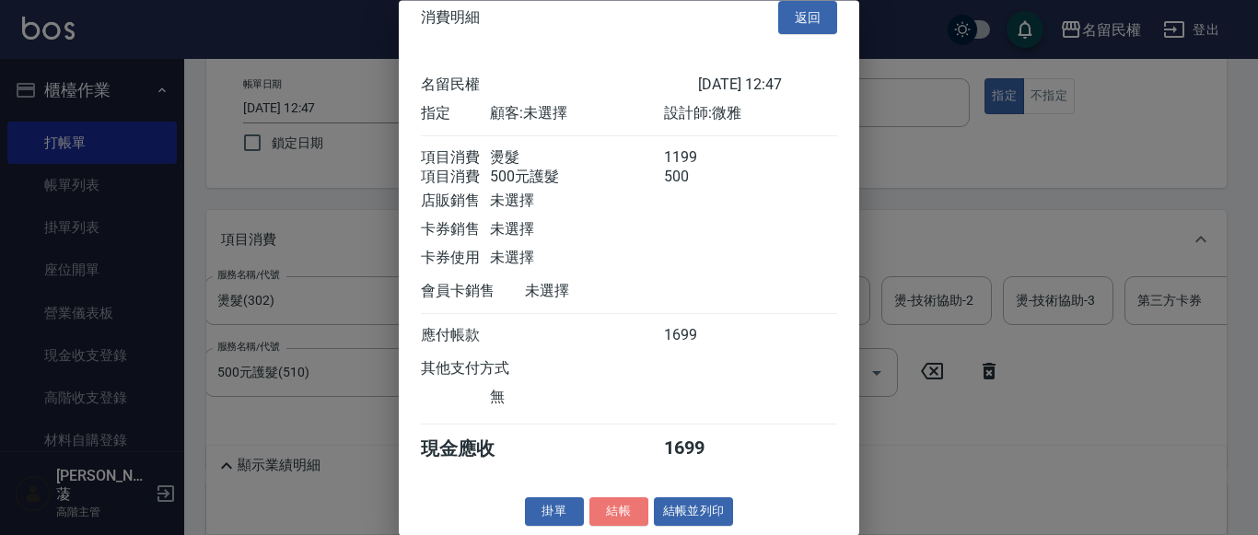
drag, startPoint x: 622, startPoint y: 516, endPoint x: 589, endPoint y: 528, distance: 35.2
click at [621, 516] on button "結帳" at bounding box center [618, 512] width 59 height 29
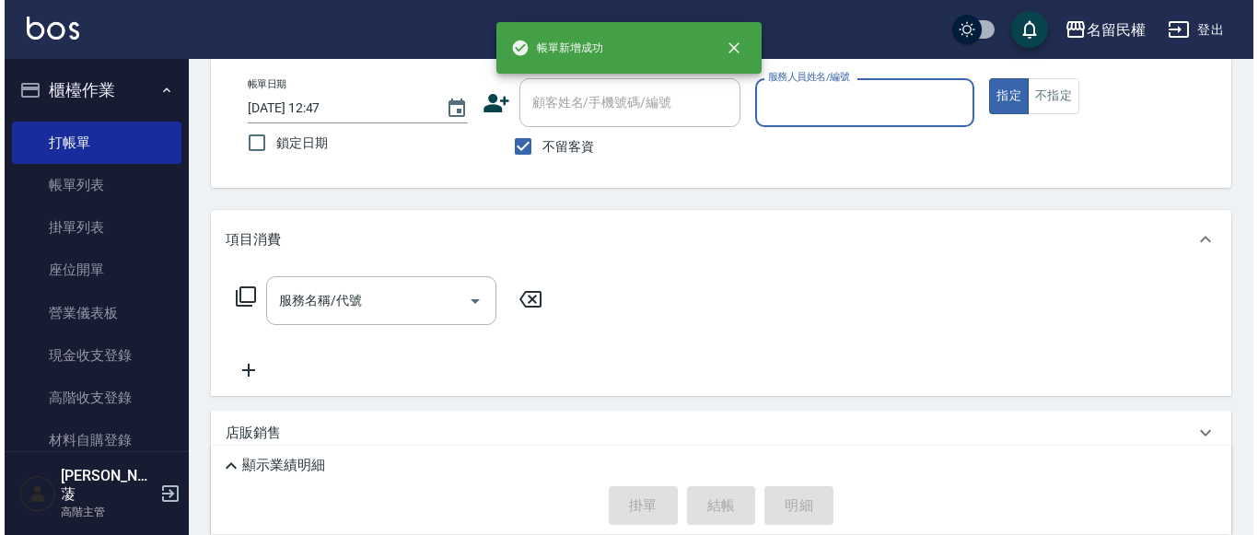
scroll to position [0, 0]
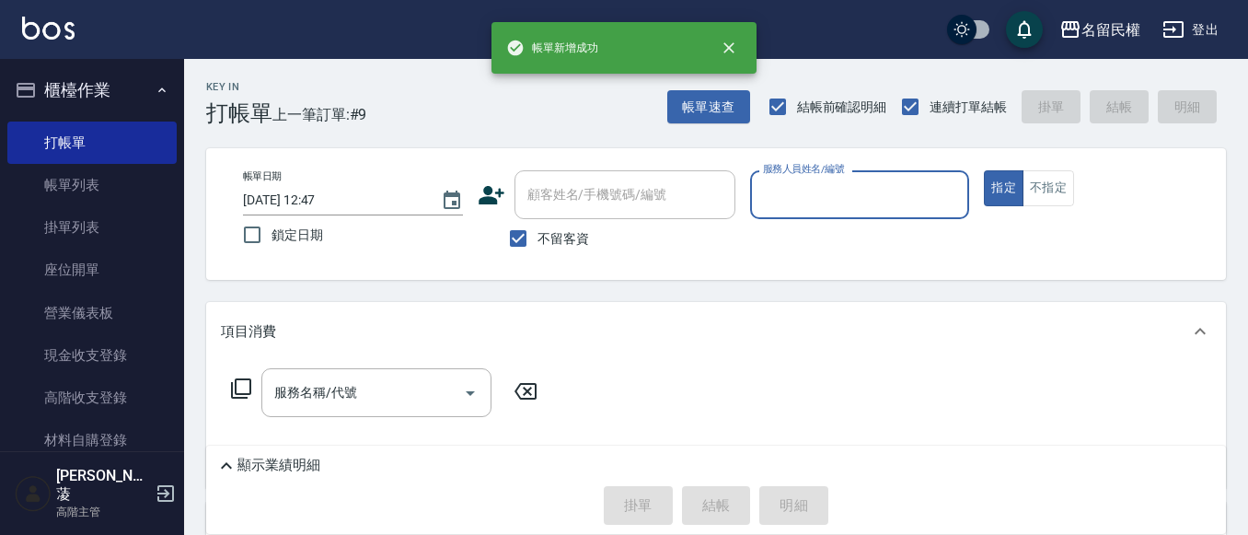
drag, startPoint x: 645, startPoint y: 124, endPoint x: 676, endPoint y: 130, distance: 30.9
click at [659, 128] on div "Key In 打帳單 上一筆訂單:#9 帳單速查 結帳前確認明細 連續打單結帳 掛單 結帳 明細 帳單日期 [DATE] 12:47 鎖定日期 顧客姓名/手機…" at bounding box center [716, 420] width 1064 height 722
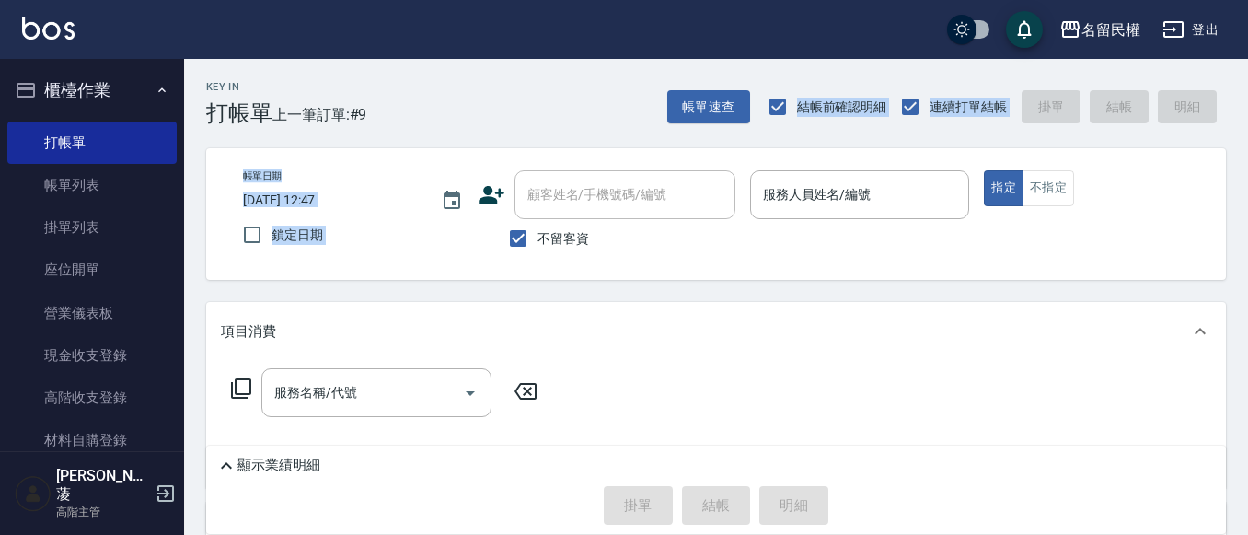
click at [711, 129] on div "Key In 打帳單 上一筆訂單:#9 帳單速查 結帳前確認明細 連續打單結帳 掛單 結帳 明細 帳單日期 [DATE] 12:47 鎖定日期 顧客姓名/手機…" at bounding box center [716, 420] width 1064 height 722
click at [699, 125] on div "帳單速查 結帳前確認明細 連續打單結帳 掛單 結帳 明細" at bounding box center [947, 106] width 559 height 39
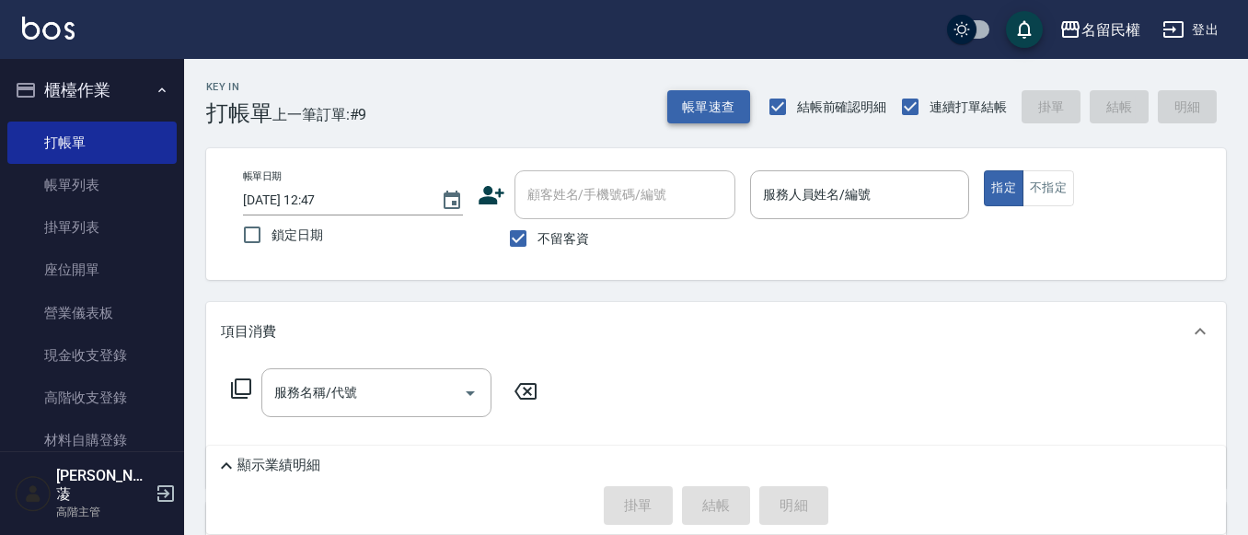
click at [700, 119] on button "帳單速查" at bounding box center [709, 107] width 83 height 34
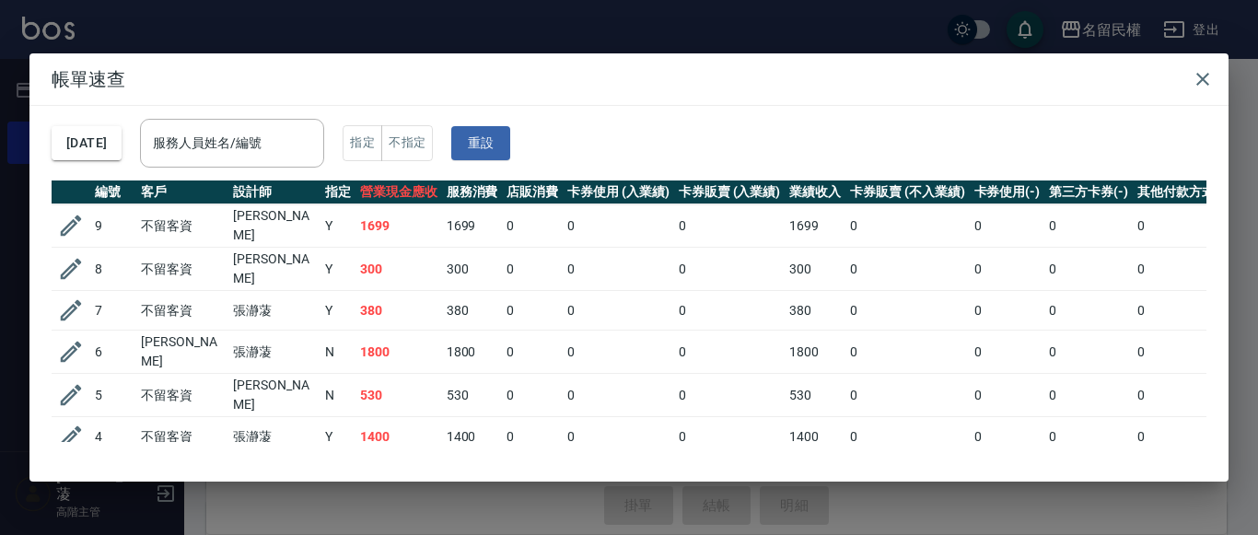
click at [362, 131] on div "[DATE] 服務人員姓名/編號 服務人員姓名/編號 指定 不指定 重設" at bounding box center [629, 143] width 1155 height 75
click at [316, 137] on input "服務人員姓名/編號" at bounding box center [232, 143] width 168 height 32
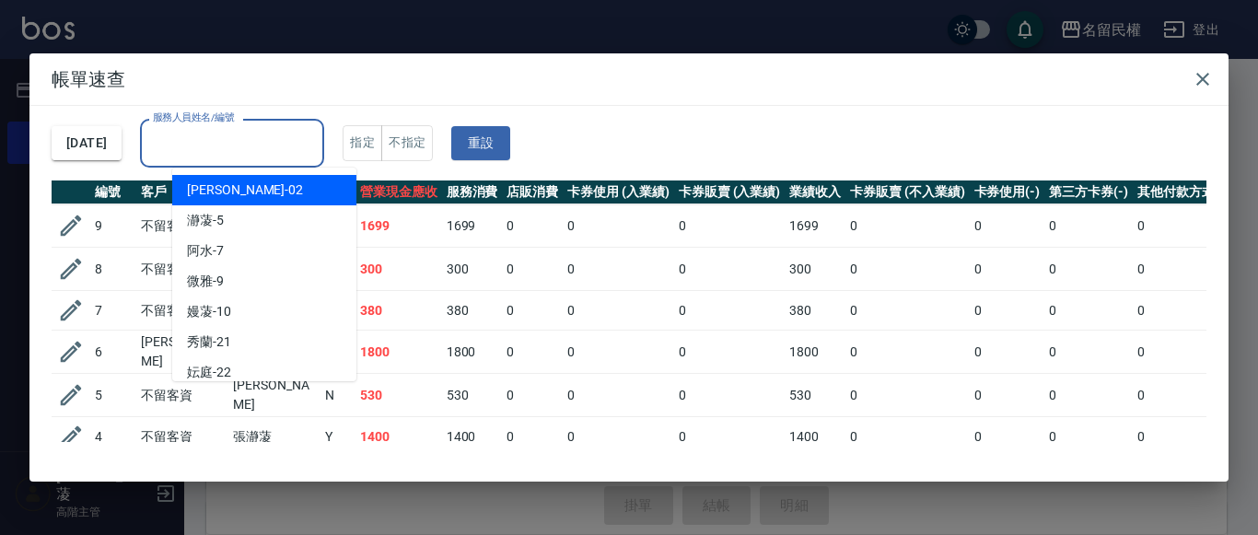
type input "8"
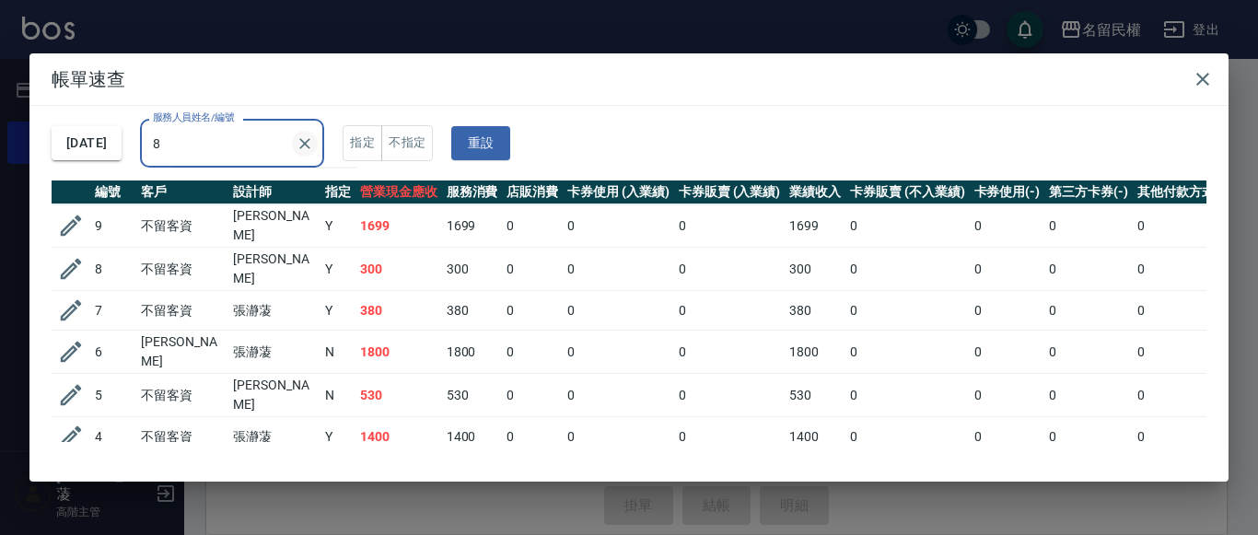
click at [314, 149] on icon "Clear" at bounding box center [305, 143] width 18 height 18
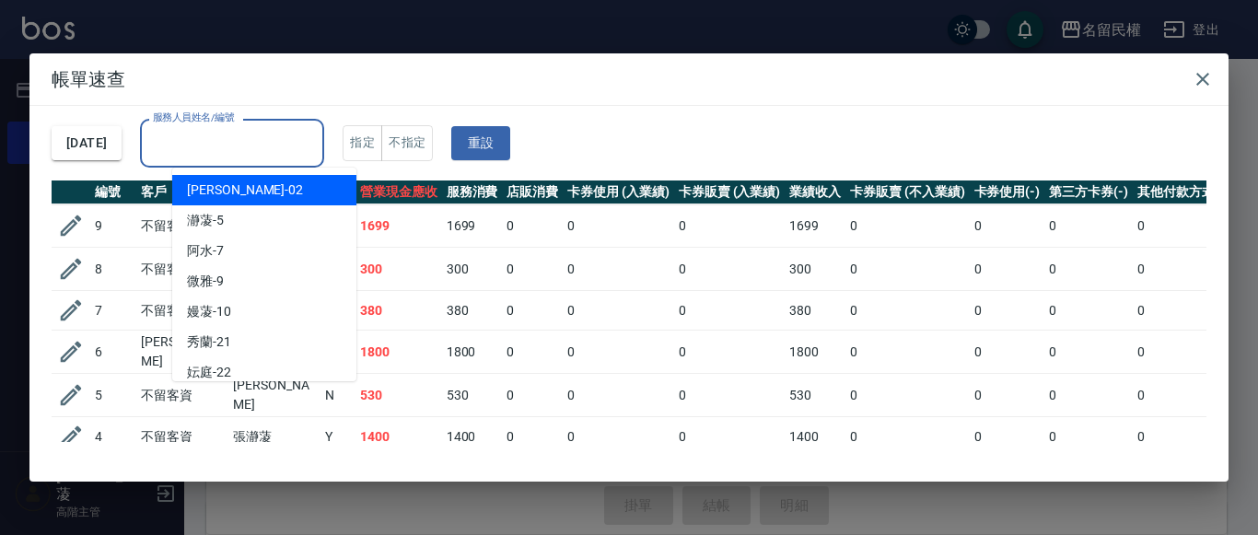
click at [310, 147] on input "服務人員姓名/編號" at bounding box center [232, 143] width 168 height 32
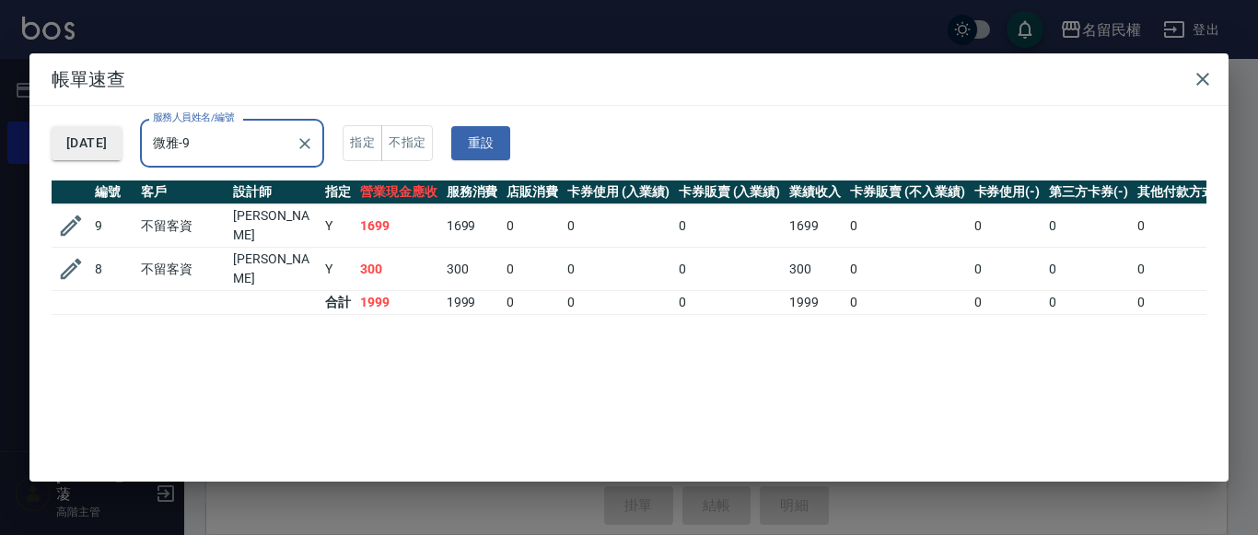
type input "微雅-9"
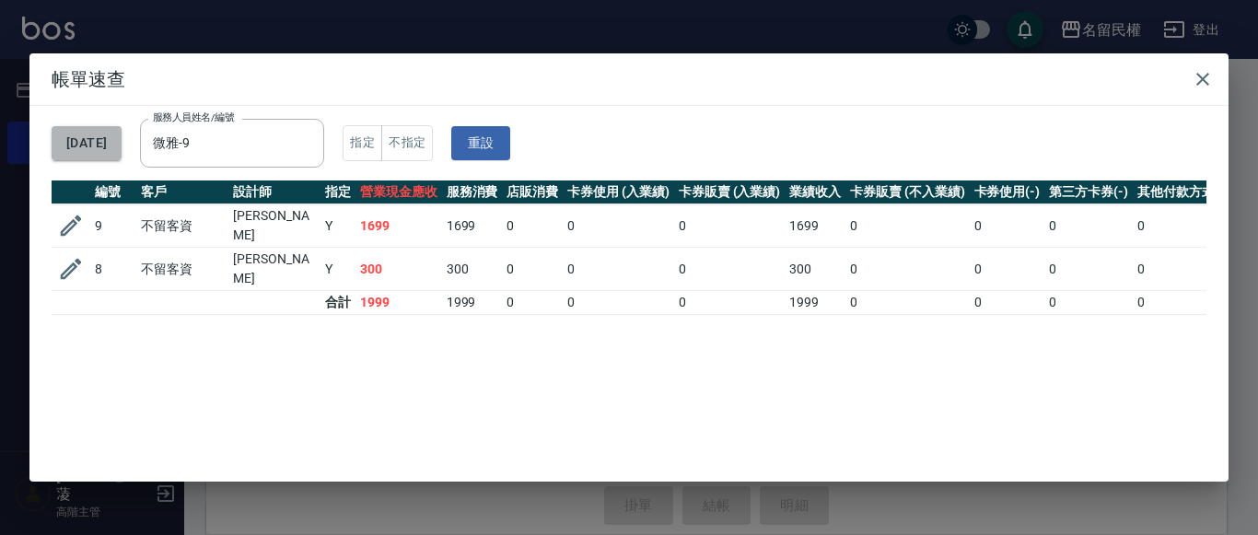
click at [122, 144] on button "[DATE]" at bounding box center [87, 143] width 70 height 34
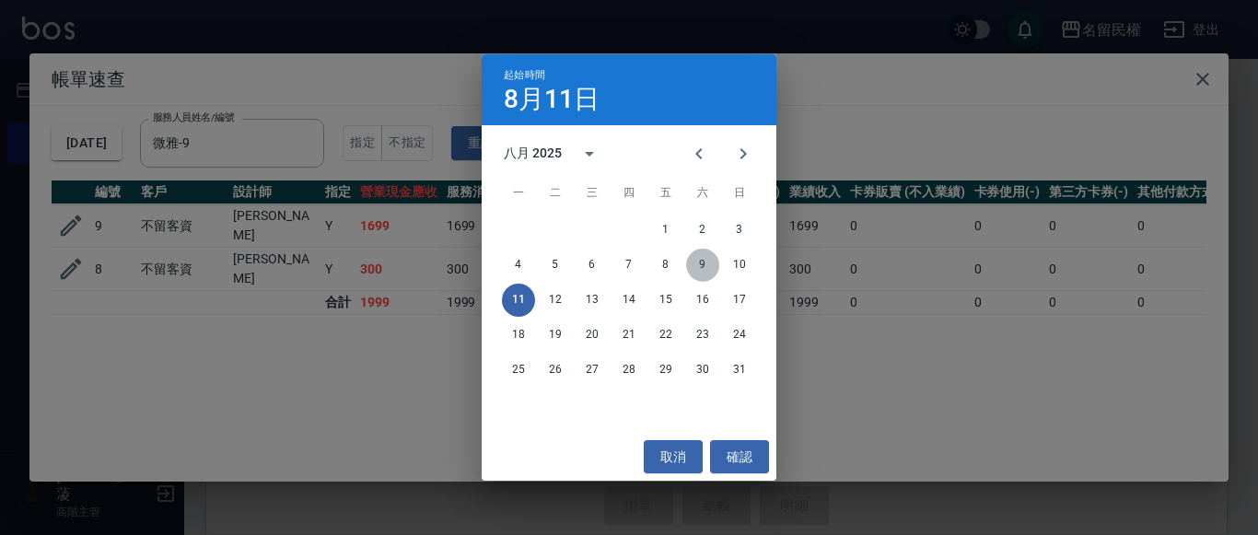
click at [706, 264] on button "9" at bounding box center [702, 265] width 33 height 33
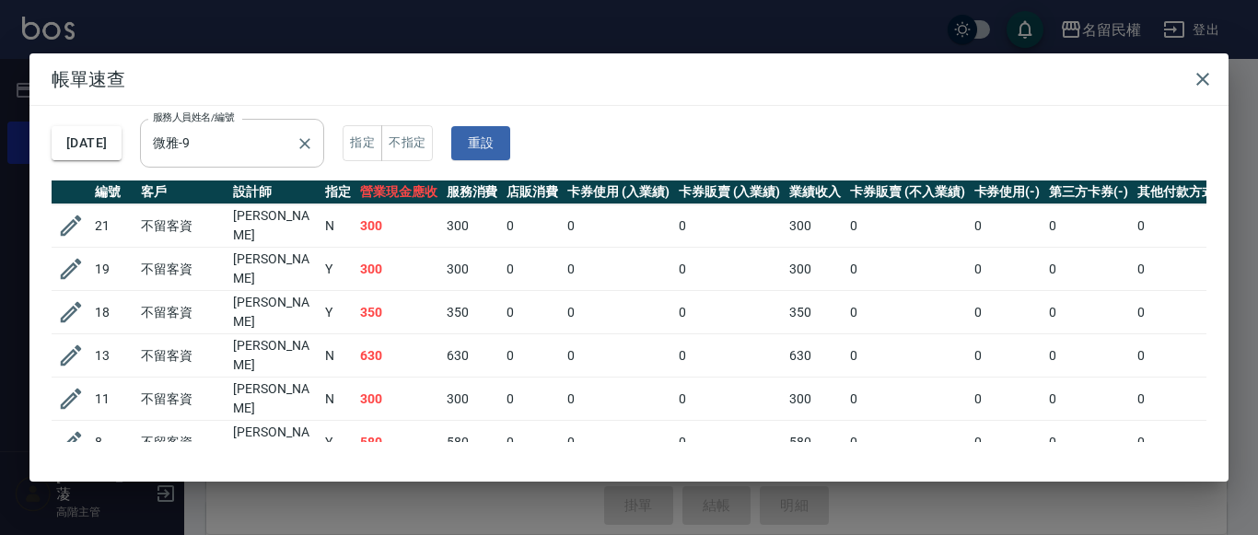
click at [258, 140] on input "微雅-9" at bounding box center [218, 143] width 140 height 32
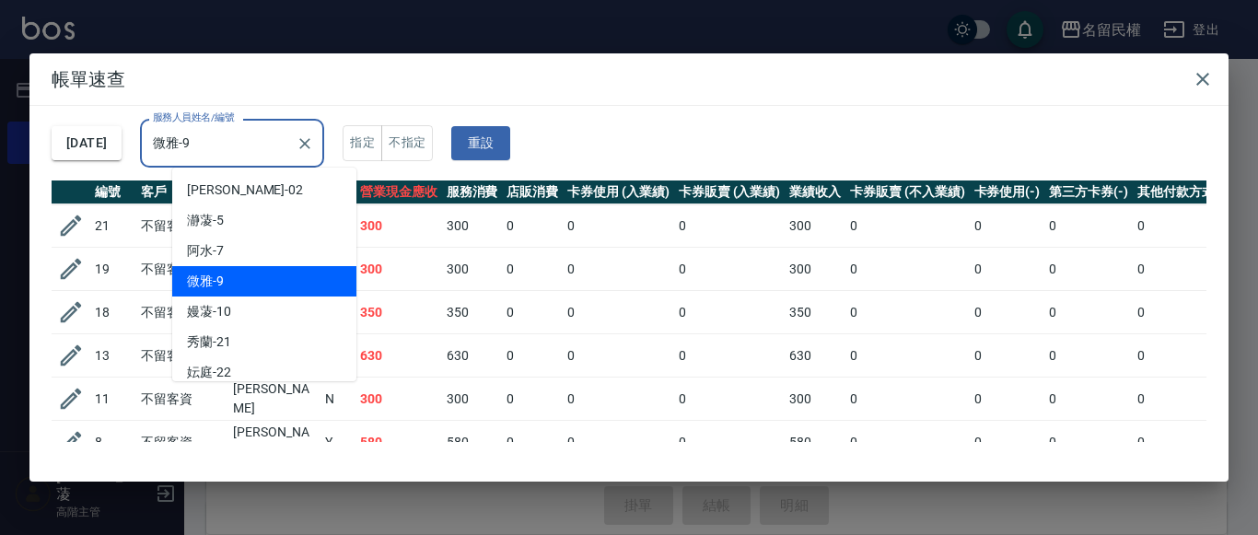
click at [495, 110] on div "[DATE] 服務人員姓名/編號 微雅-9 服務人員姓名/編號 指定 不指定 重設" at bounding box center [629, 143] width 1155 height 75
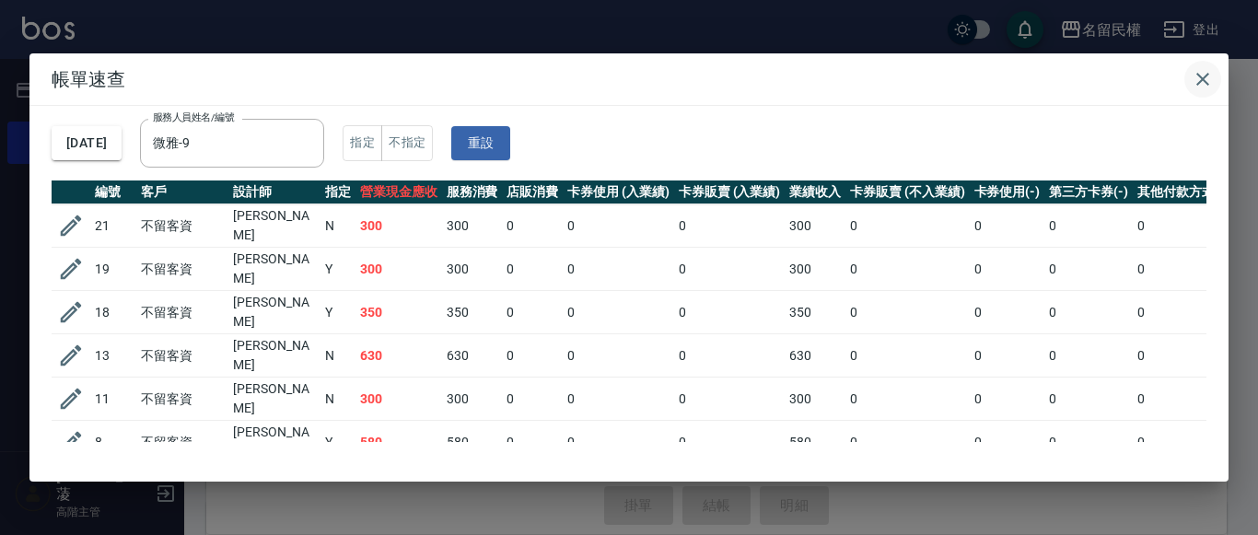
click at [1197, 75] on icon "button" at bounding box center [1202, 79] width 13 height 13
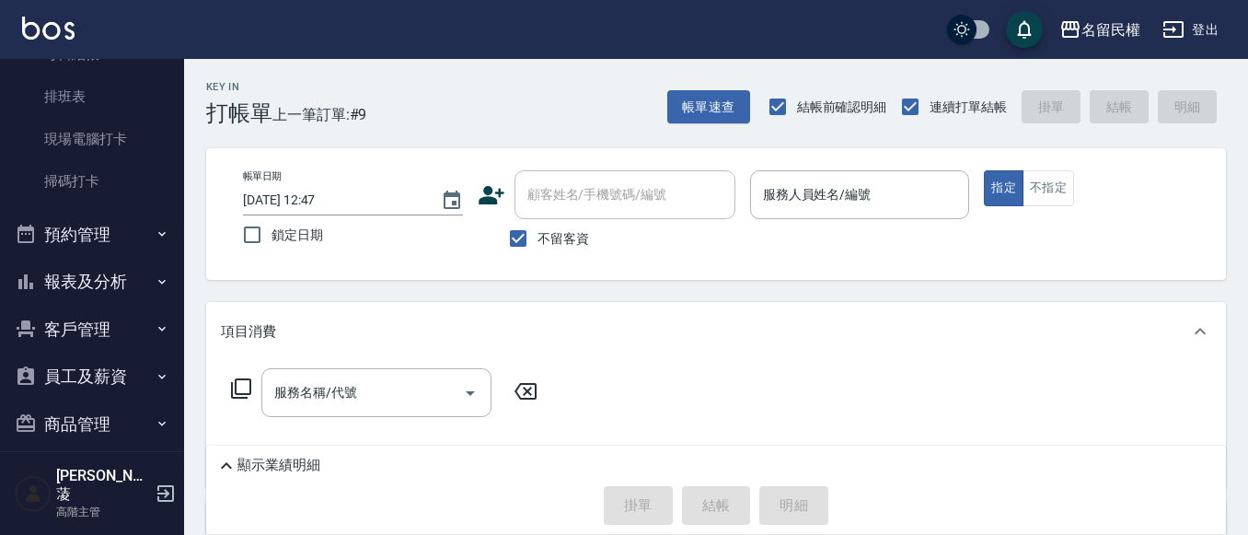
scroll to position [526, 0]
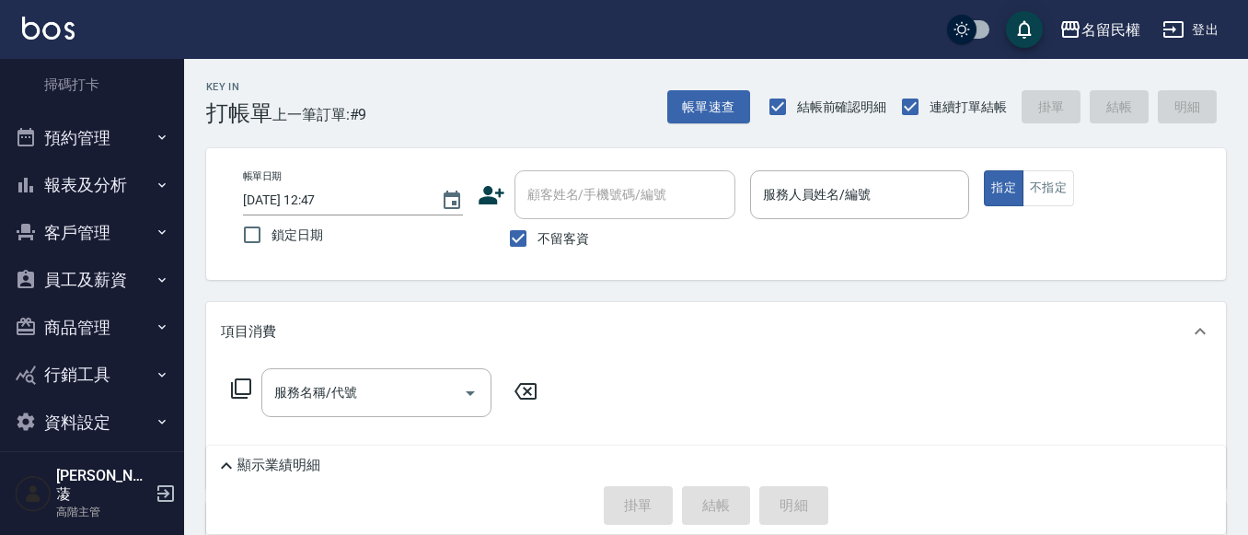
click at [130, 194] on button "報表及分析" at bounding box center [91, 185] width 169 height 48
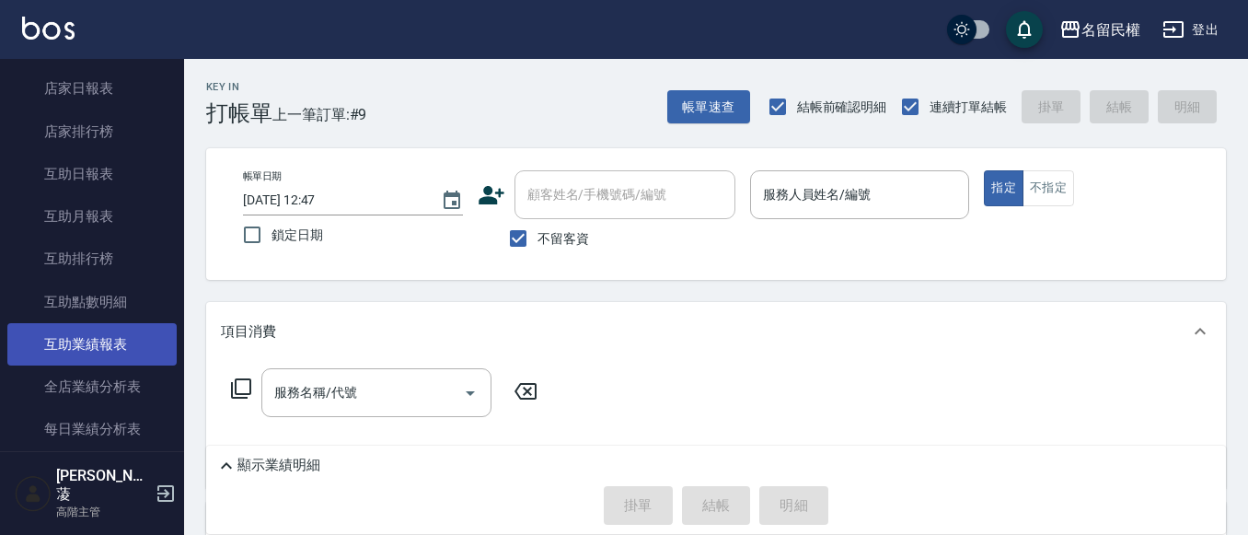
scroll to position [986, 0]
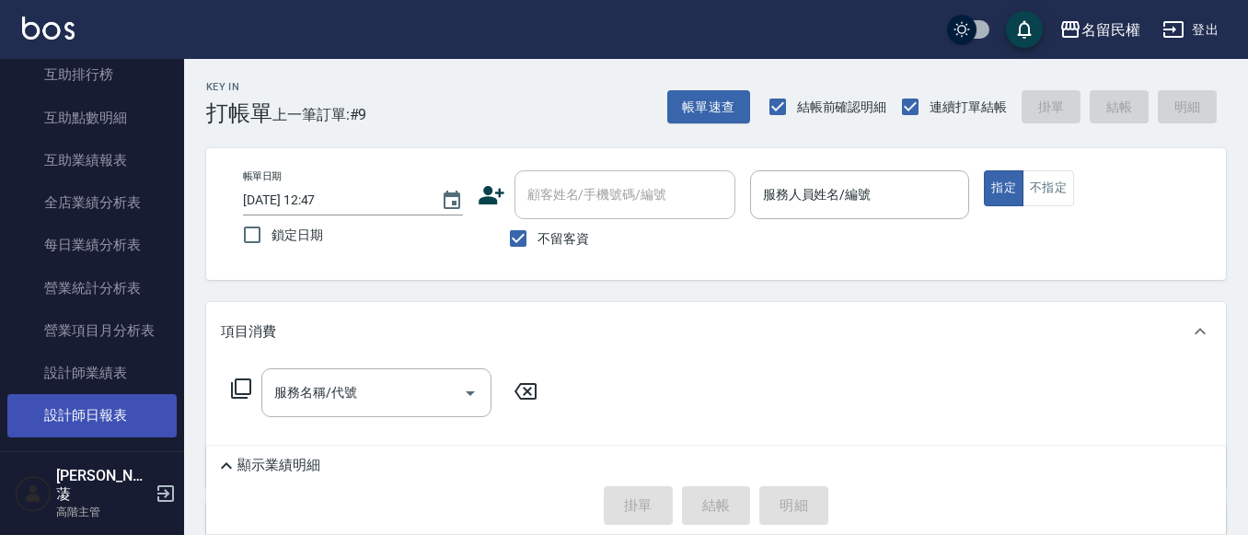
click at [113, 410] on link "設計師日報表" at bounding box center [91, 415] width 169 height 42
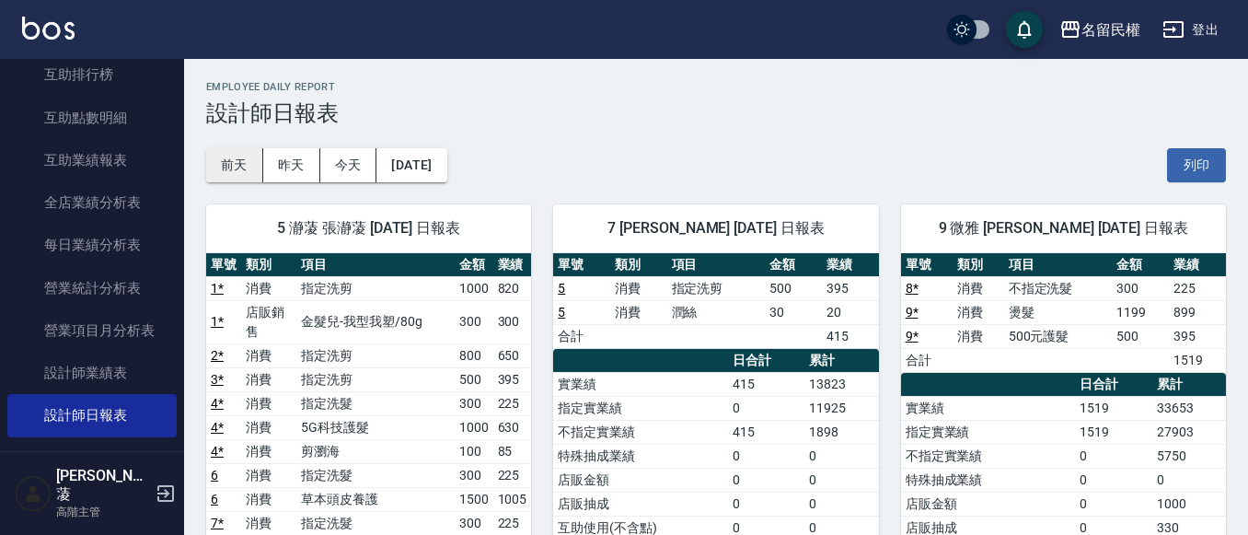
click at [250, 165] on button "前天" at bounding box center [234, 165] width 57 height 34
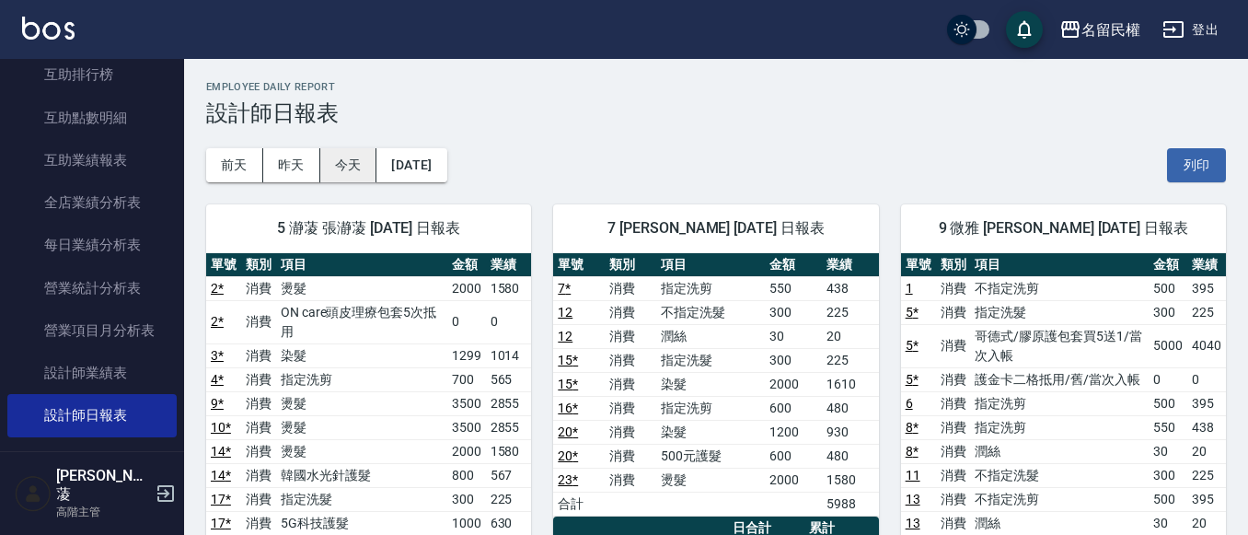
click at [366, 163] on button "今天" at bounding box center [348, 165] width 57 height 34
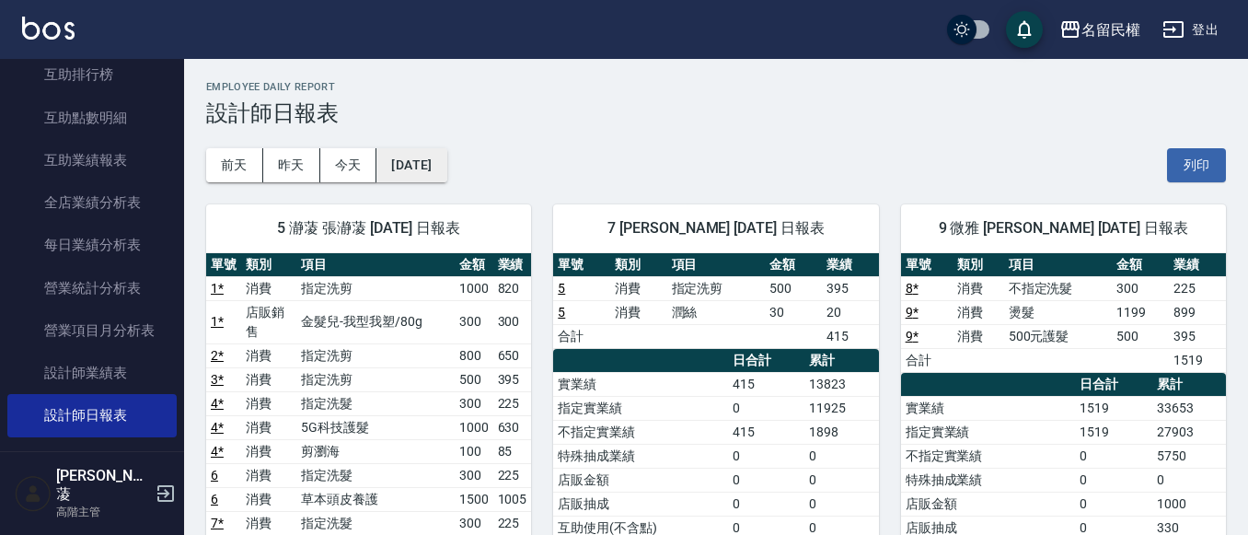
click at [391, 181] on button "[DATE]" at bounding box center [412, 165] width 70 height 34
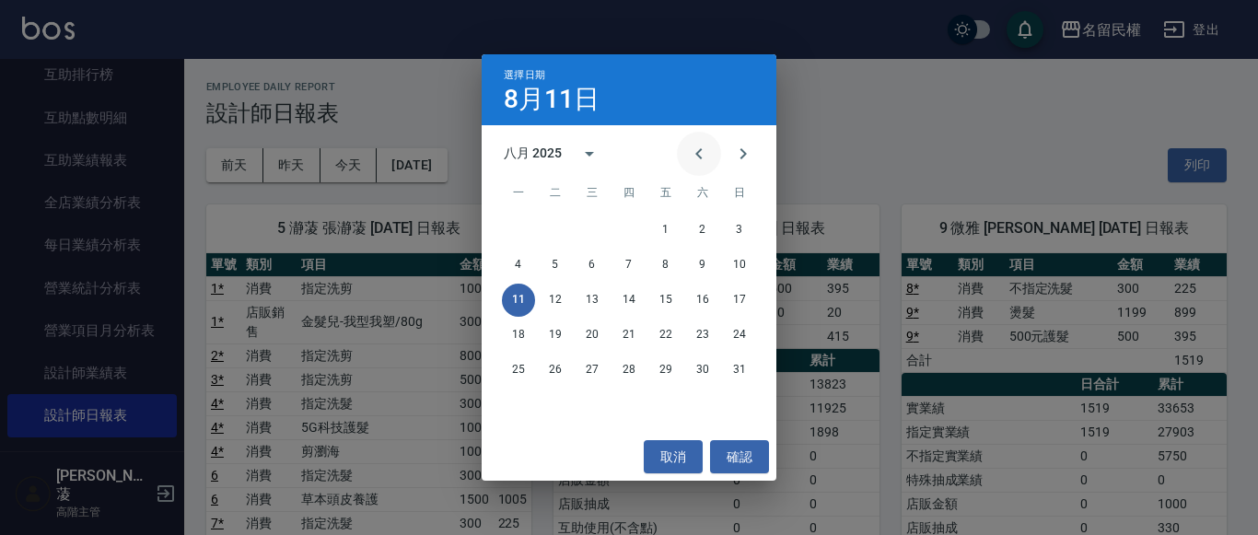
click at [697, 158] on icon "Previous month" at bounding box center [699, 154] width 22 height 22
click at [668, 261] on button "11" at bounding box center [665, 265] width 33 height 33
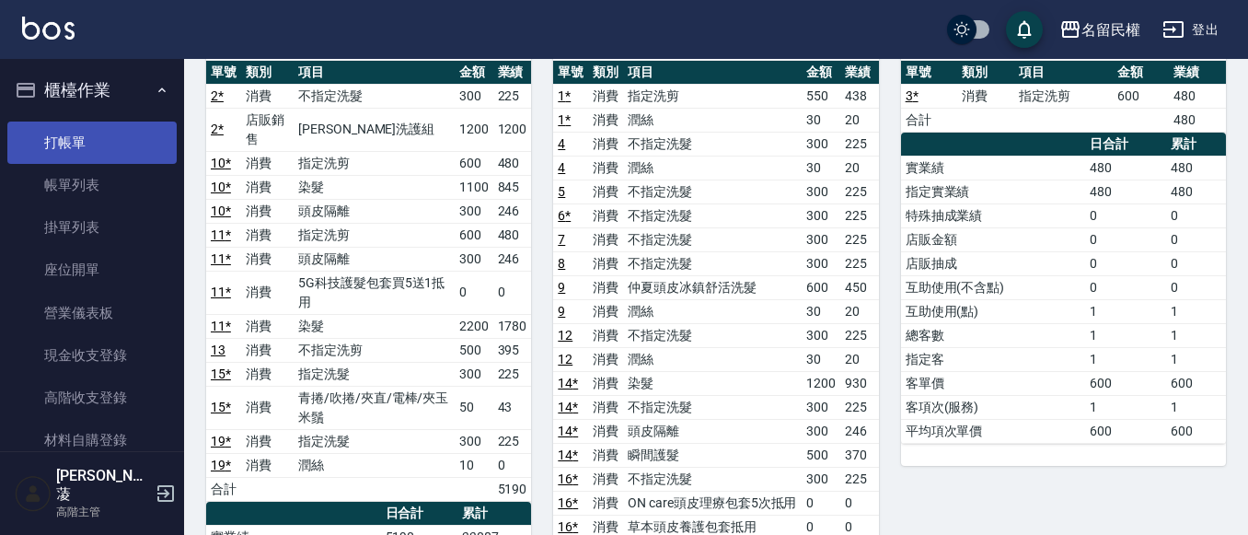
scroll to position [184, 0]
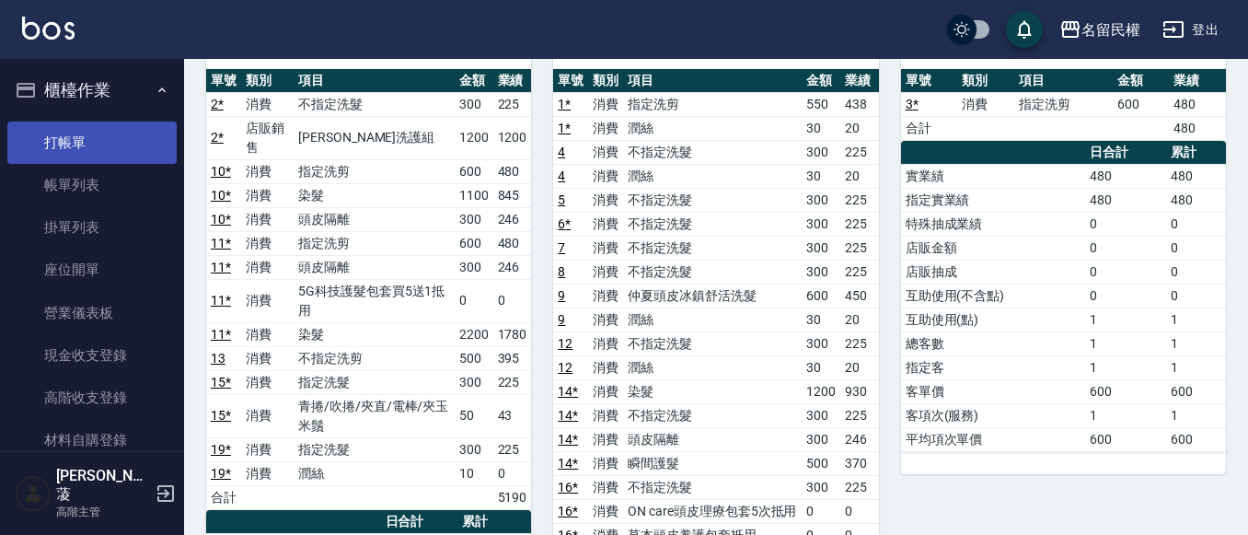
click at [122, 126] on link "打帳單" at bounding box center [91, 143] width 169 height 42
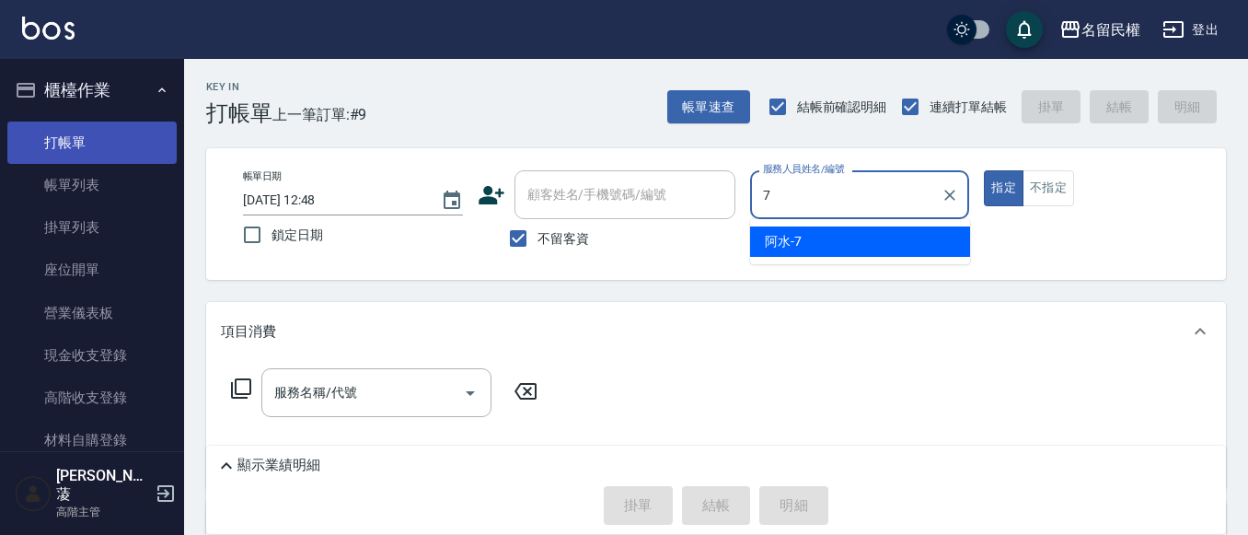
type input "阿水-7"
type button "true"
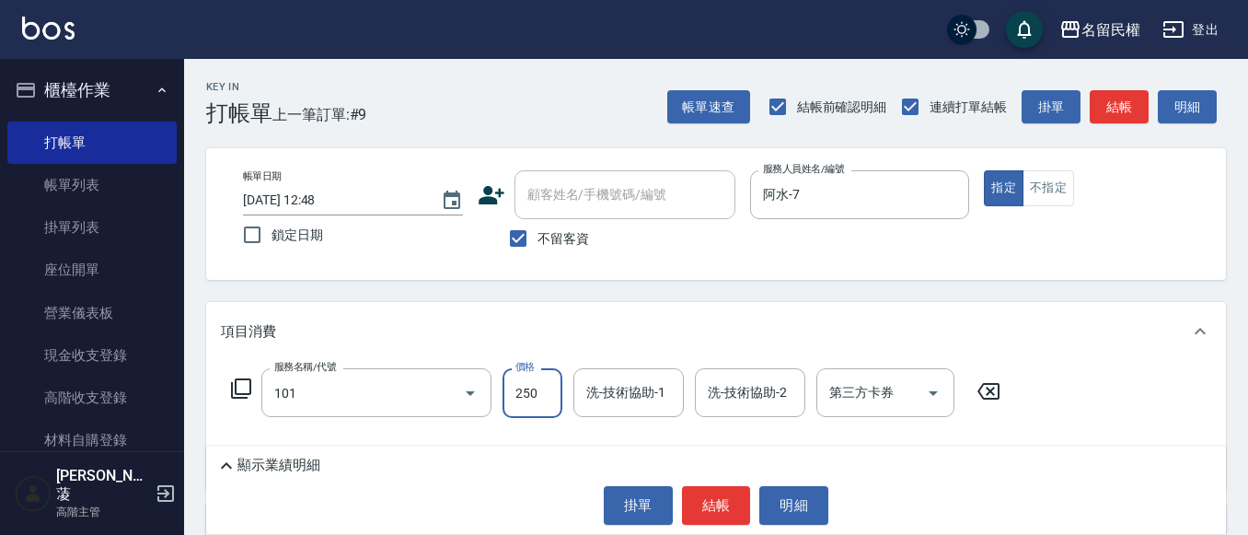
type input "不指定洗髮(101)"
type input "300"
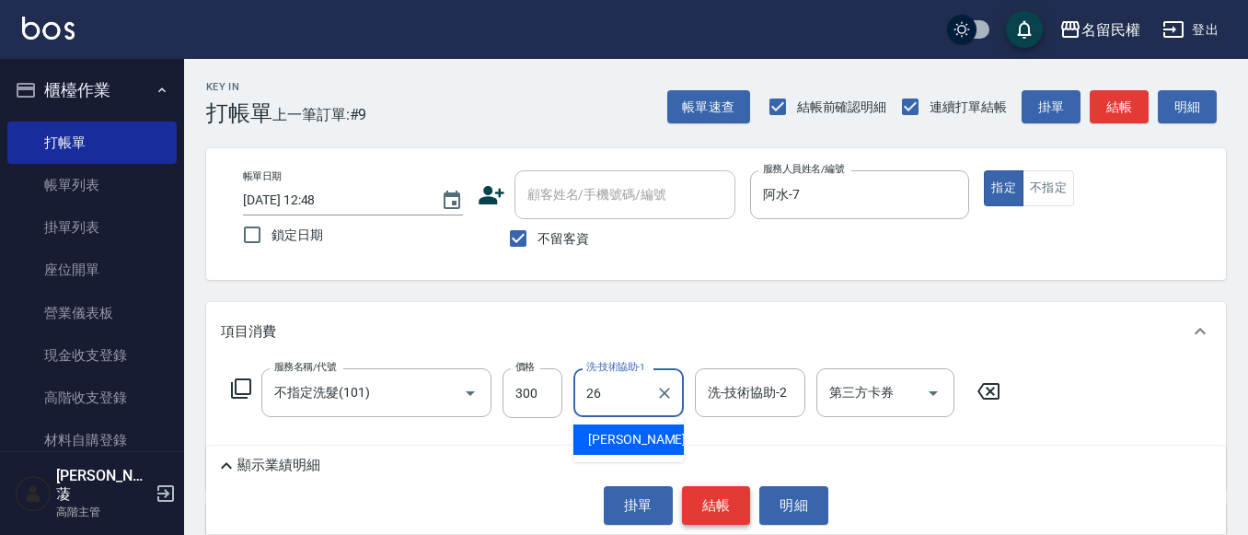
type input "沅莘-26"
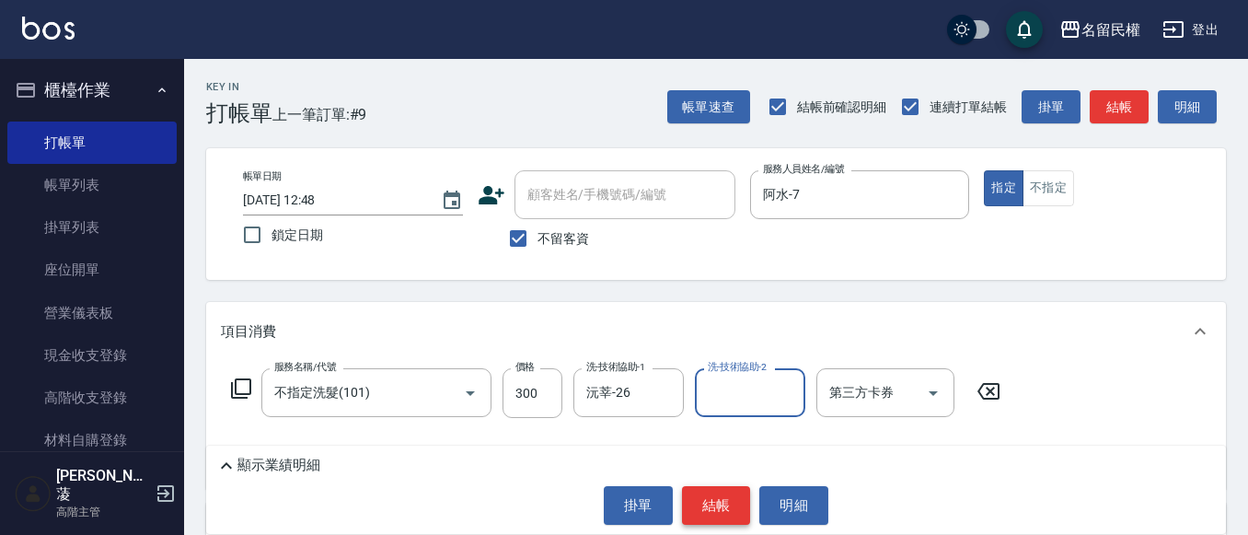
click at [715, 505] on button "結帳" at bounding box center [716, 505] width 69 height 39
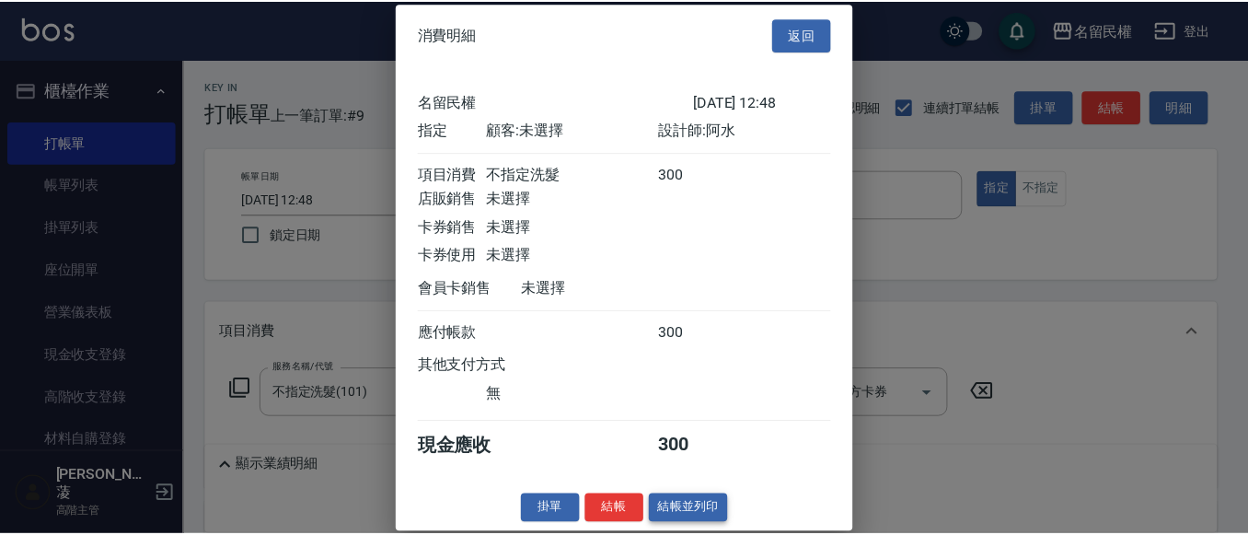
scroll to position [24, 0]
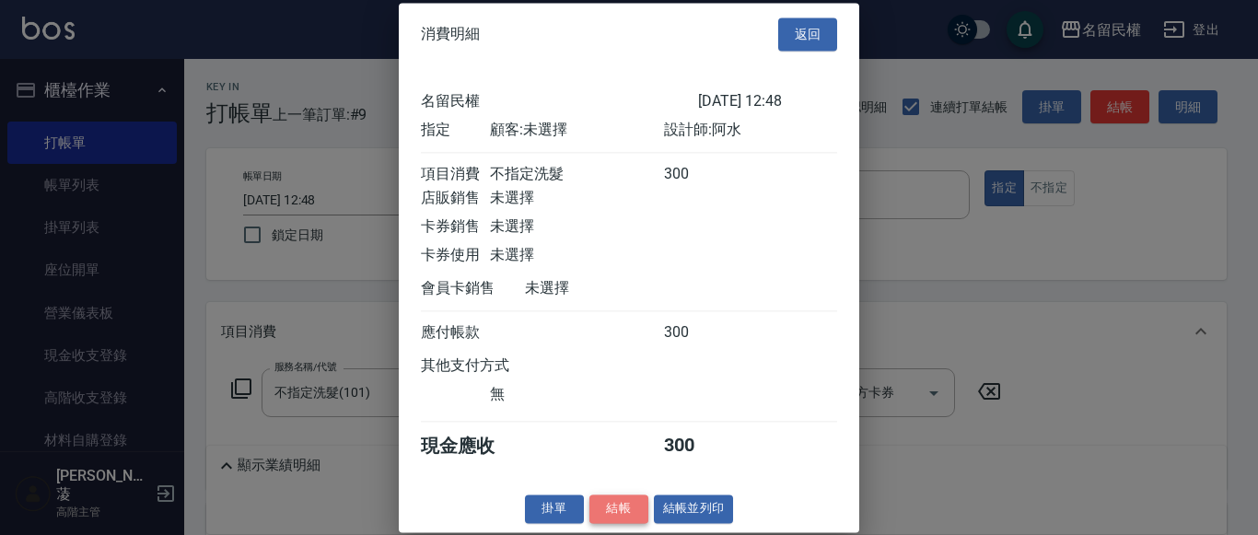
click at [610, 523] on button "結帳" at bounding box center [618, 508] width 59 height 29
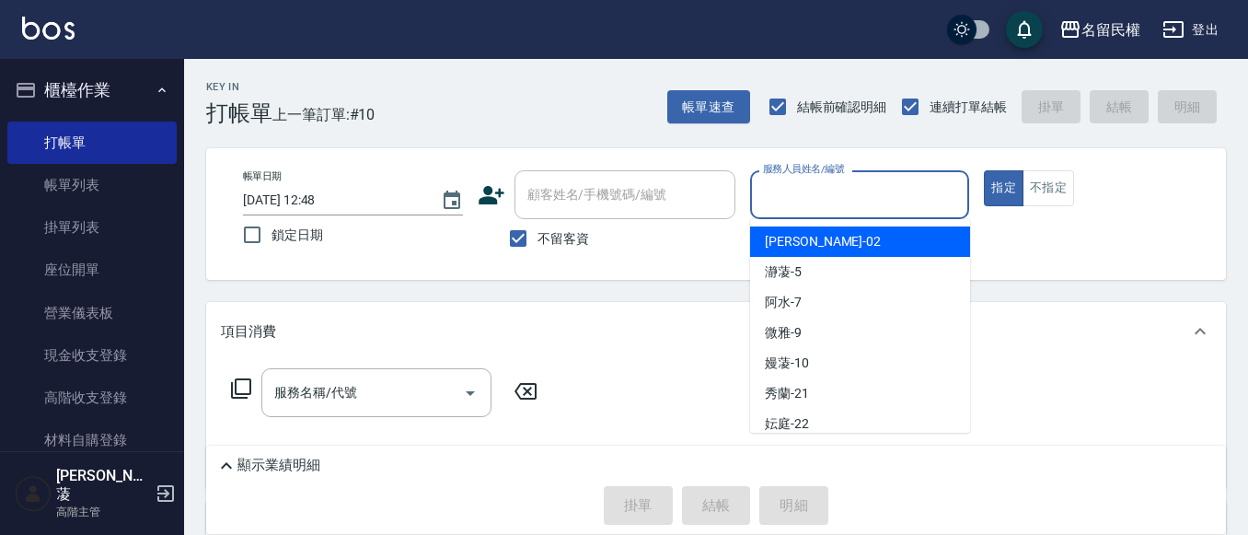
click at [806, 190] on input "服務人員姓名/編號" at bounding box center [860, 195] width 203 height 32
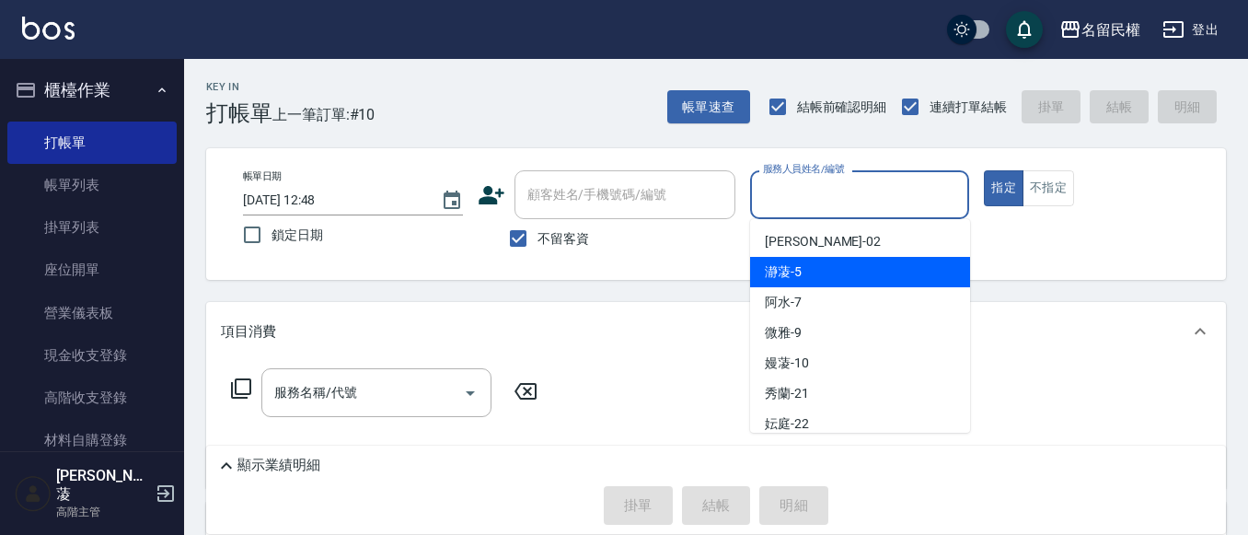
click at [831, 274] on div "瀞蓤 -5" at bounding box center [860, 272] width 220 height 30
type input "瀞蓤-5"
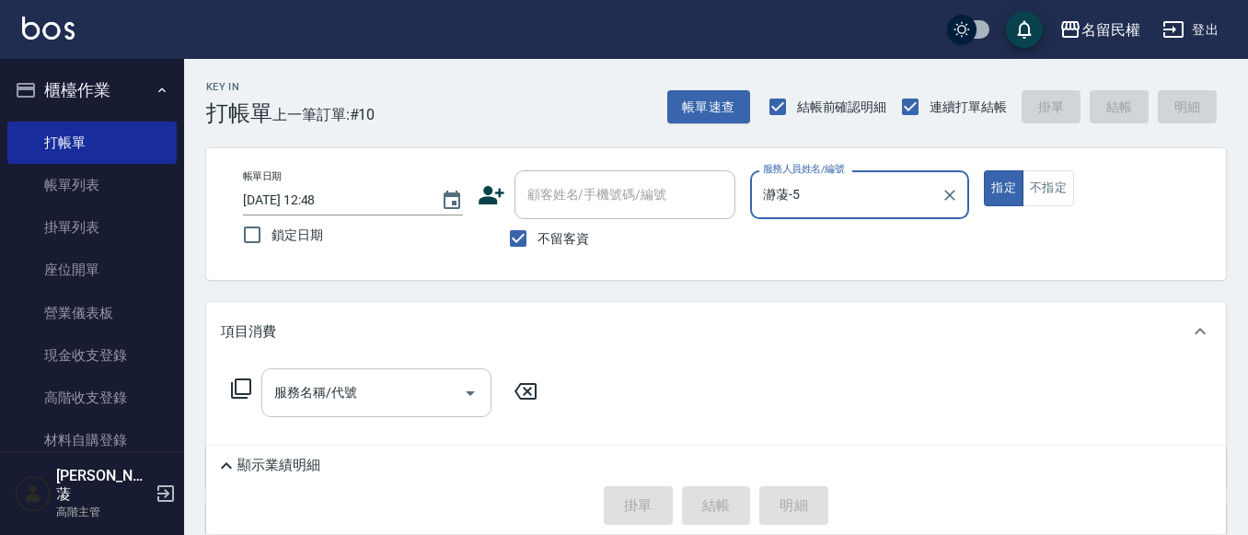
click at [391, 401] on input "服務名稱/代號" at bounding box center [363, 393] width 186 height 32
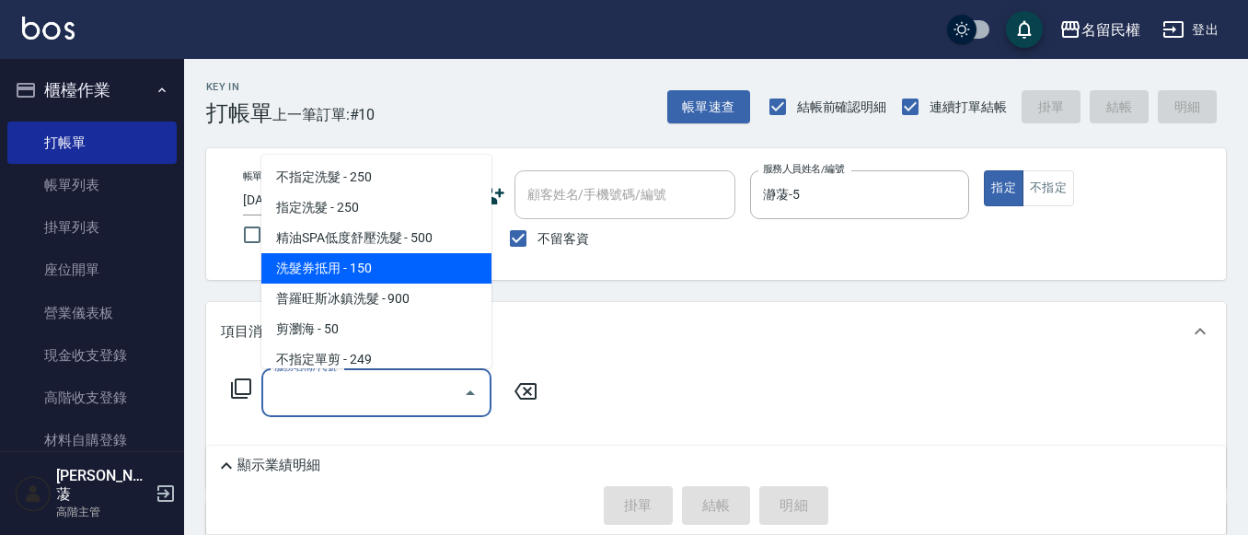
scroll to position [92, 0]
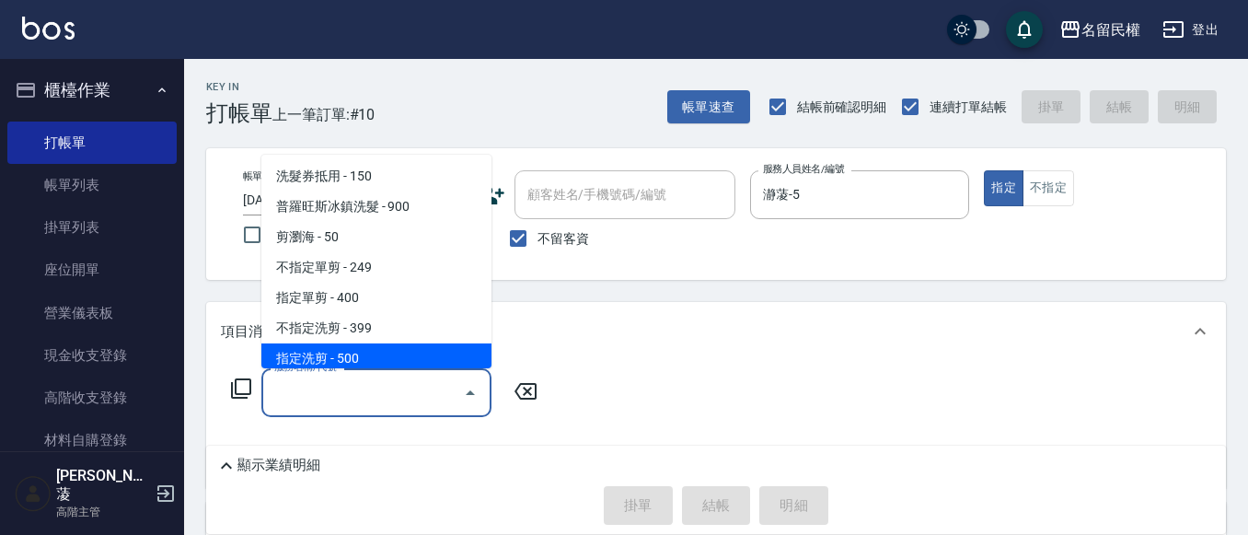
drag, startPoint x: 325, startPoint y: 353, endPoint x: 346, endPoint y: 371, distance: 28.1
click at [324, 354] on span "指定洗剪 - 500" at bounding box center [376, 358] width 230 height 30
type input "指定洗剪(205)"
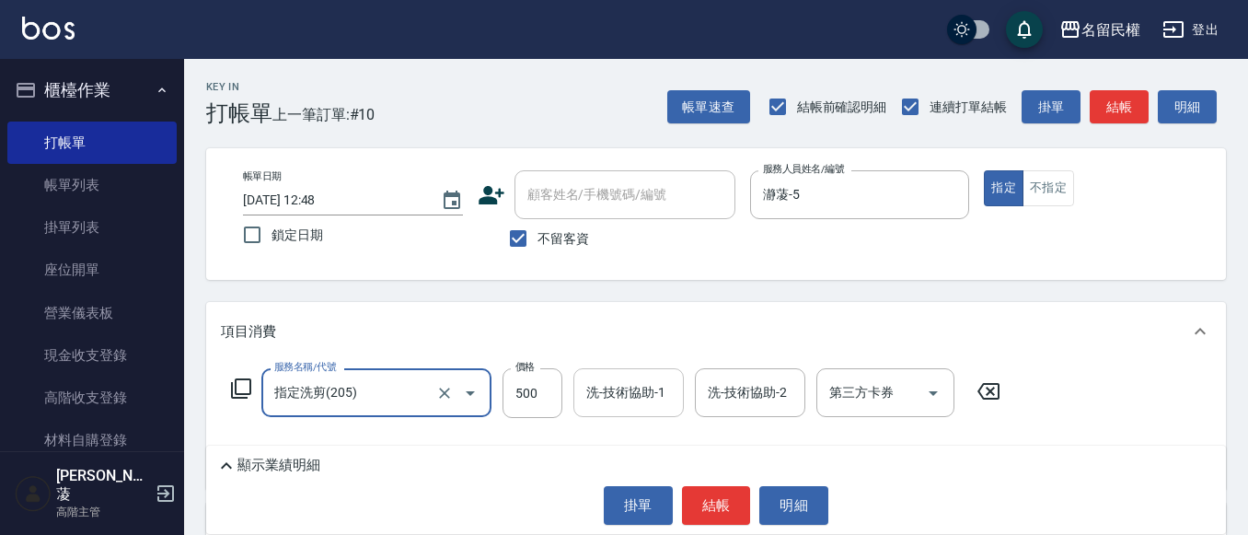
click at [627, 410] on div "洗-技術協助-1" at bounding box center [629, 392] width 110 height 49
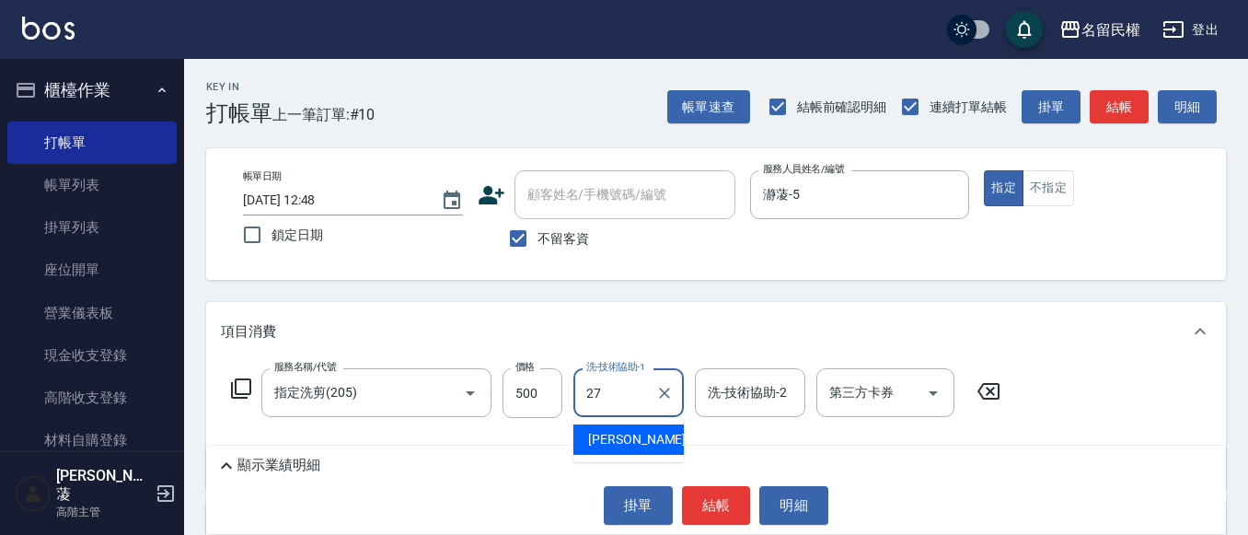
type input "[PERSON_NAME]-27"
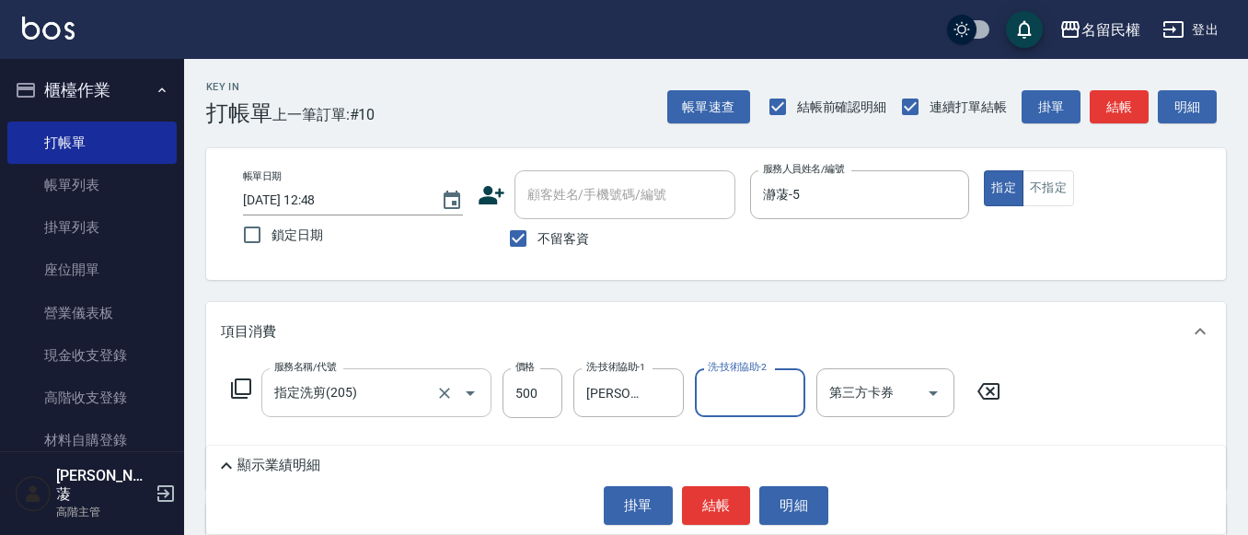
click at [486, 388] on div "指定洗剪(205) 服務名稱/代號" at bounding box center [376, 392] width 230 height 49
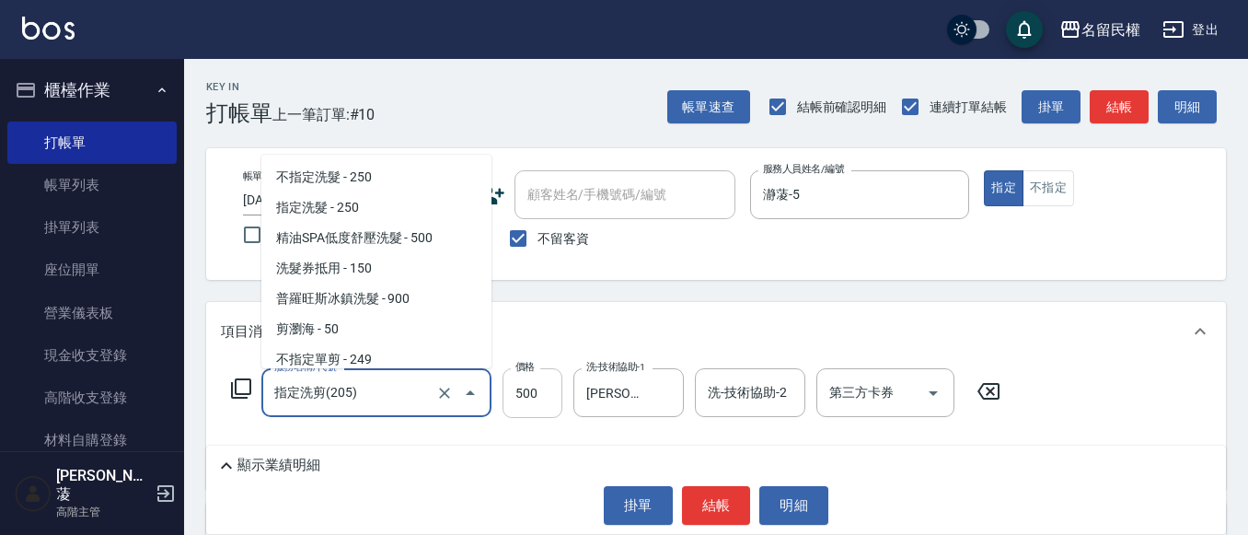
scroll to position [0, 0]
click at [551, 401] on input "500" at bounding box center [533, 393] width 60 height 50
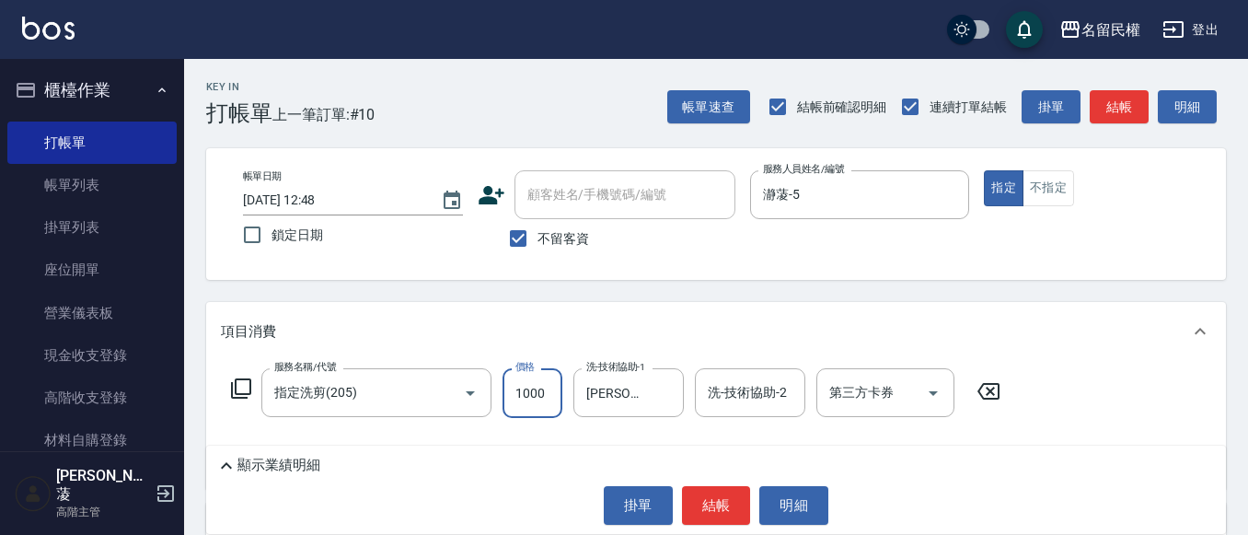
type input "1000"
click at [626, 301] on div "Key In 打帳單 上一筆訂單:#10 帳單速查 結帳前確認明細 連續打單結帳 掛單 結帳 明細 帳單日期 [DATE] 12:48 鎖定日期 顧客姓名/手…" at bounding box center [716, 420] width 1064 height 723
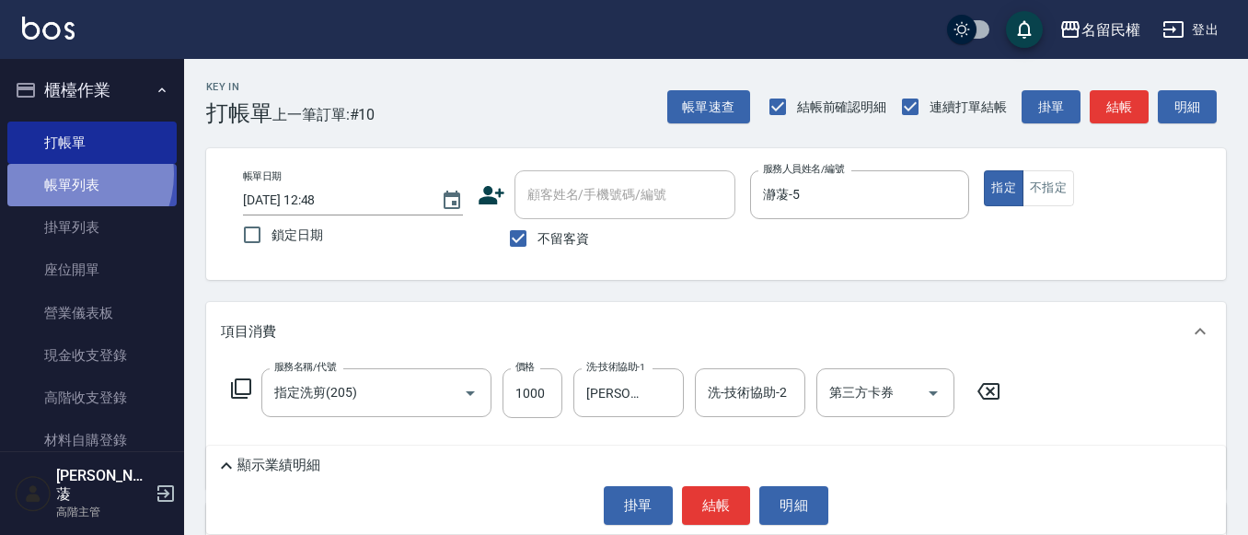
drag, startPoint x: 69, startPoint y: 174, endPoint x: 84, endPoint y: 200, distance: 29.7
click at [70, 175] on link "帳單列表" at bounding box center [91, 185] width 169 height 42
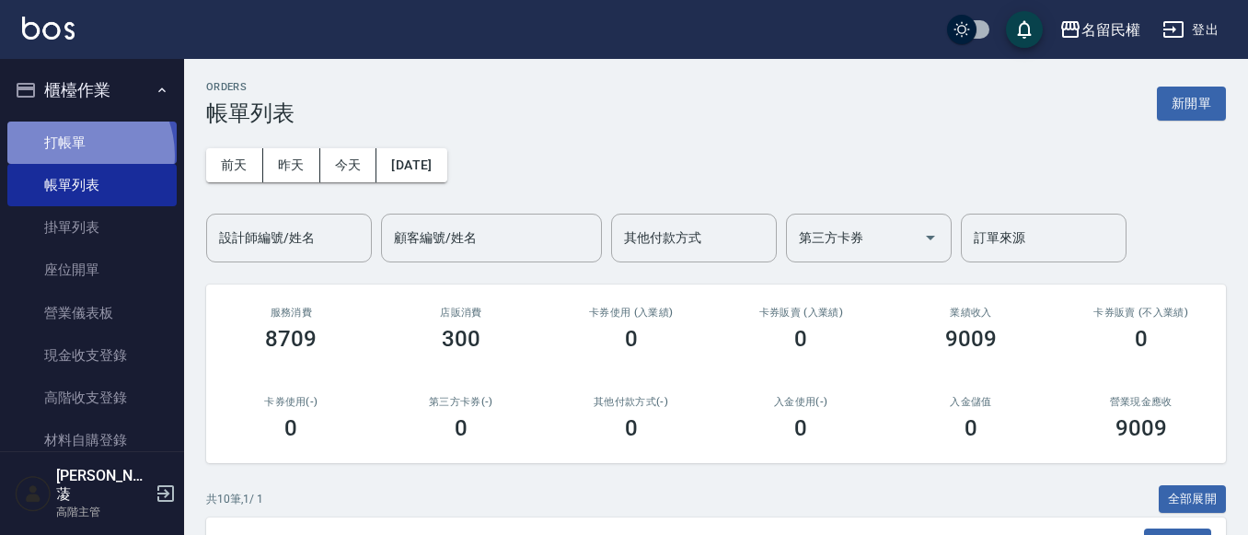
click at [70, 155] on link "打帳單" at bounding box center [91, 143] width 169 height 42
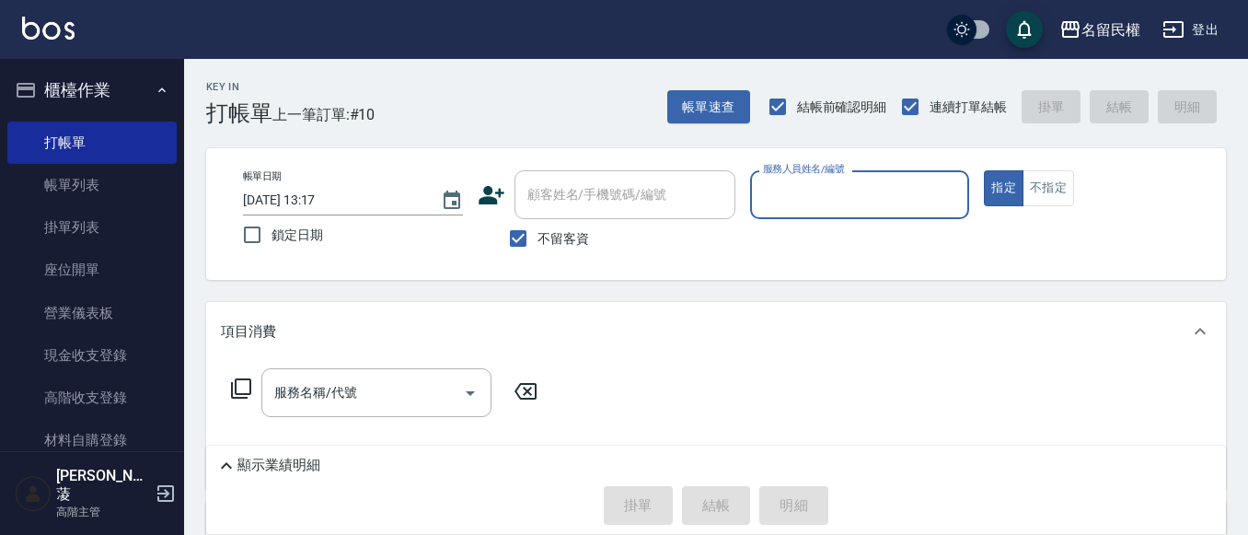
click at [793, 206] on input "服務人員姓名/編號" at bounding box center [860, 195] width 203 height 32
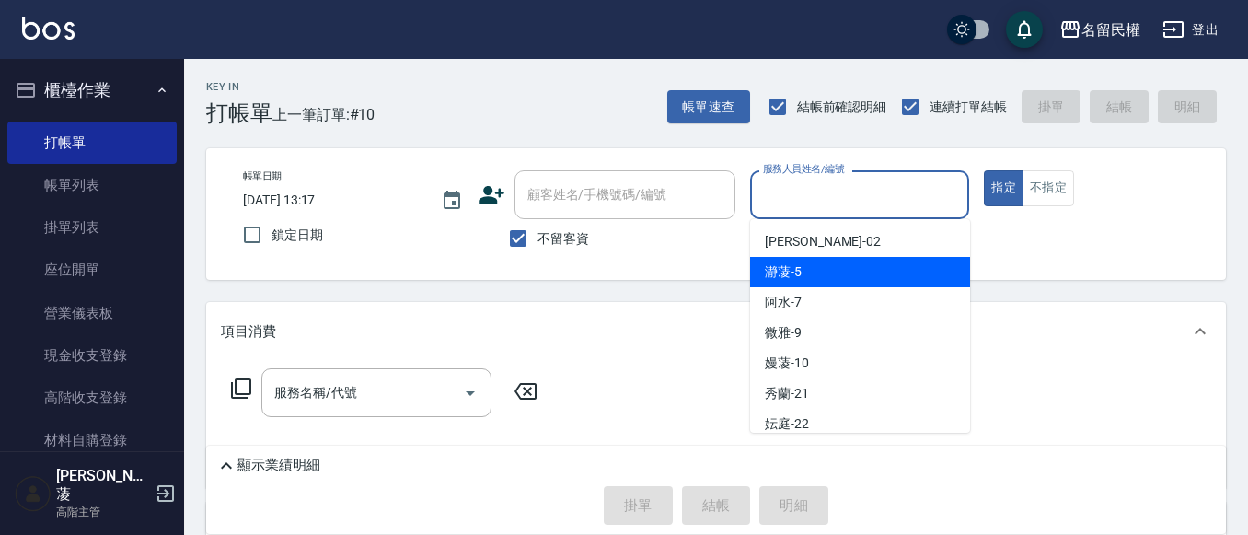
click at [809, 263] on div "瀞蓤 -5" at bounding box center [860, 272] width 220 height 30
type input "瀞蓤-5"
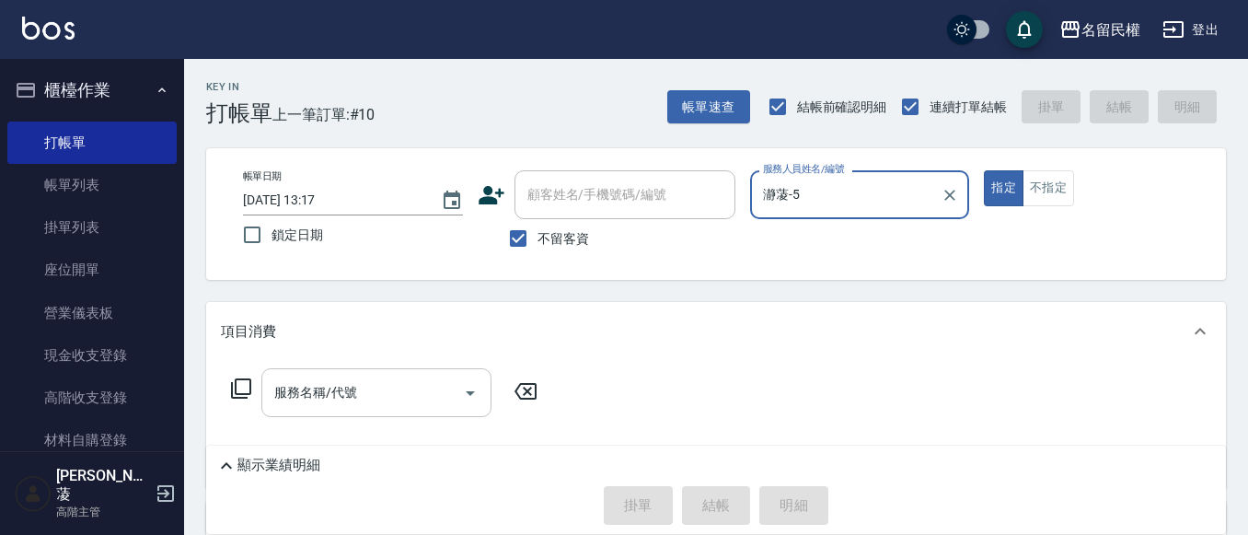
click at [320, 401] on input "服務名稱/代號" at bounding box center [363, 393] width 186 height 32
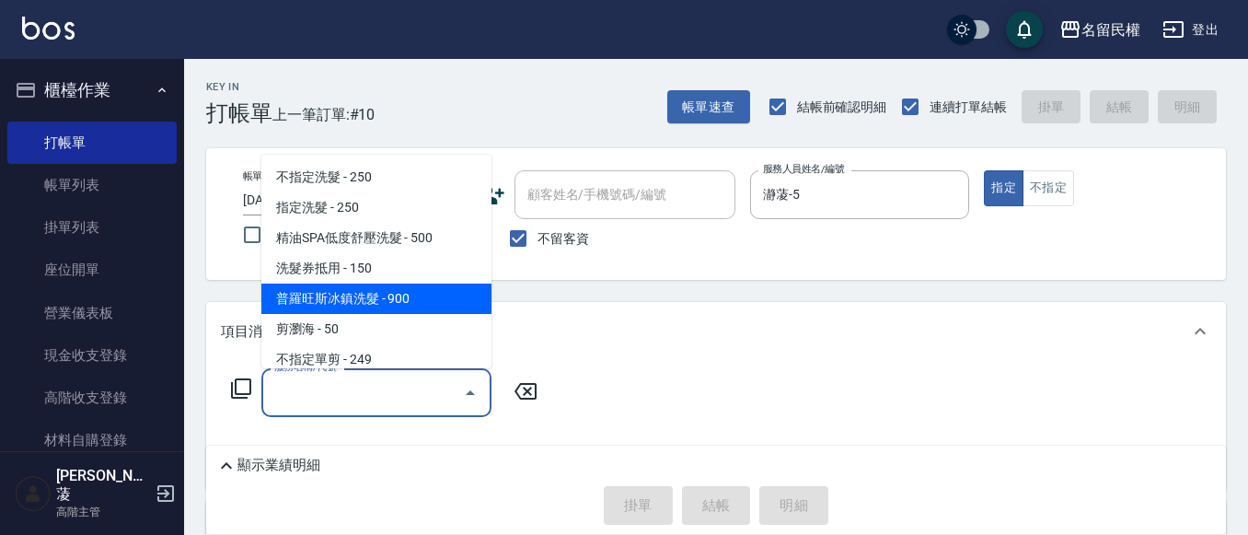
scroll to position [92, 0]
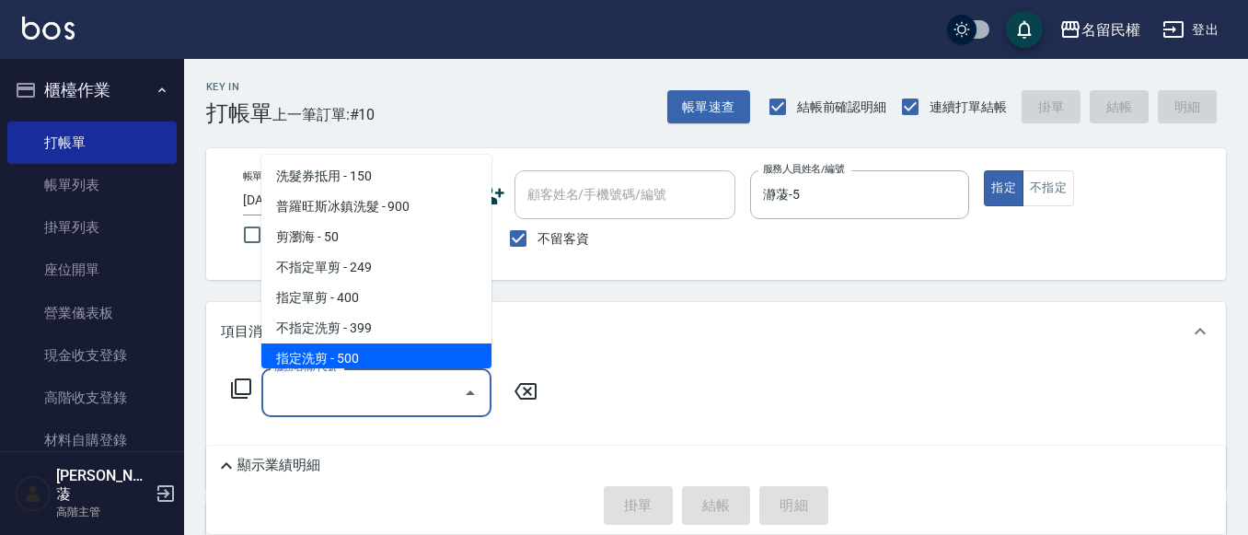
click at [334, 350] on span "指定洗剪 - 500" at bounding box center [376, 358] width 230 height 30
type input "指定洗剪(205)"
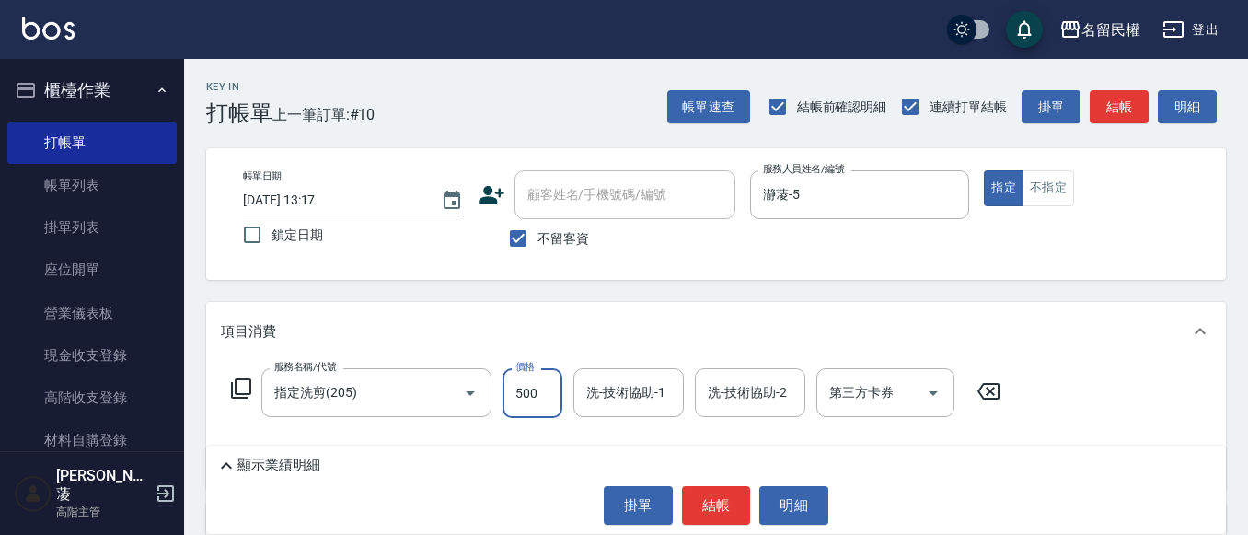
click at [525, 386] on input "500" at bounding box center [533, 393] width 60 height 50
type input "1000"
click at [607, 398] on input "洗-技術協助-1" at bounding box center [629, 393] width 94 height 32
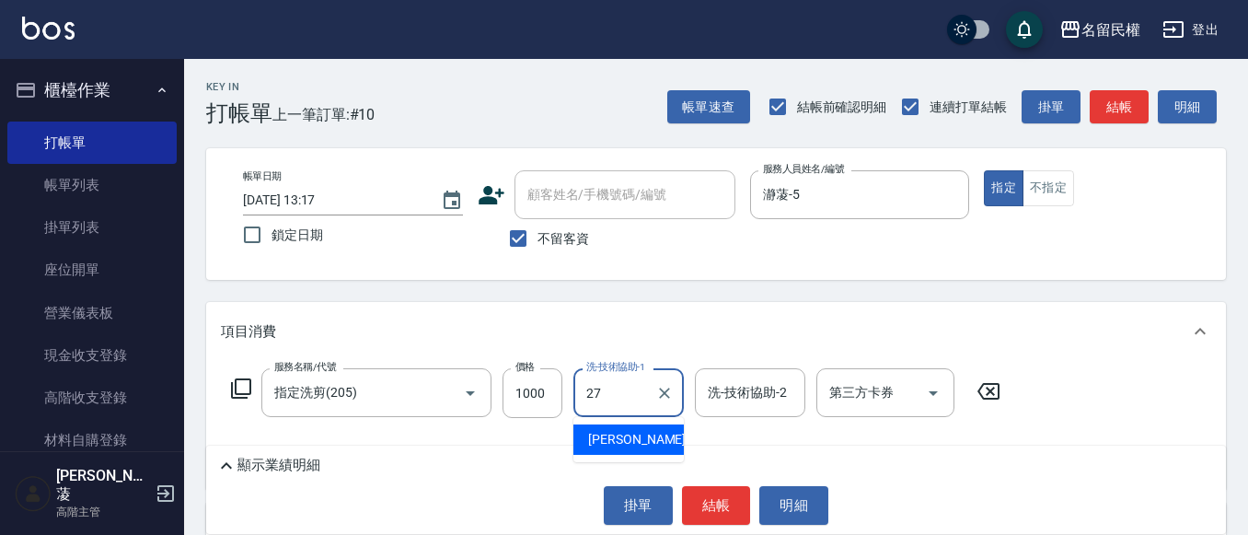
type input "[PERSON_NAME]-27"
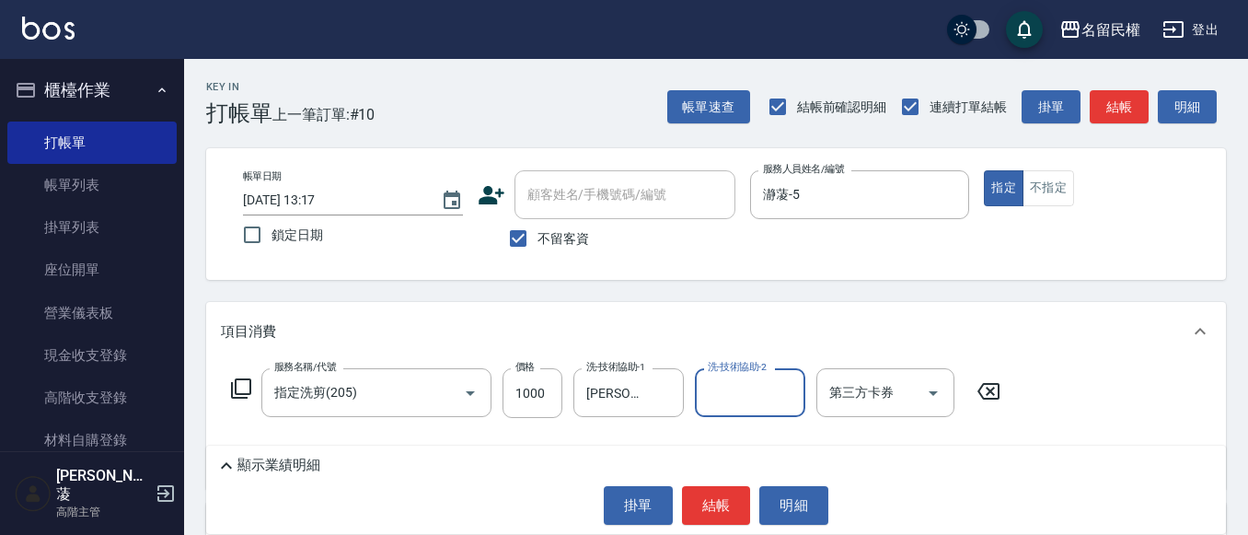
click at [647, 304] on div "項目消費" at bounding box center [716, 331] width 1020 height 59
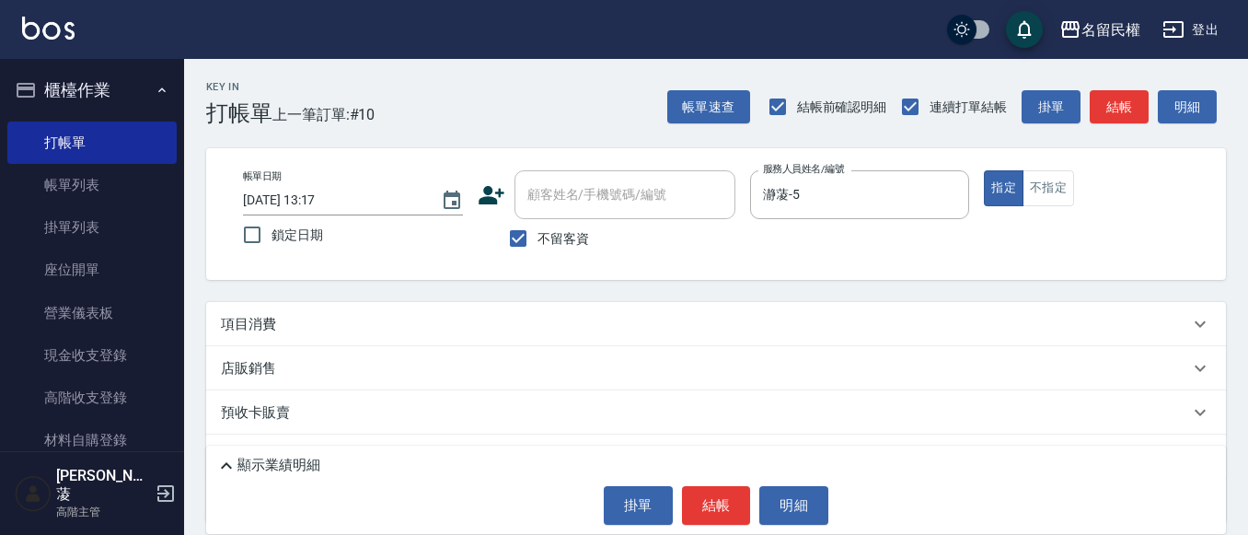
drag, startPoint x: 570, startPoint y: 309, endPoint x: 599, endPoint y: 368, distance: 65.9
click at [571, 312] on div "項目消費" at bounding box center [716, 324] width 1020 height 44
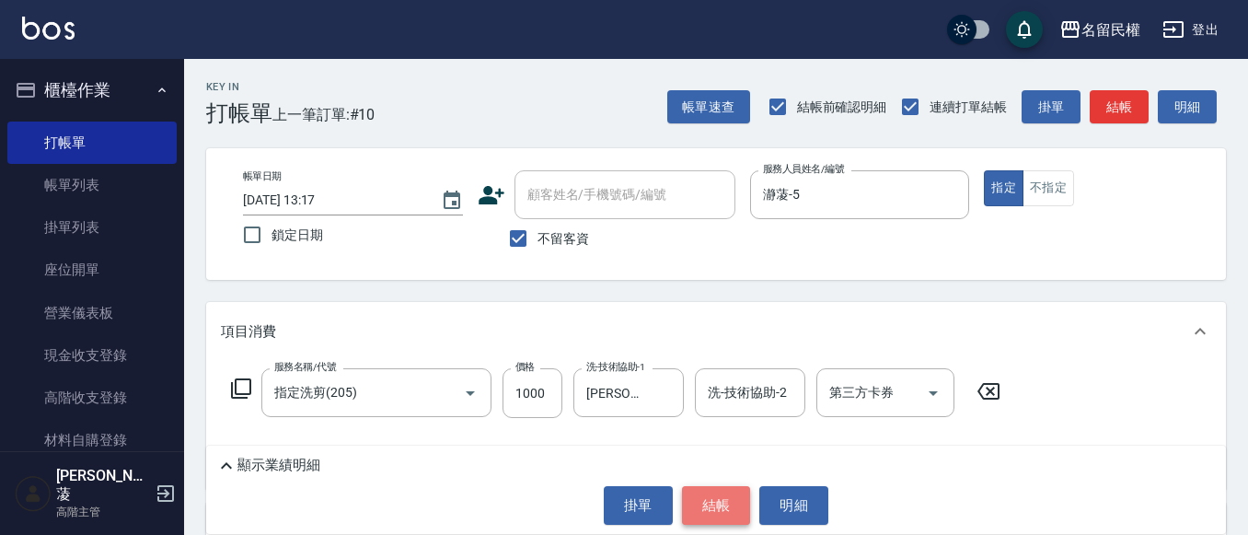
click at [726, 498] on button "結帳" at bounding box center [716, 505] width 69 height 39
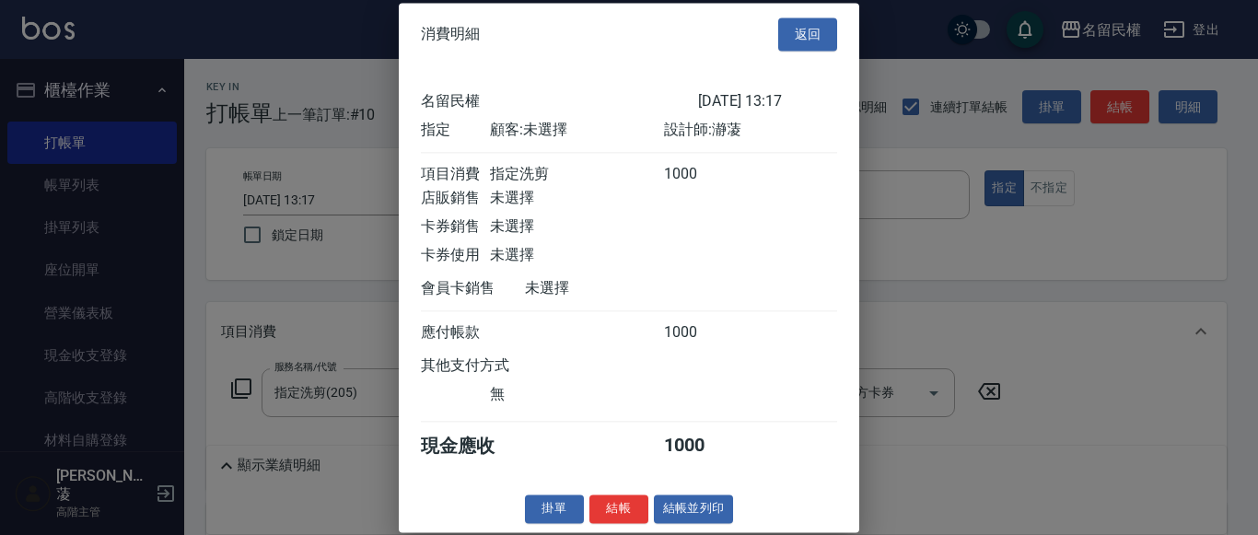
click at [622, 523] on button "結帳" at bounding box center [618, 508] width 59 height 29
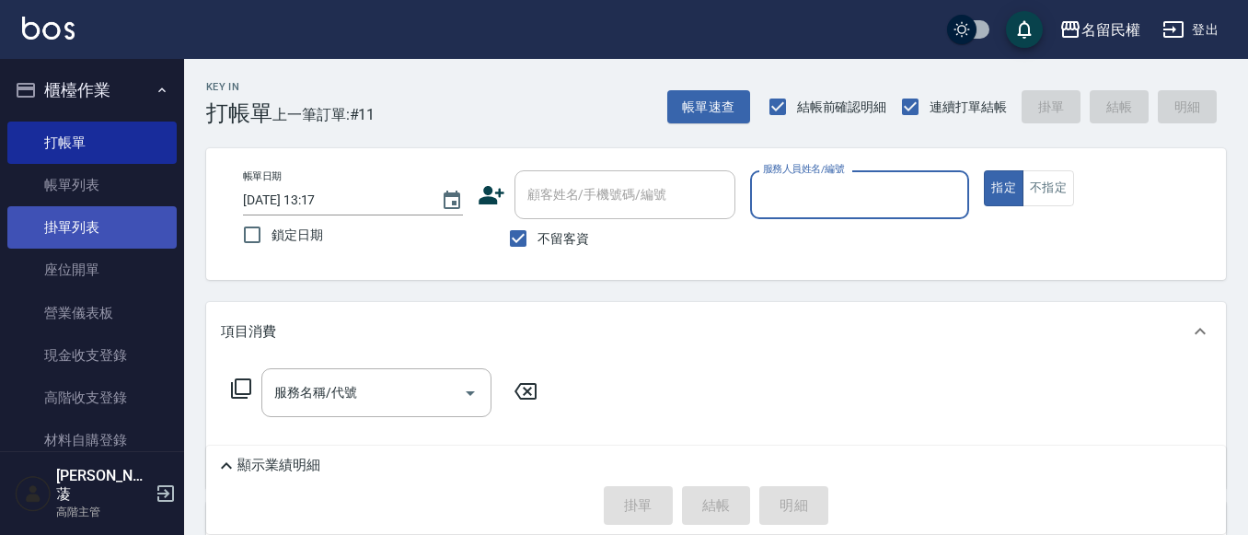
click at [90, 187] on link "帳單列表" at bounding box center [91, 185] width 169 height 42
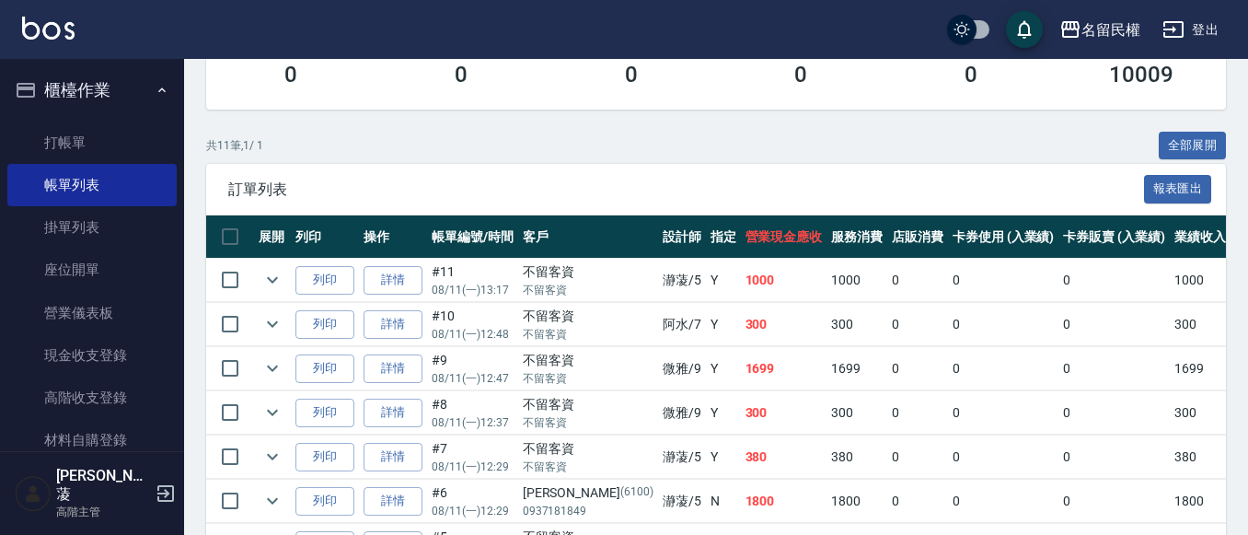
scroll to position [368, 0]
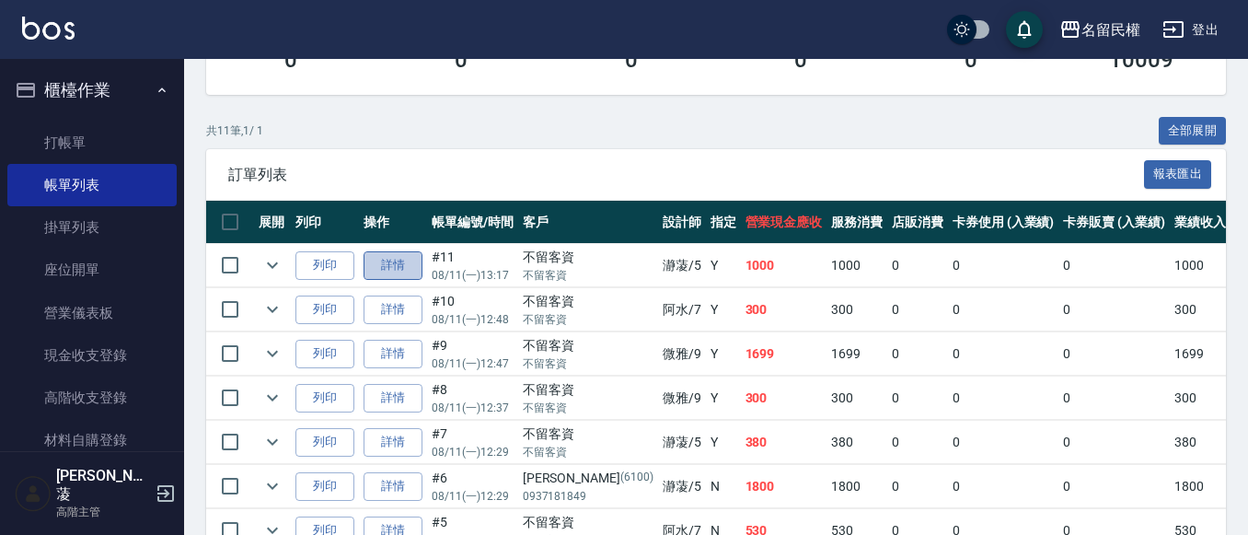
click at [375, 272] on link "詳情" at bounding box center [393, 265] width 59 height 29
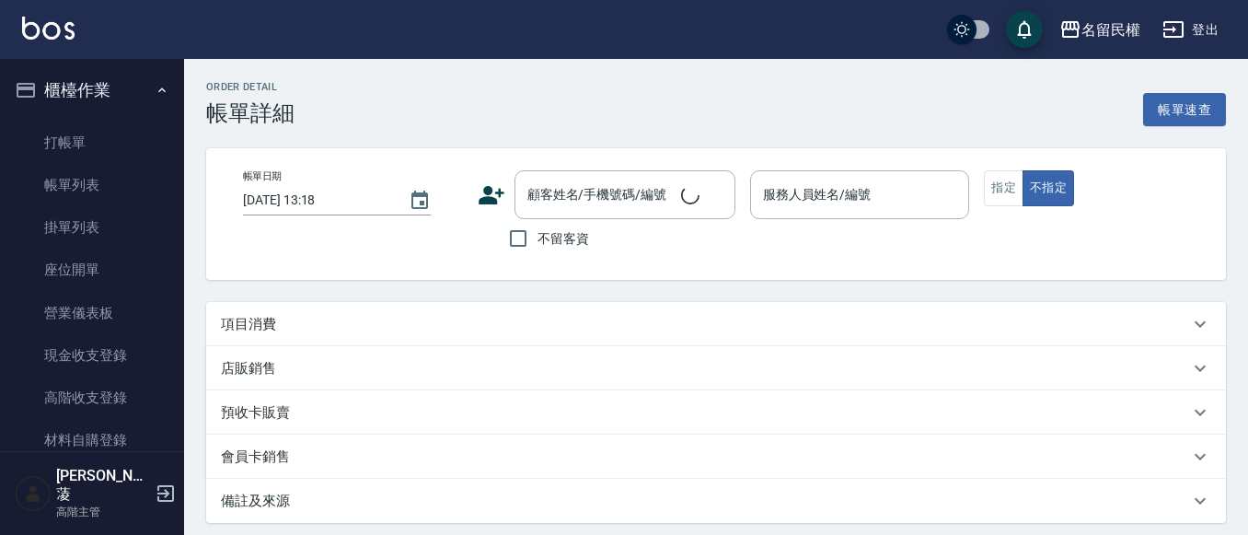
type input "[DATE] 13:17"
checkbox input "true"
type input "瀞蓤-5"
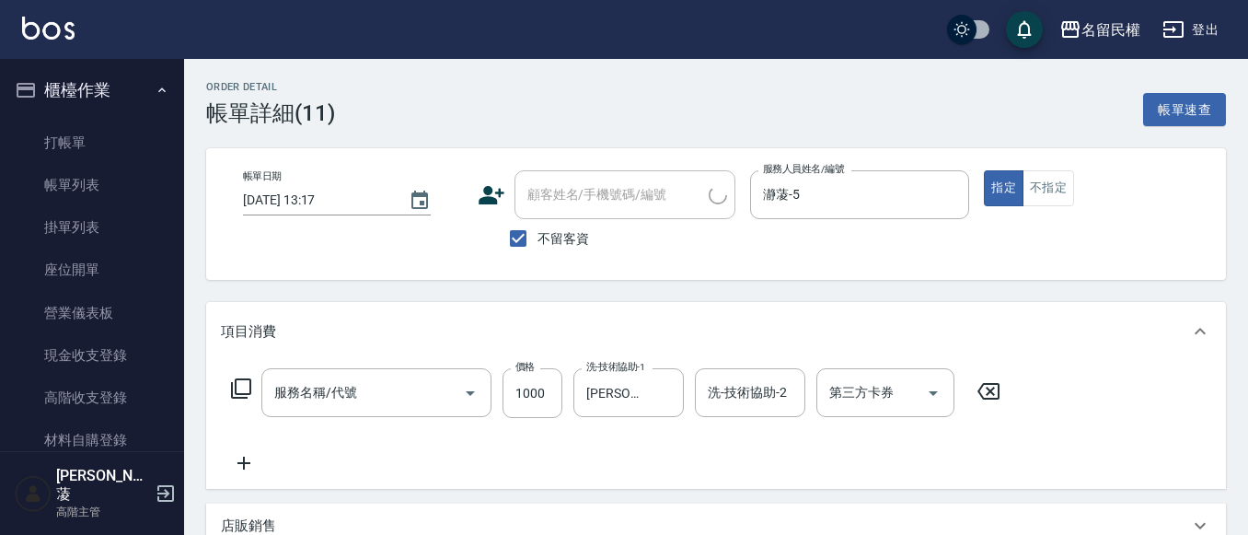
type input "指定洗剪(205)"
click at [539, 401] on input "1000" at bounding box center [533, 393] width 60 height 50
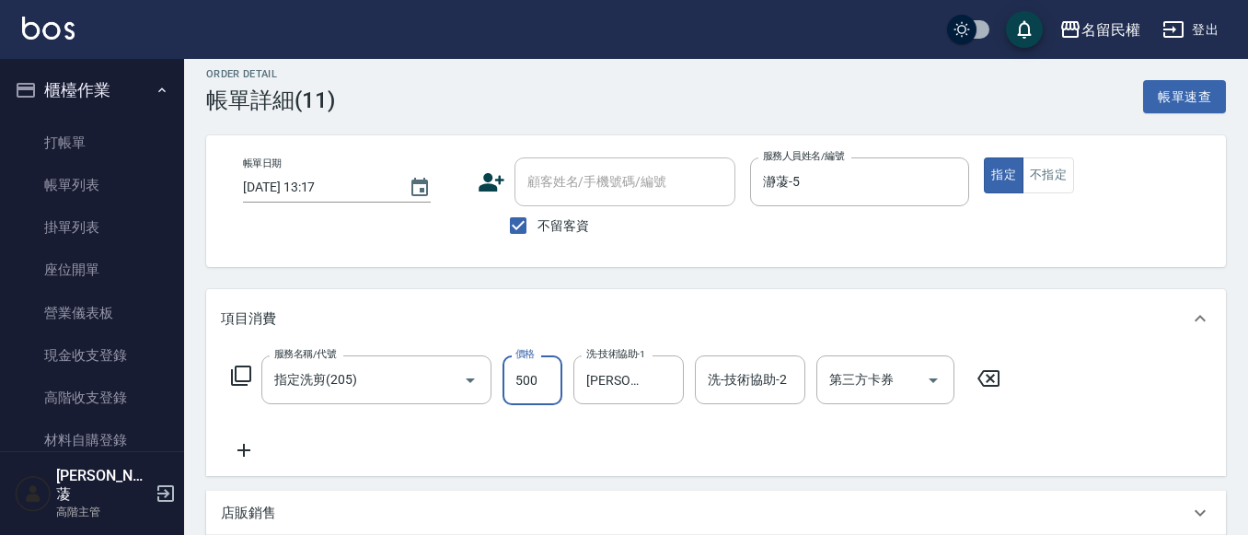
scroll to position [92, 0]
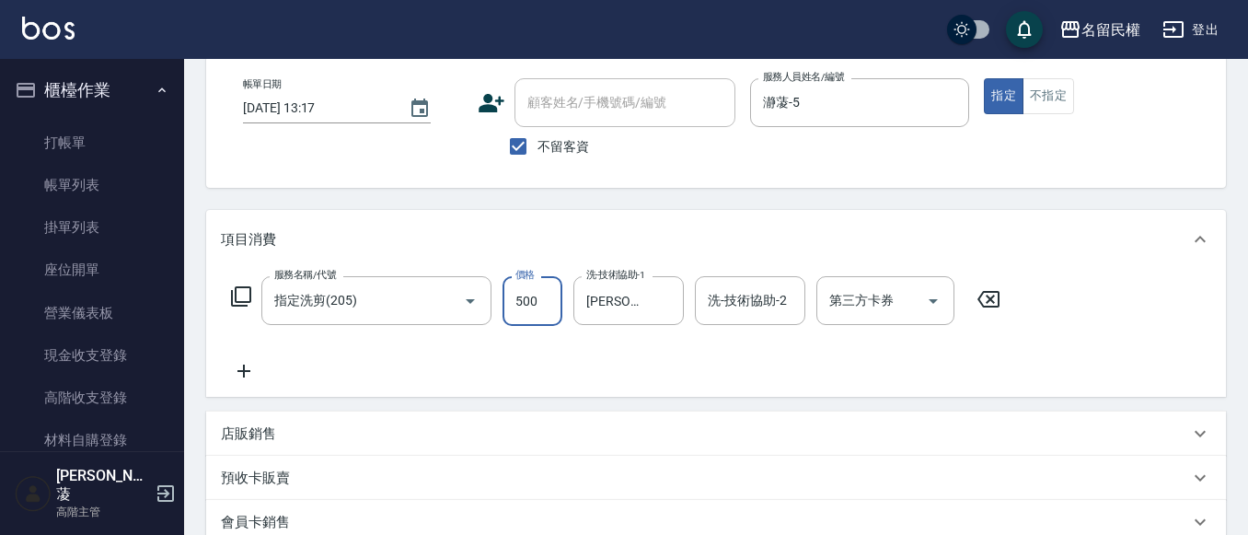
type input "500"
click at [631, 171] on div "帳單日期 [DATE] 13:17 顧客姓名/手機號碼/編號 顧客姓名/手機號碼/編號 不留客資 服務人員姓名/編號 瀞蓤-5 服務人員姓名/編號 指定 不指定" at bounding box center [716, 122] width 1020 height 132
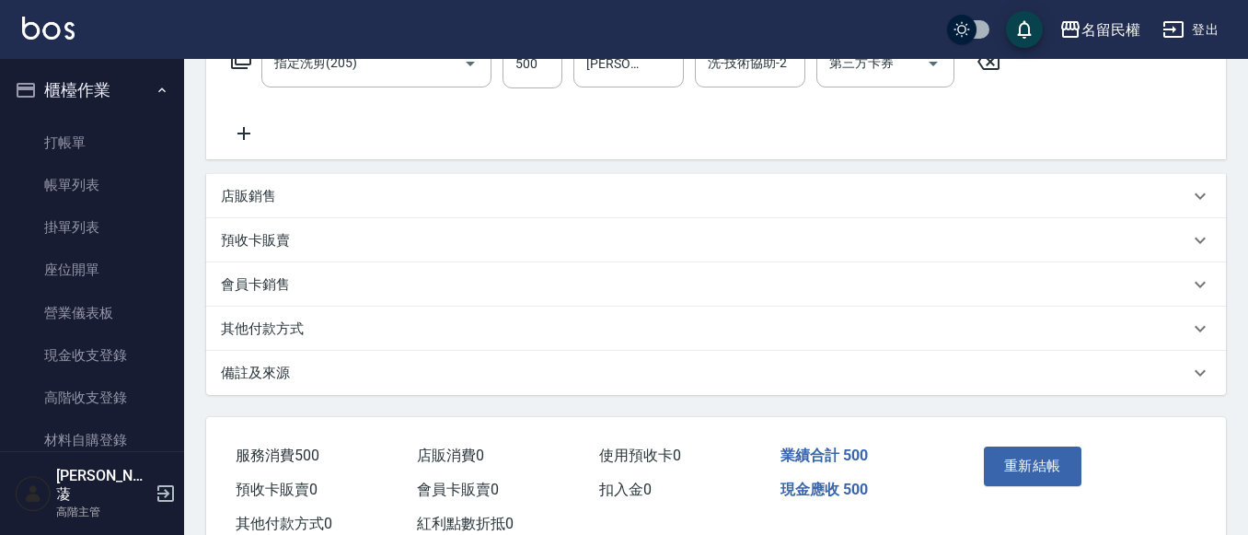
scroll to position [389, 0]
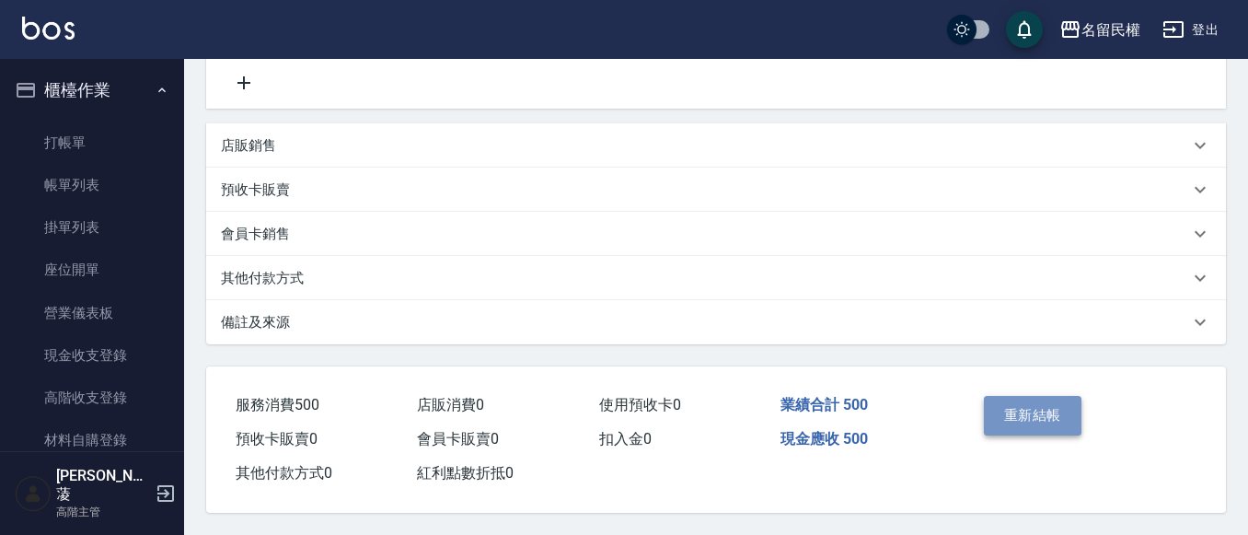
click at [1054, 404] on button "重新結帳" at bounding box center [1033, 415] width 98 height 39
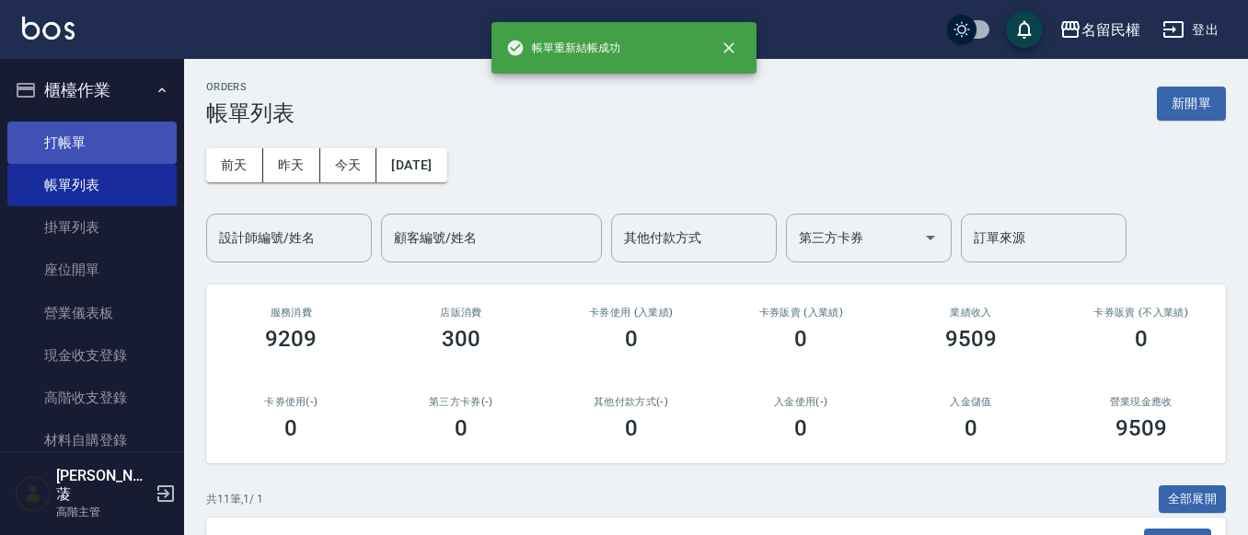
click at [68, 154] on link "打帳單" at bounding box center [91, 143] width 169 height 42
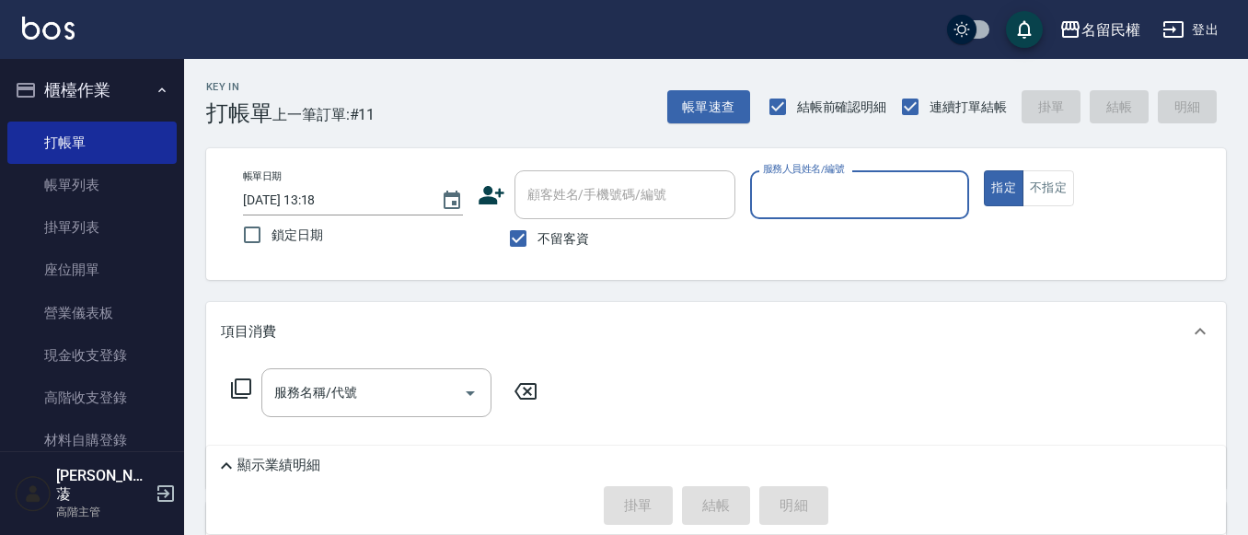
click at [807, 189] on input "服務人員姓名/編號" at bounding box center [860, 195] width 203 height 32
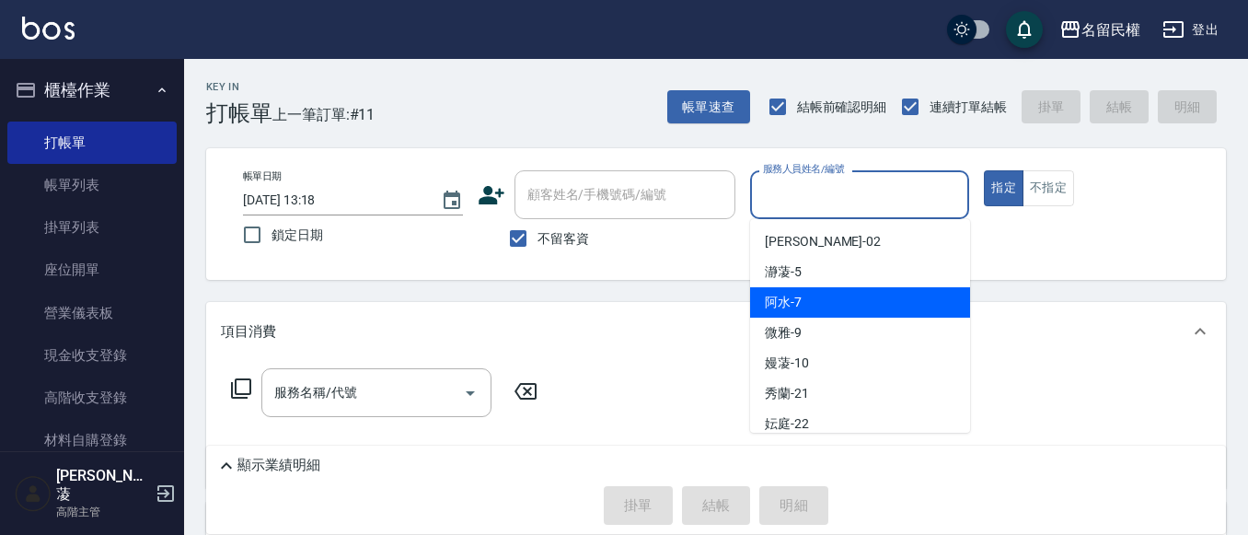
click at [786, 300] on span "阿水 -7" at bounding box center [783, 302] width 37 height 19
type input "阿水-7"
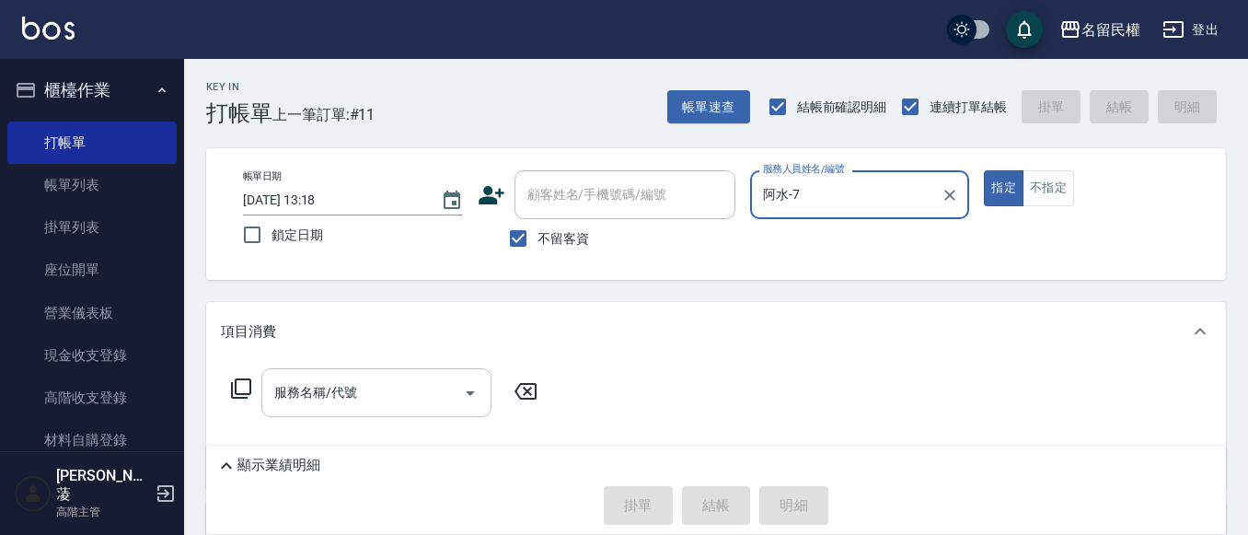
click at [339, 398] on input "服務名稱/代號" at bounding box center [363, 393] width 186 height 32
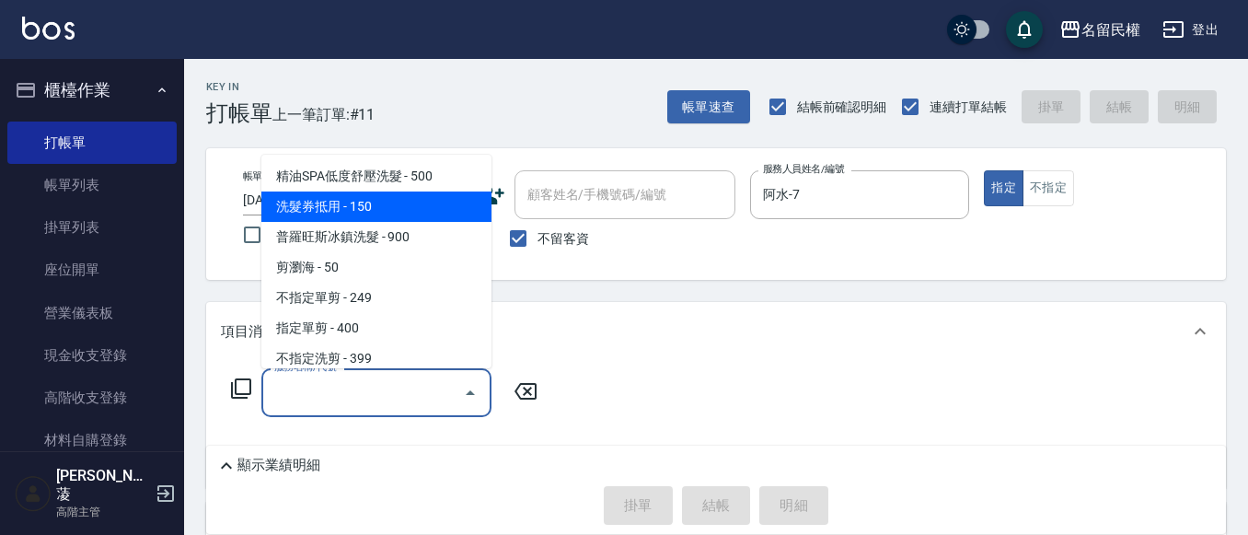
scroll to position [92, 0]
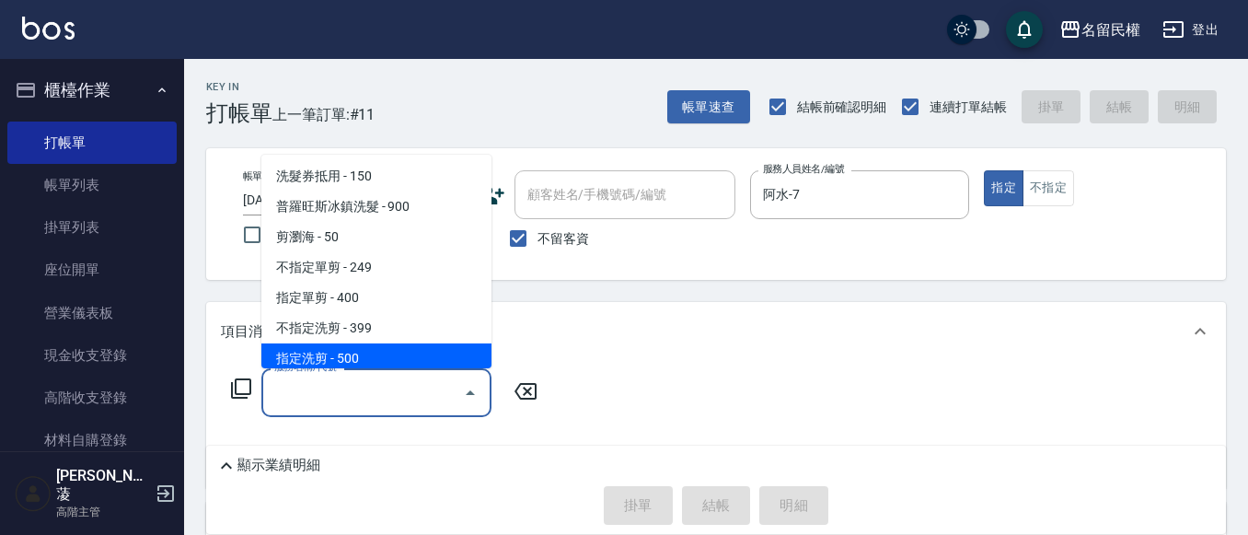
click at [325, 353] on span "指定洗剪 - 500" at bounding box center [376, 358] width 230 height 30
type input "指定洗剪(205)"
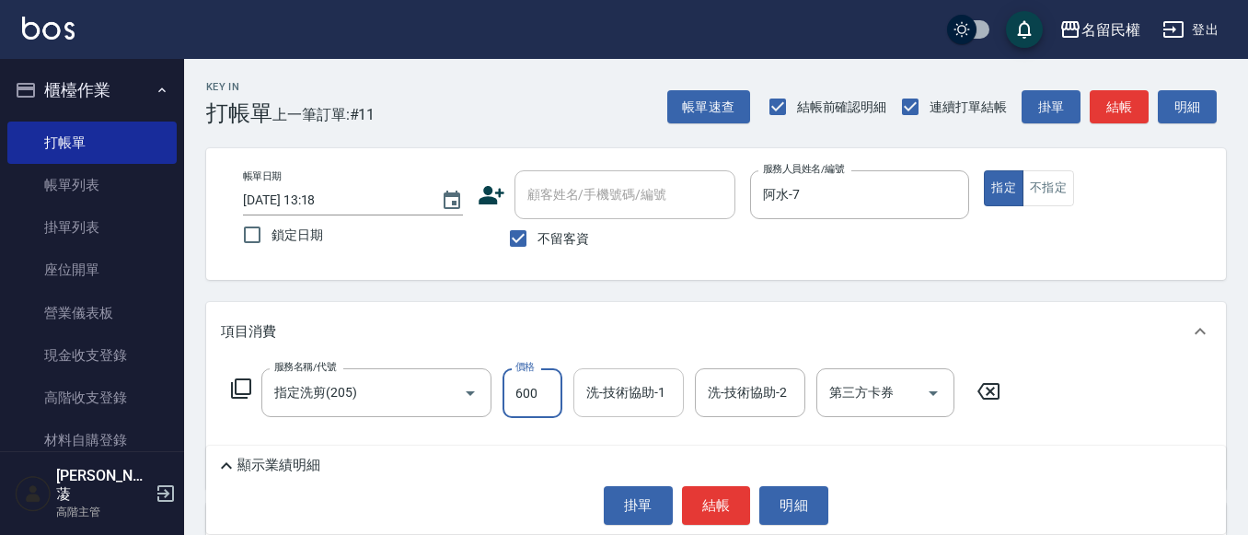
type input "600"
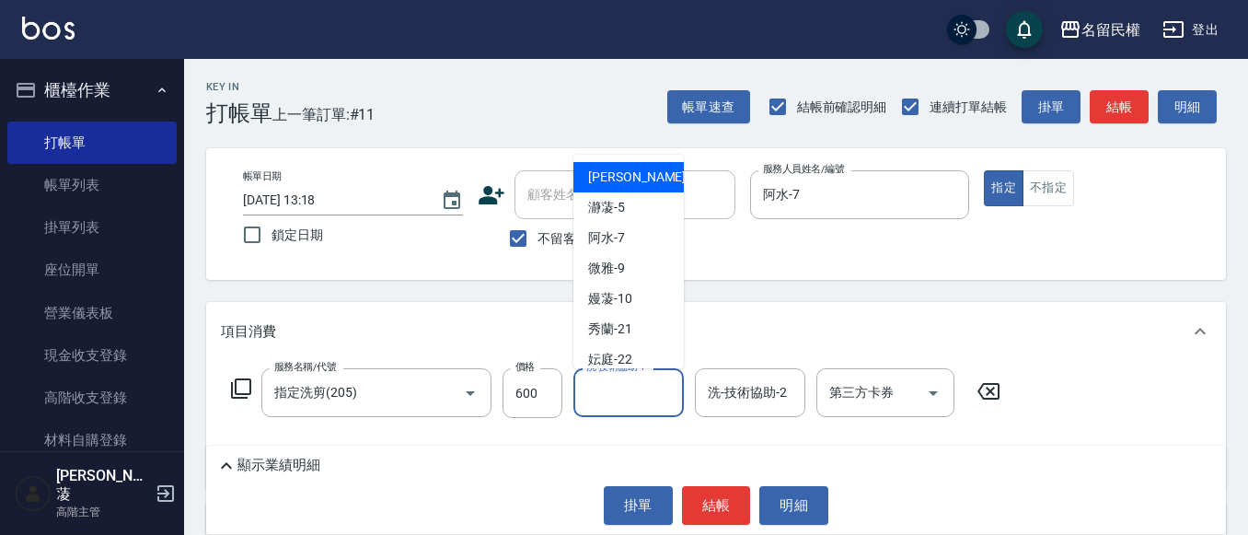
click at [647, 398] on input "洗-技術協助-1" at bounding box center [629, 393] width 94 height 32
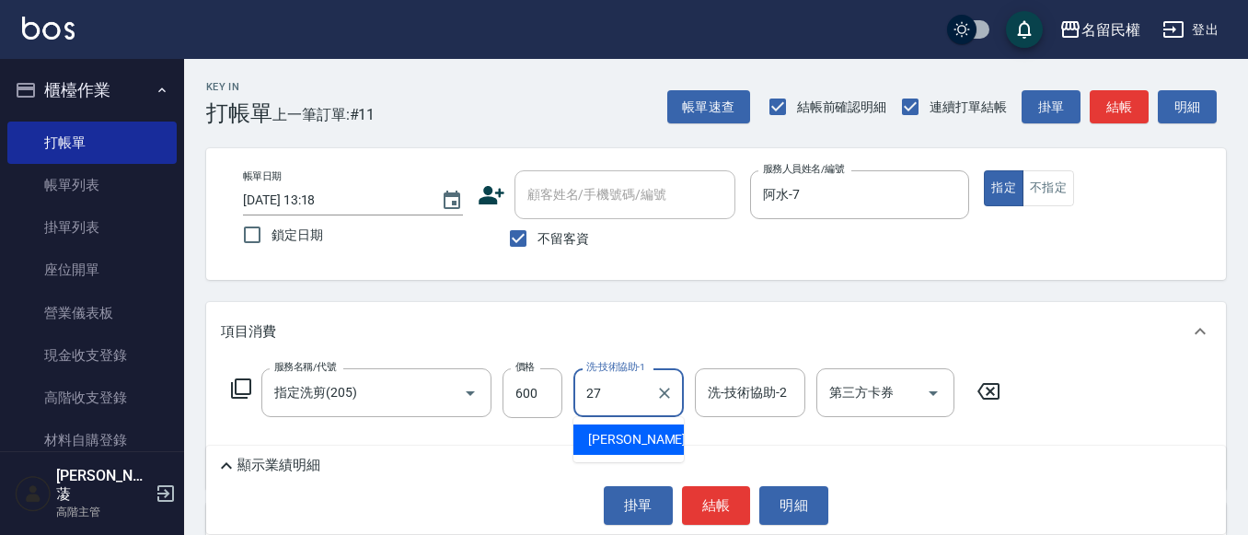
type input "[PERSON_NAME]-27"
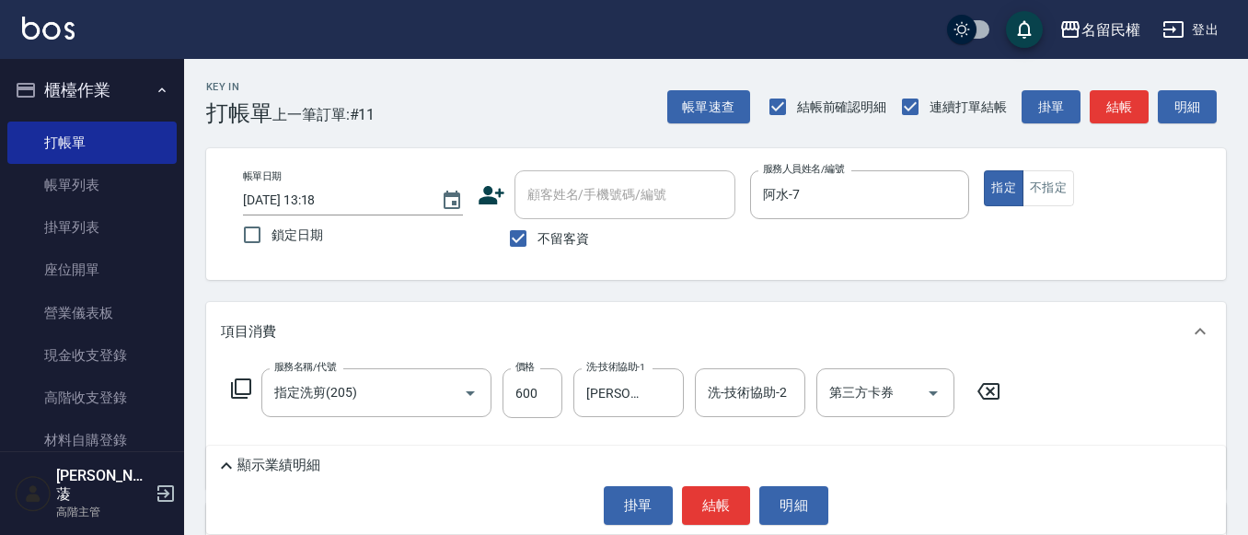
click at [696, 269] on div "帳單日期 [DATE] 13:18 鎖定日期 顧客姓名/手機號碼/編號 顧客姓名/手機號碼/編號 不留客資 服務人員姓名/編號 [PERSON_NAME]-7…" at bounding box center [716, 214] width 1020 height 132
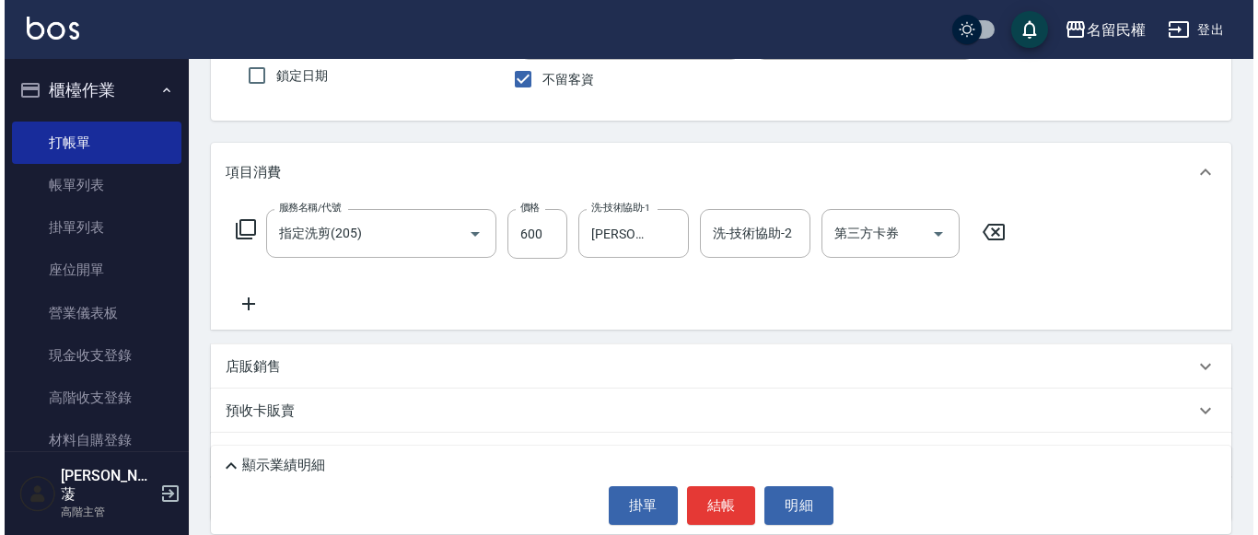
scroll to position [184, 0]
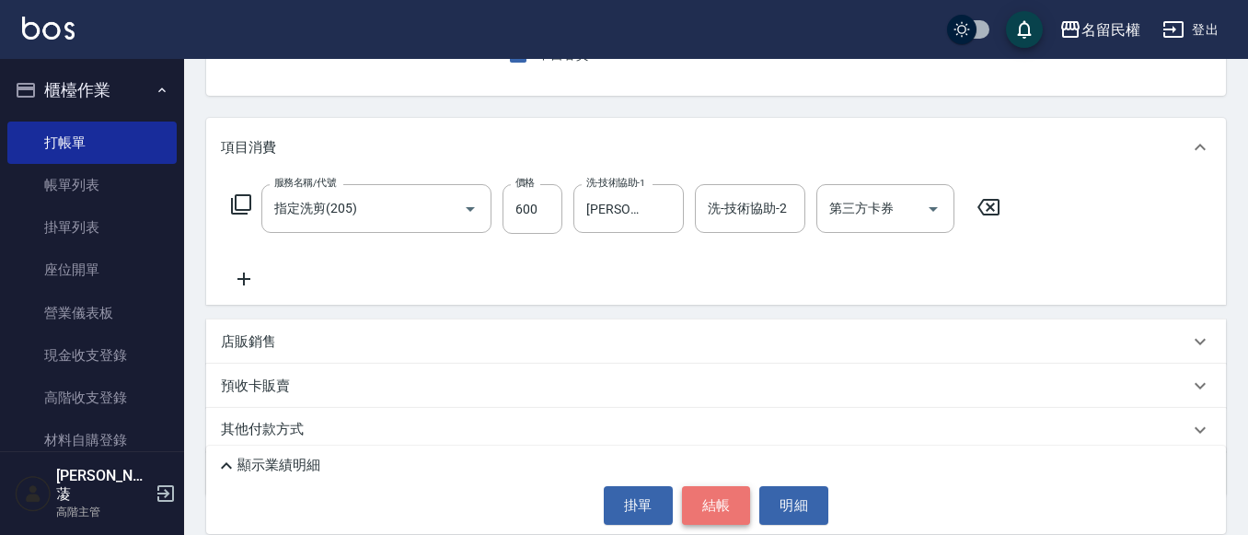
click at [732, 496] on button "結帳" at bounding box center [716, 505] width 69 height 39
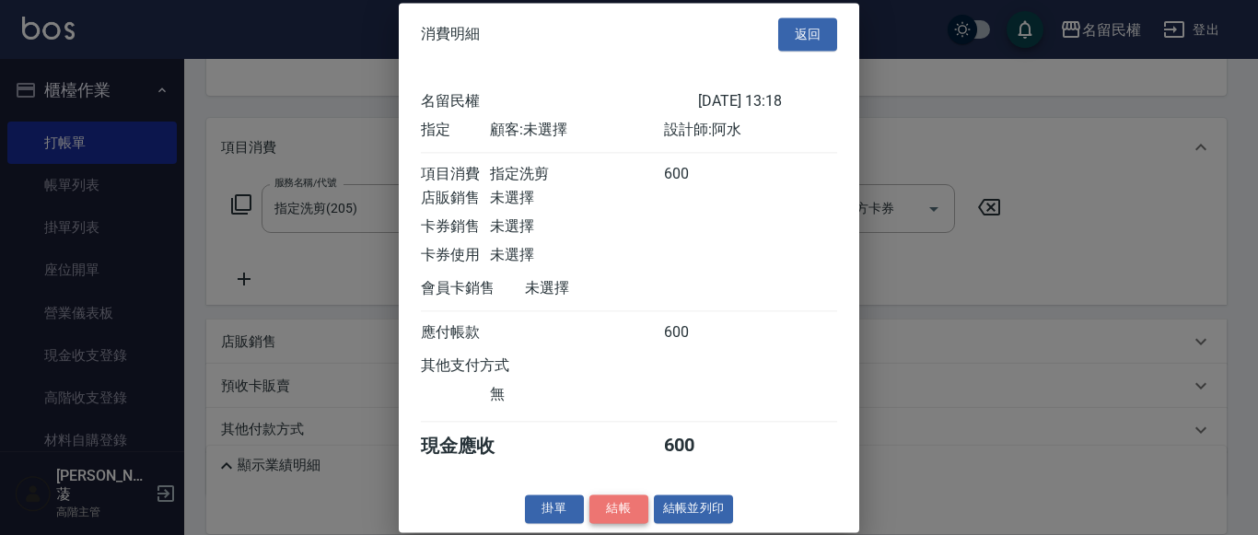
click at [622, 523] on button "結帳" at bounding box center [618, 508] width 59 height 29
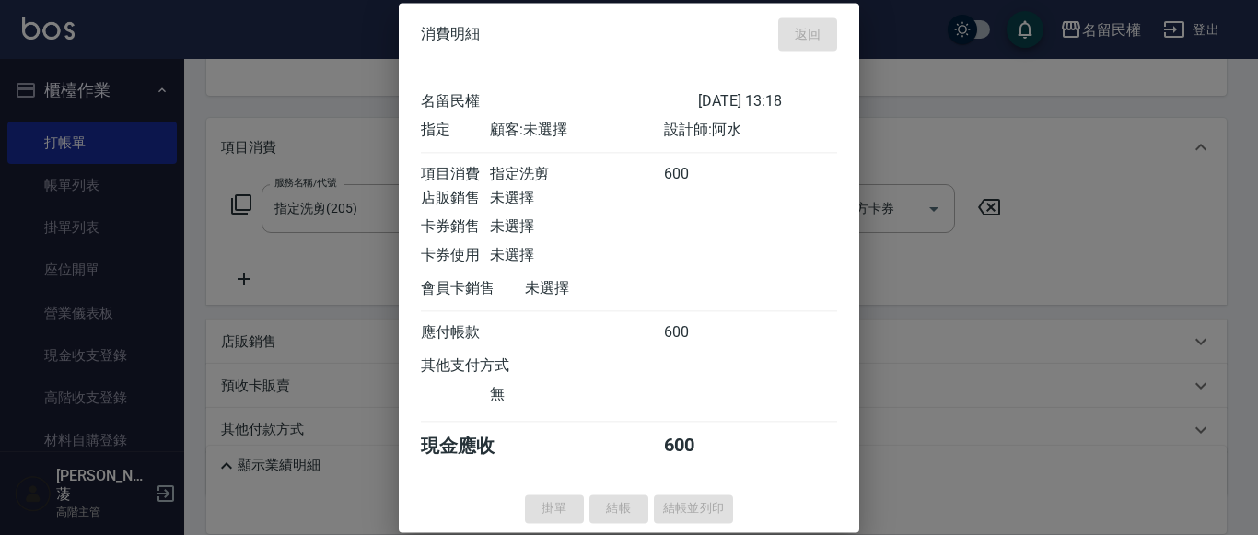
type input "[DATE] 13:43"
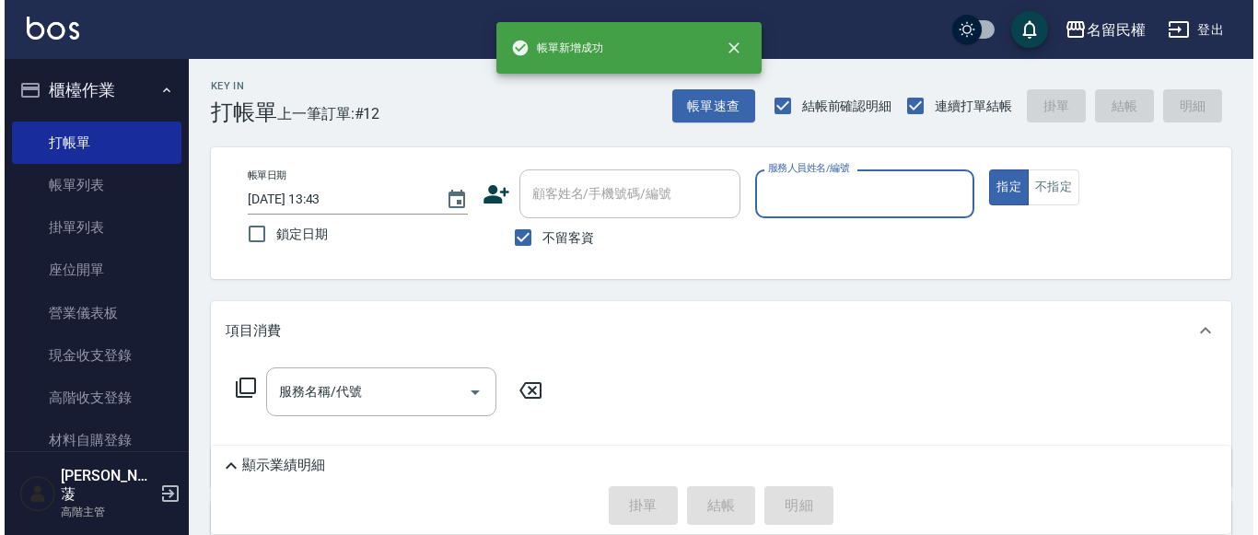
scroll to position [0, 0]
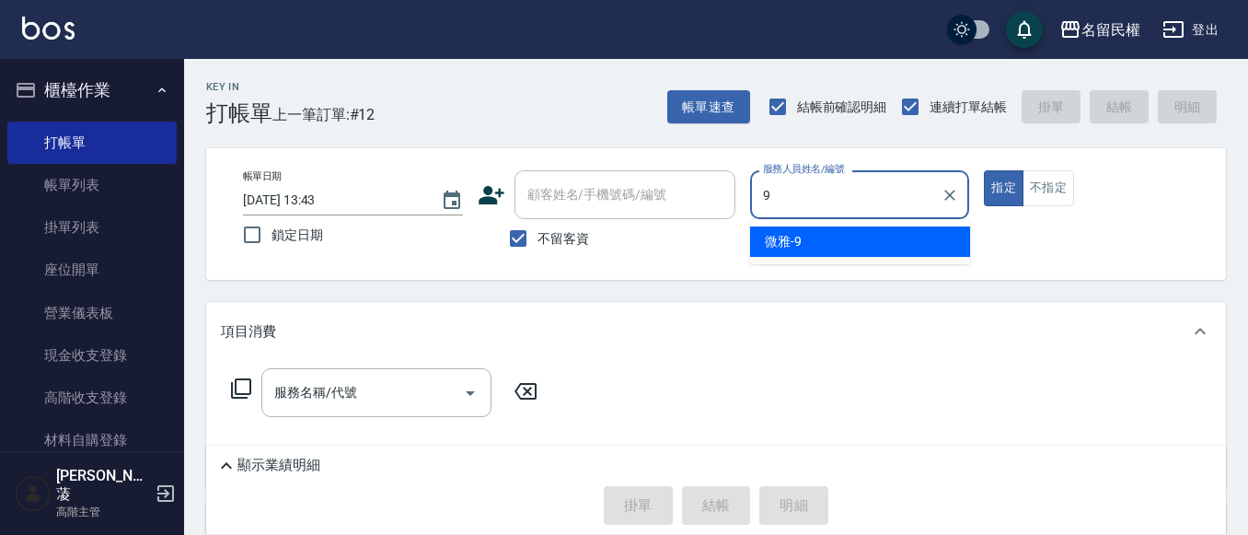
type input "微雅-9"
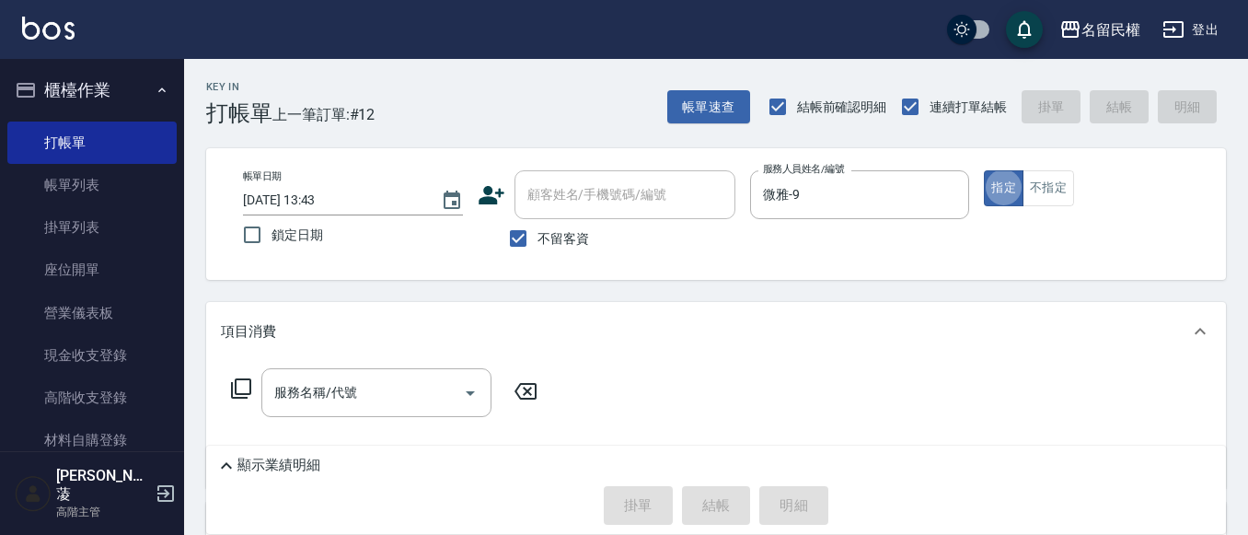
type button "true"
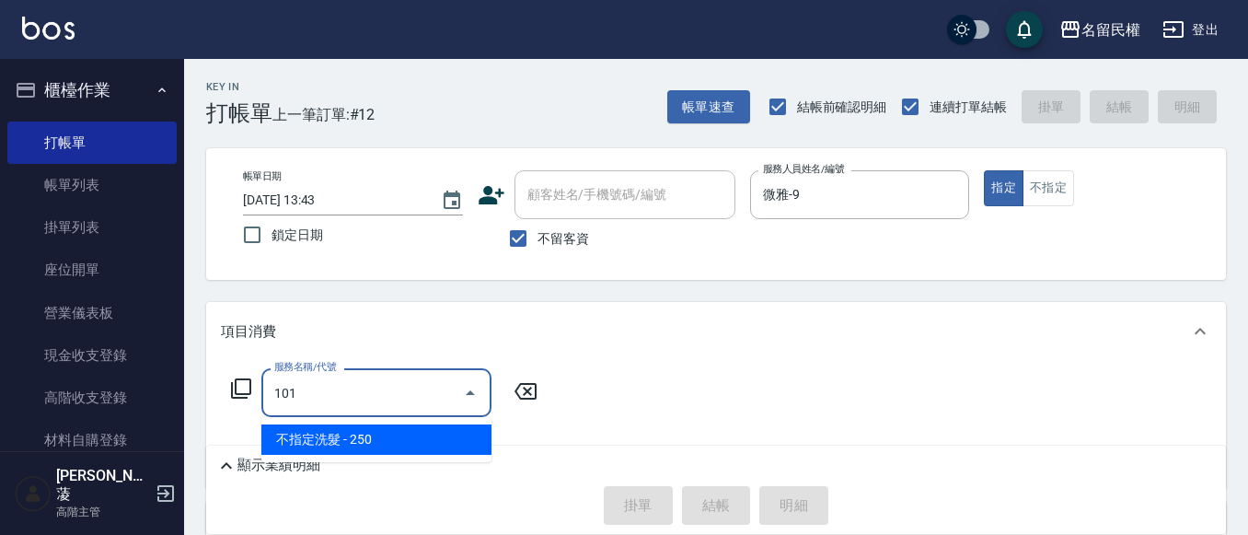
type input "不指定洗髮(101)"
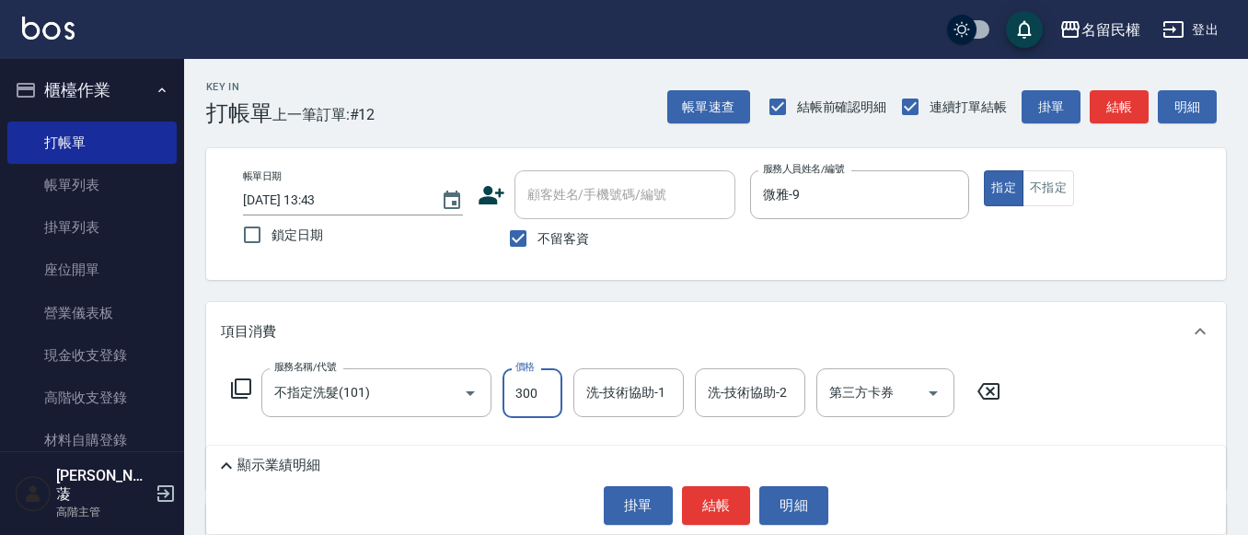
type input "300"
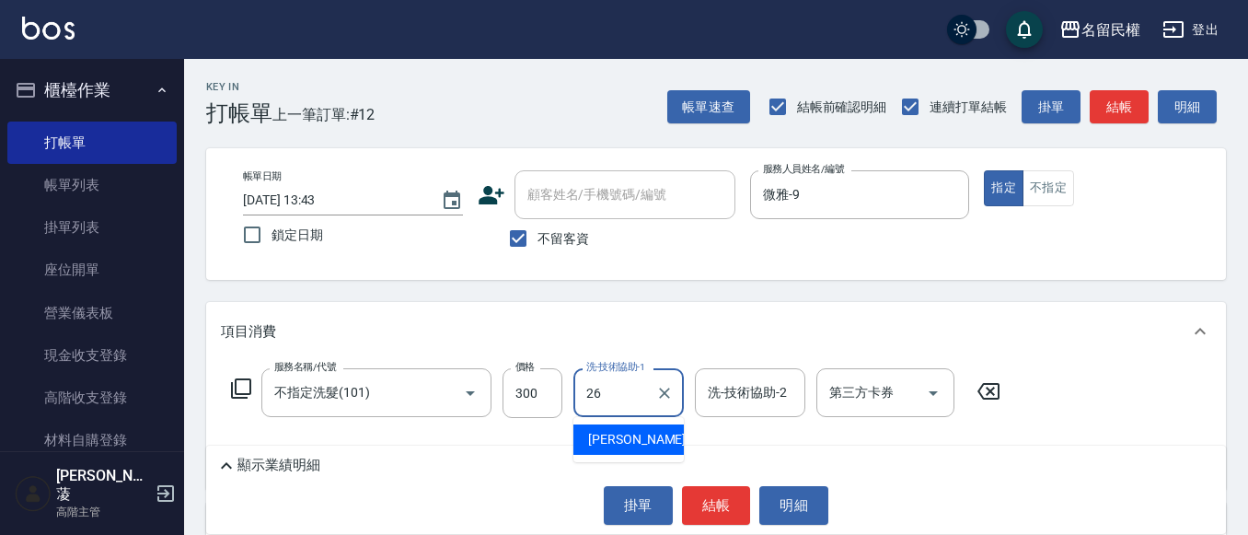
type input "沅莘-26"
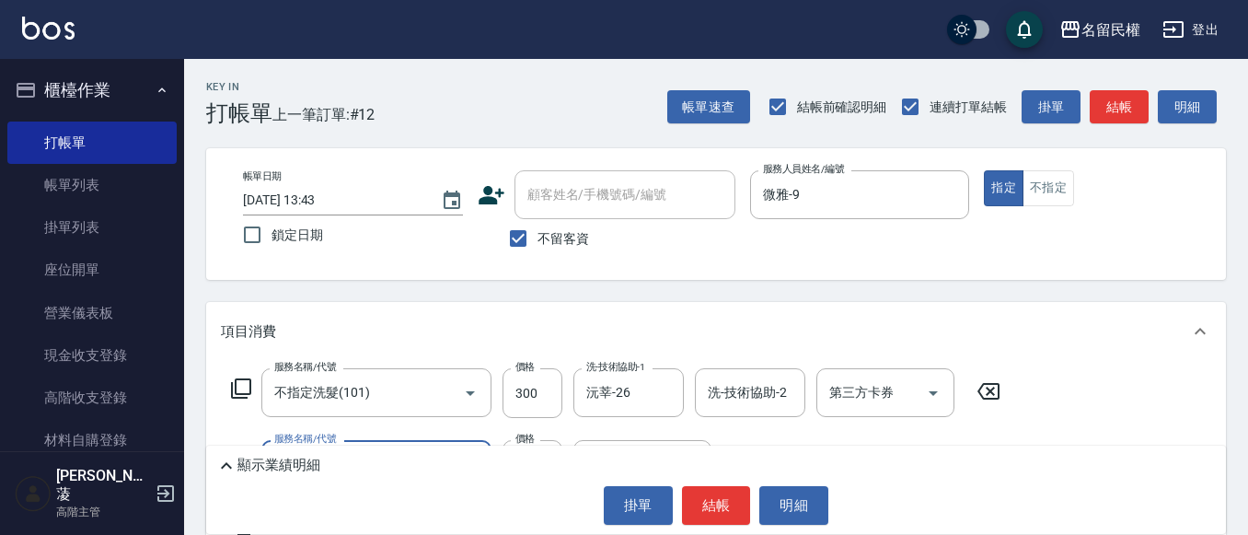
type input "[PERSON_NAME](701)"
type input "30"
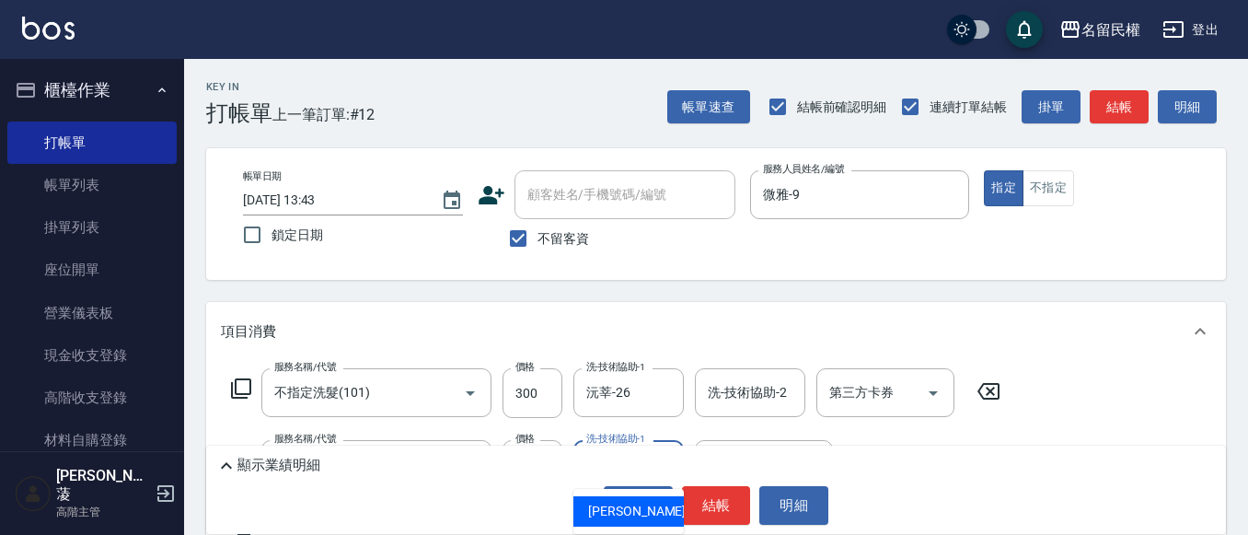
type input "沅莘-26"
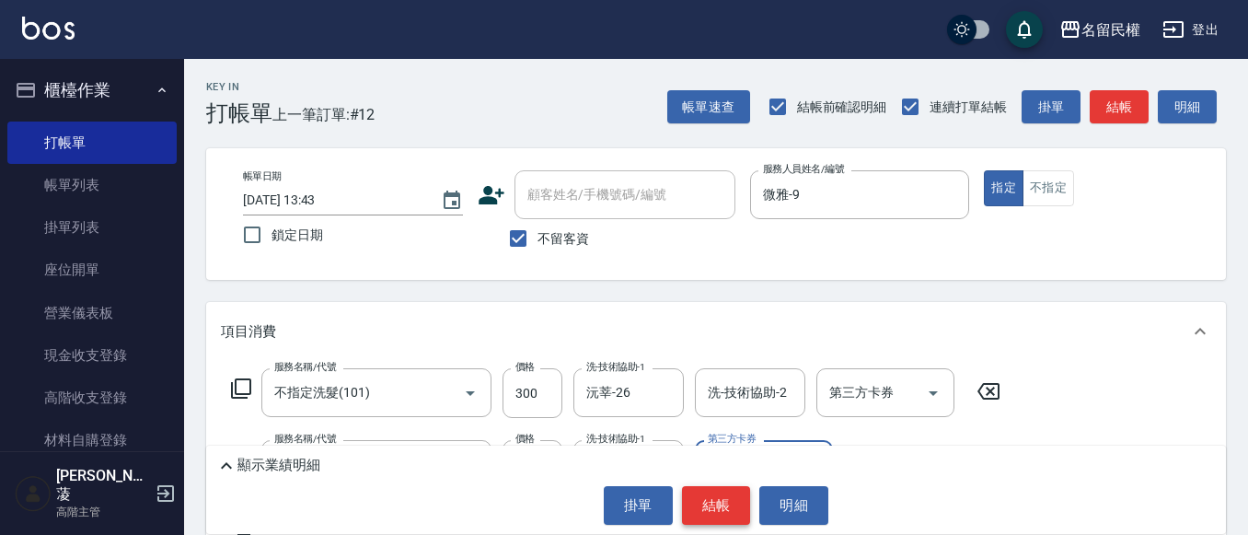
click at [709, 495] on button "結帳" at bounding box center [716, 505] width 69 height 39
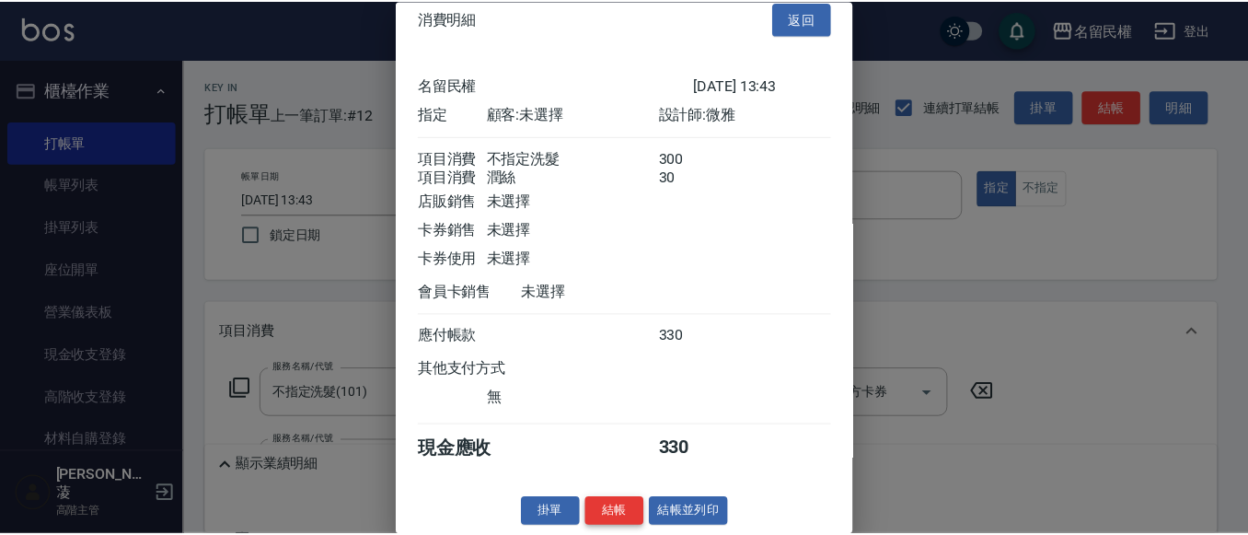
scroll to position [46, 0]
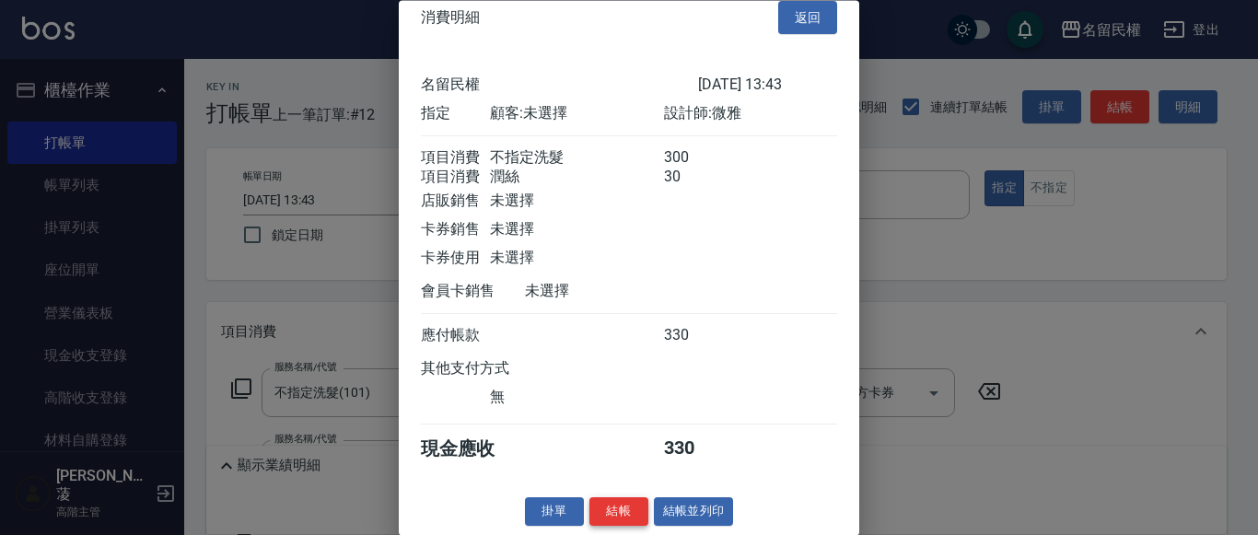
click at [606, 505] on button "結帳" at bounding box center [618, 512] width 59 height 29
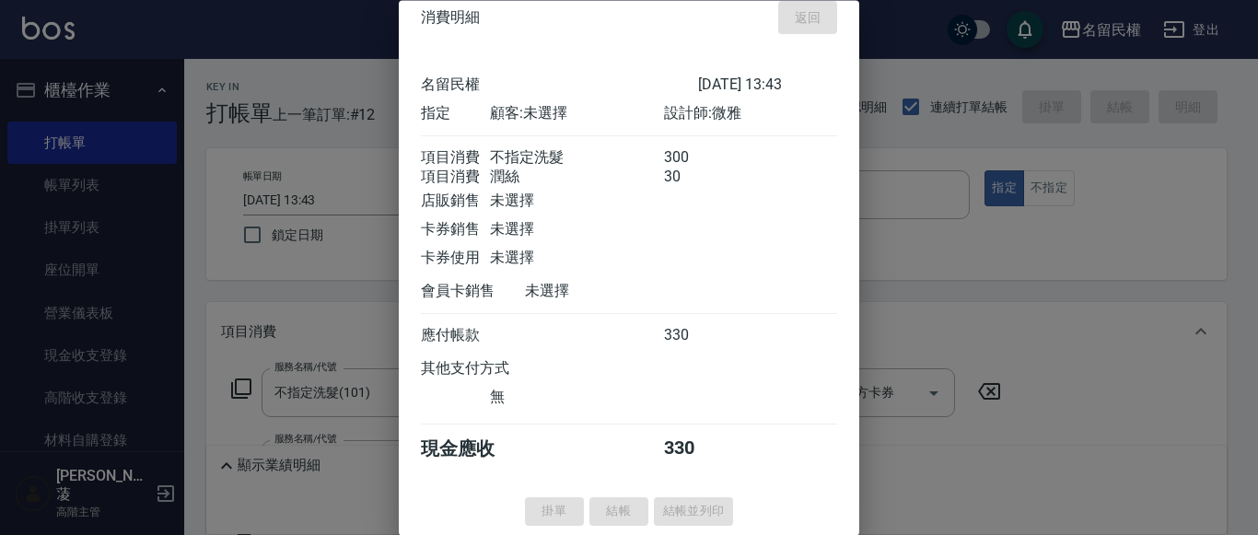
type input "[DATE] 14:03"
